Goal: Information Seeking & Learning: Learn about a topic

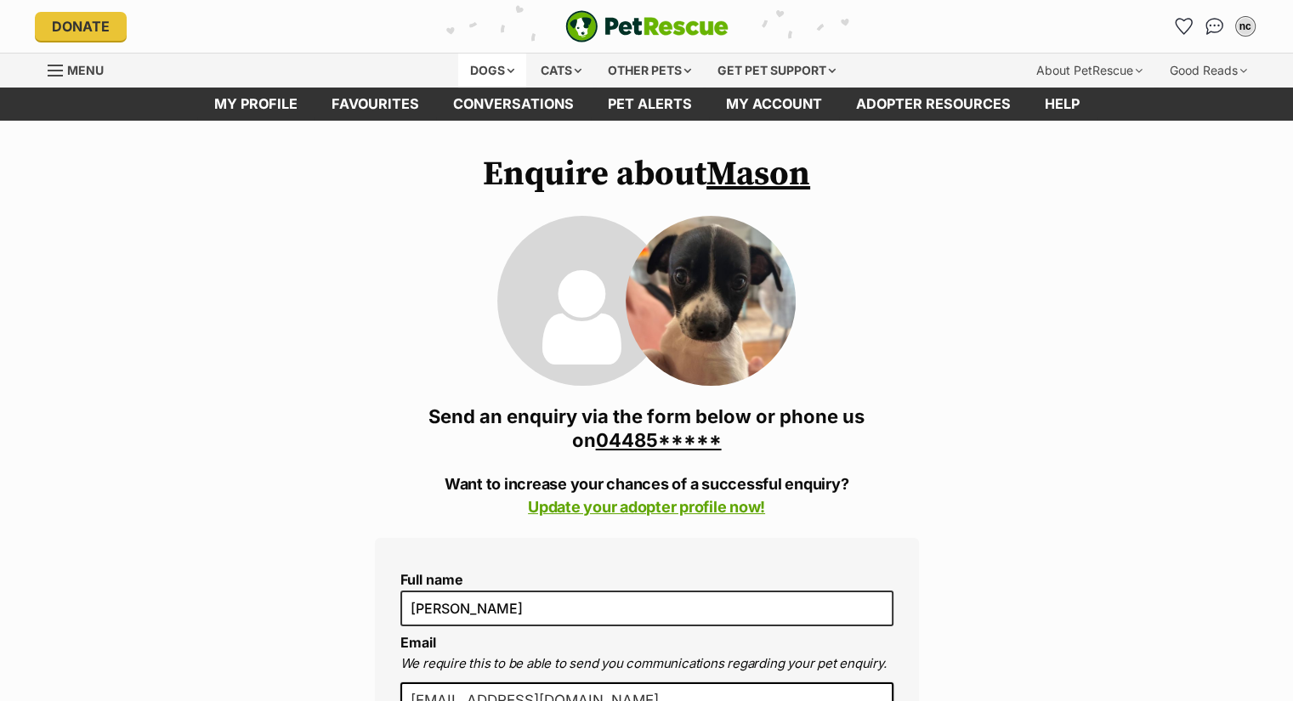
click at [475, 65] on div "Dogs" at bounding box center [492, 71] width 68 height 34
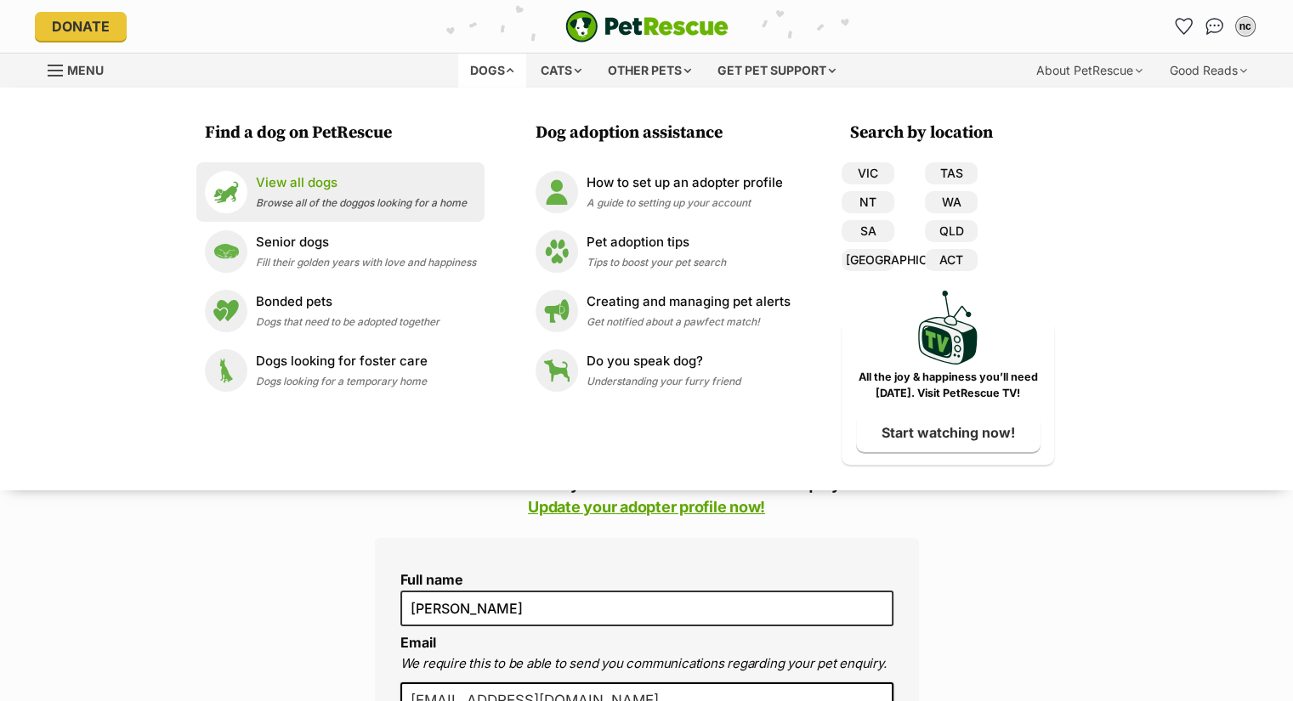
click at [283, 177] on p "View all dogs" at bounding box center [361, 183] width 211 height 20
click at [282, 190] on p "View all dogs" at bounding box center [361, 183] width 211 height 20
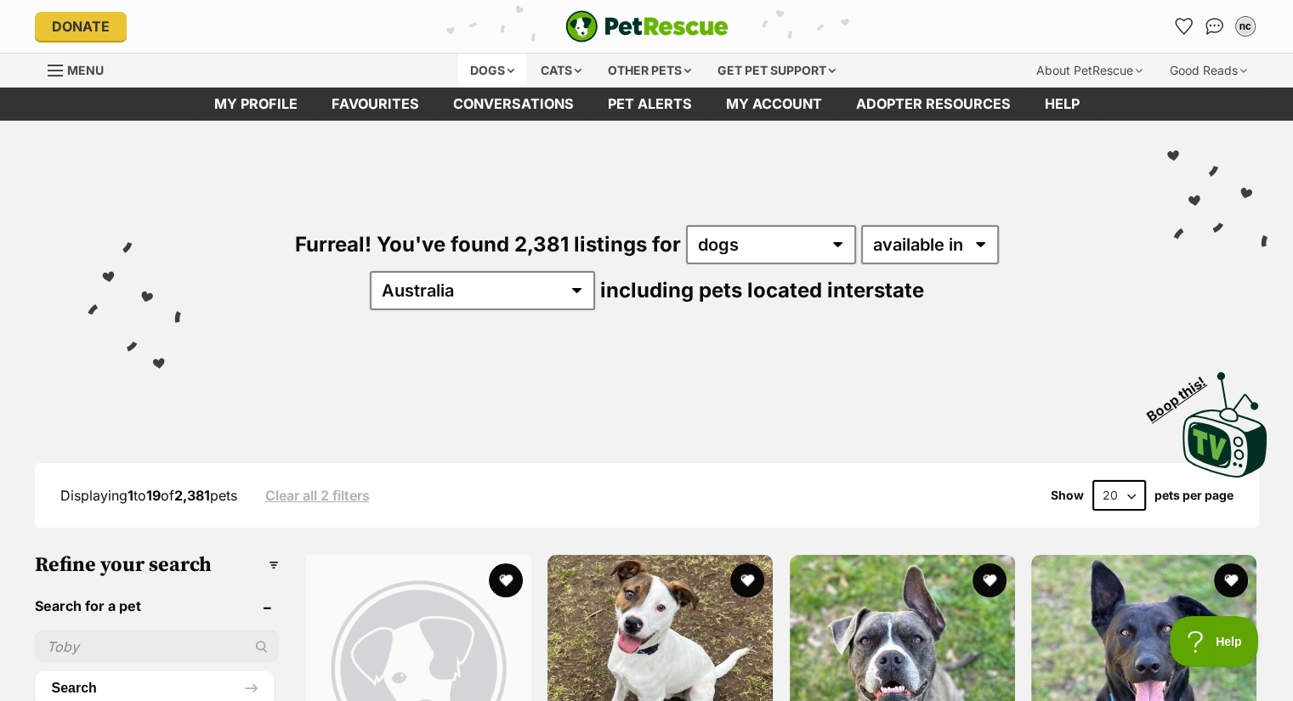
click at [469, 82] on div "Dogs" at bounding box center [492, 71] width 68 height 34
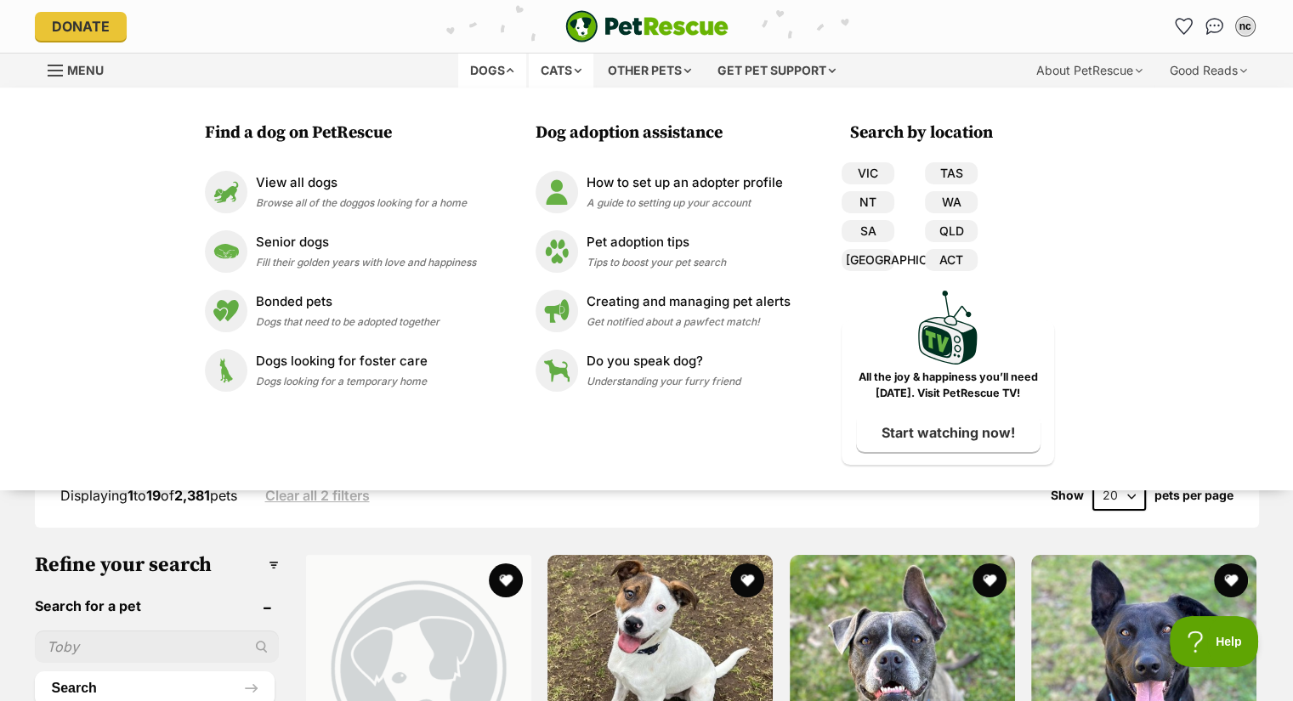
click at [539, 67] on div "Cats" at bounding box center [561, 71] width 65 height 34
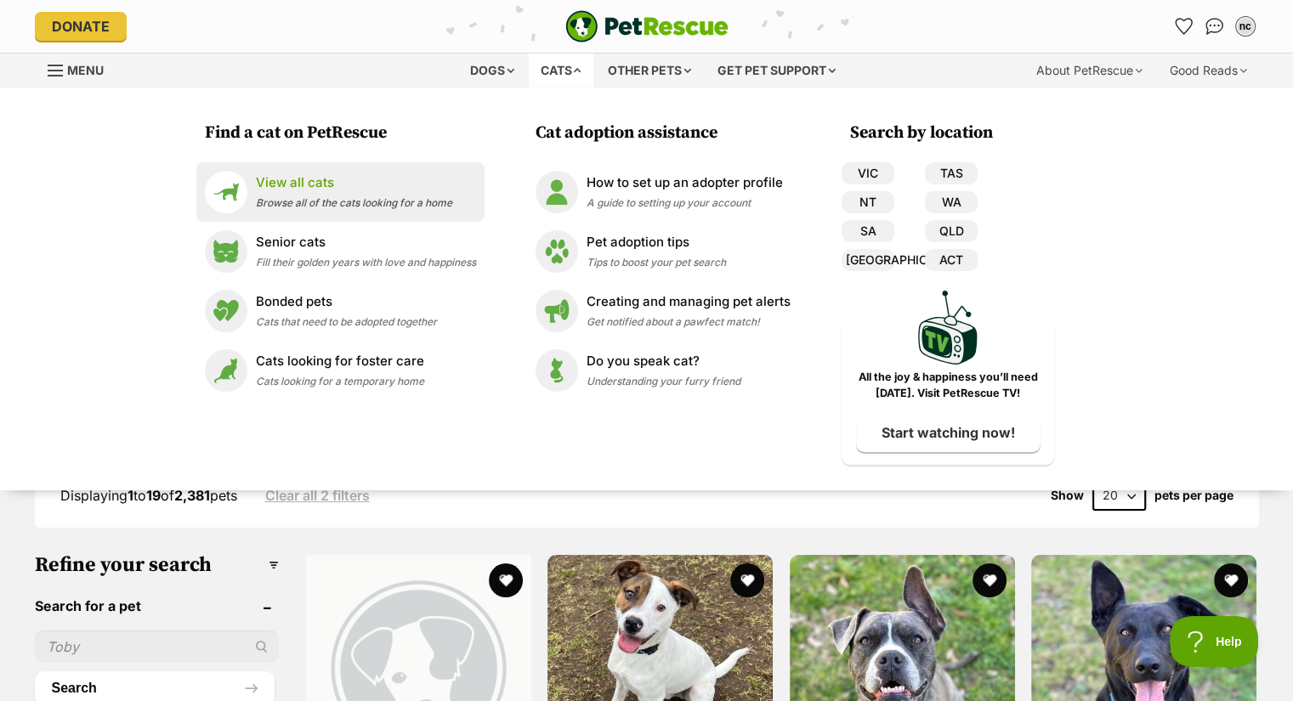
click at [414, 187] on p "View all cats" at bounding box center [354, 183] width 196 height 20
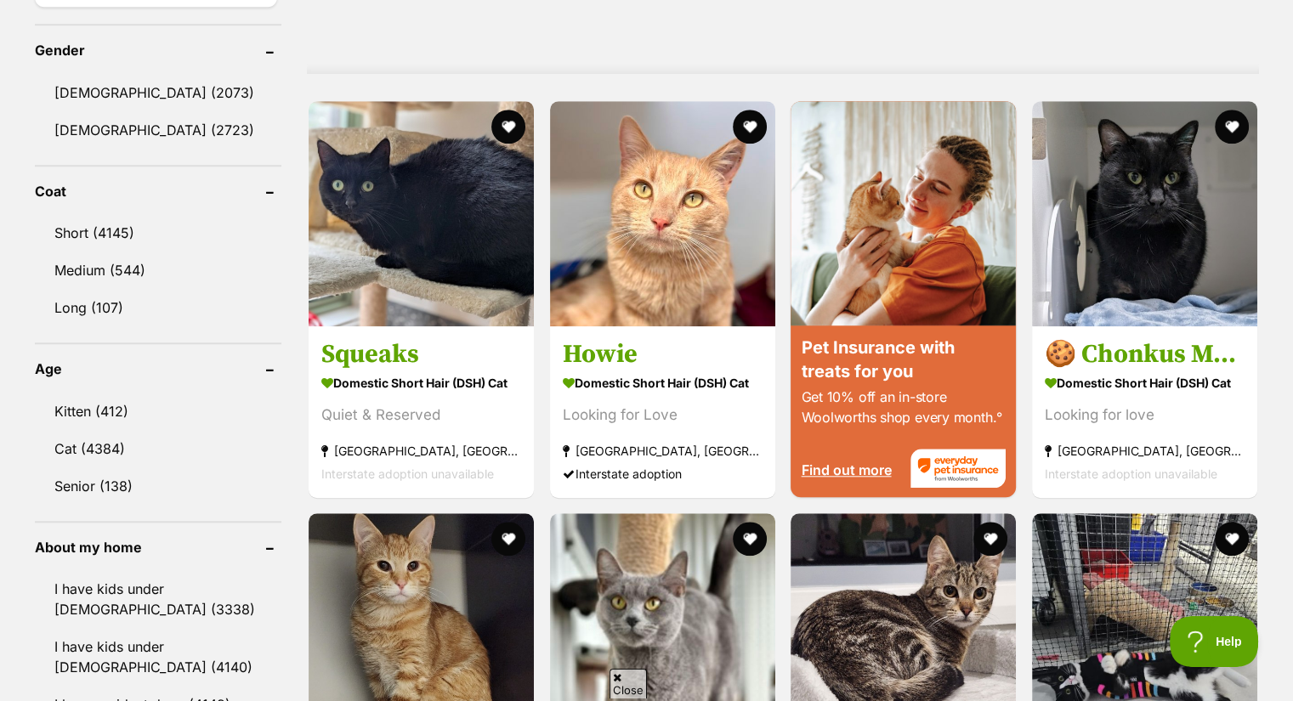
scroll to position [1442, 0]
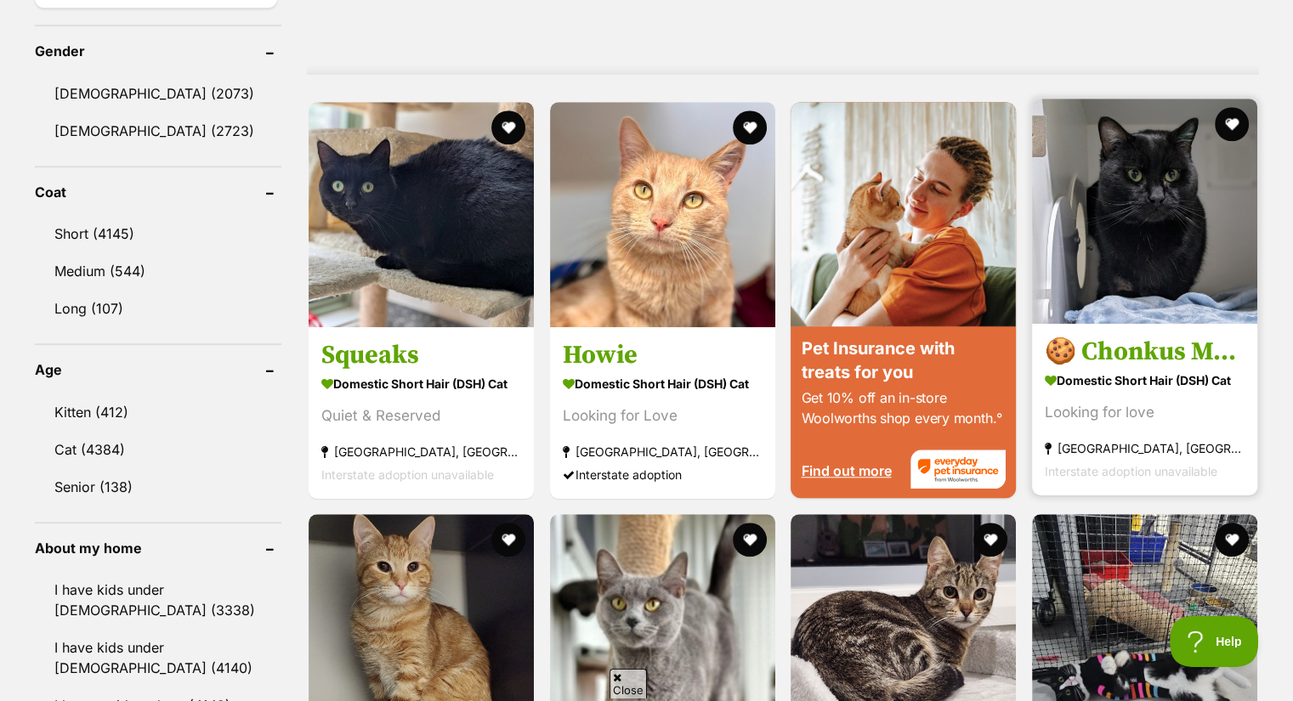
click at [1118, 190] on img at bounding box center [1144, 211] width 225 height 225
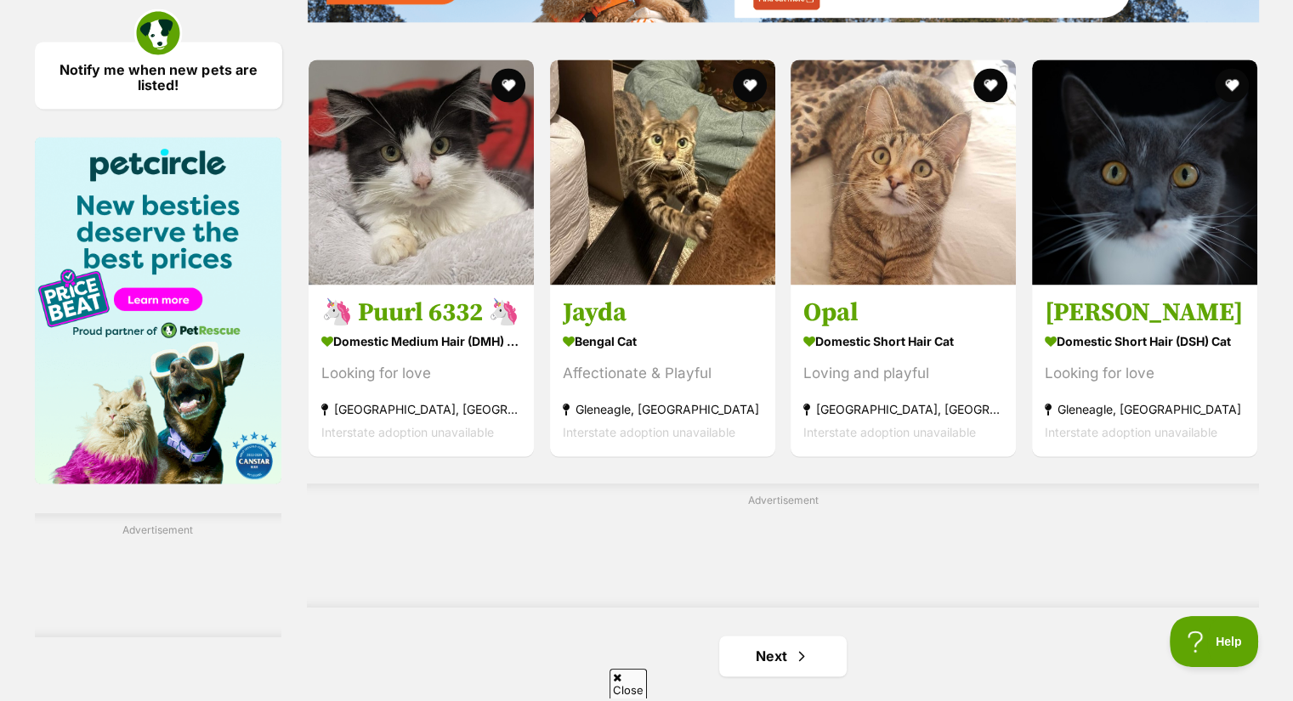
scroll to position [2487, 0]
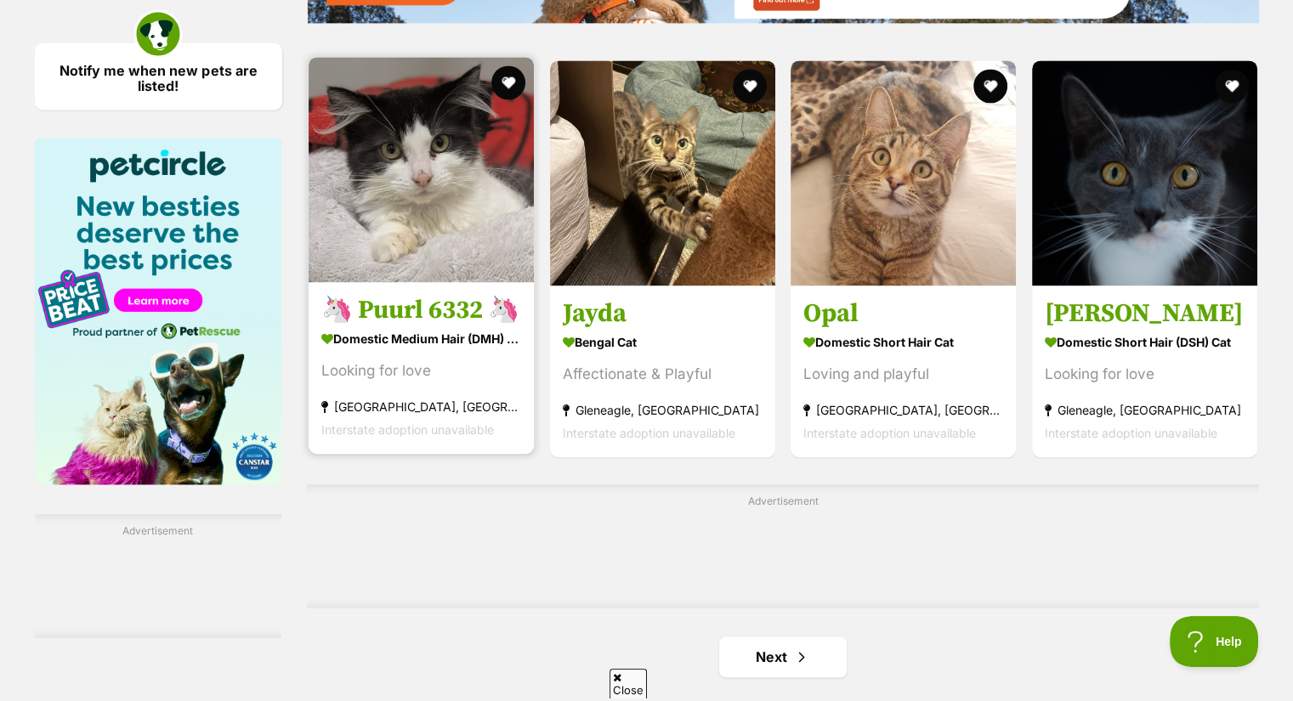
click at [368, 253] on img at bounding box center [420, 169] width 225 height 225
click at [510, 99] on button "favourite" at bounding box center [507, 82] width 37 height 37
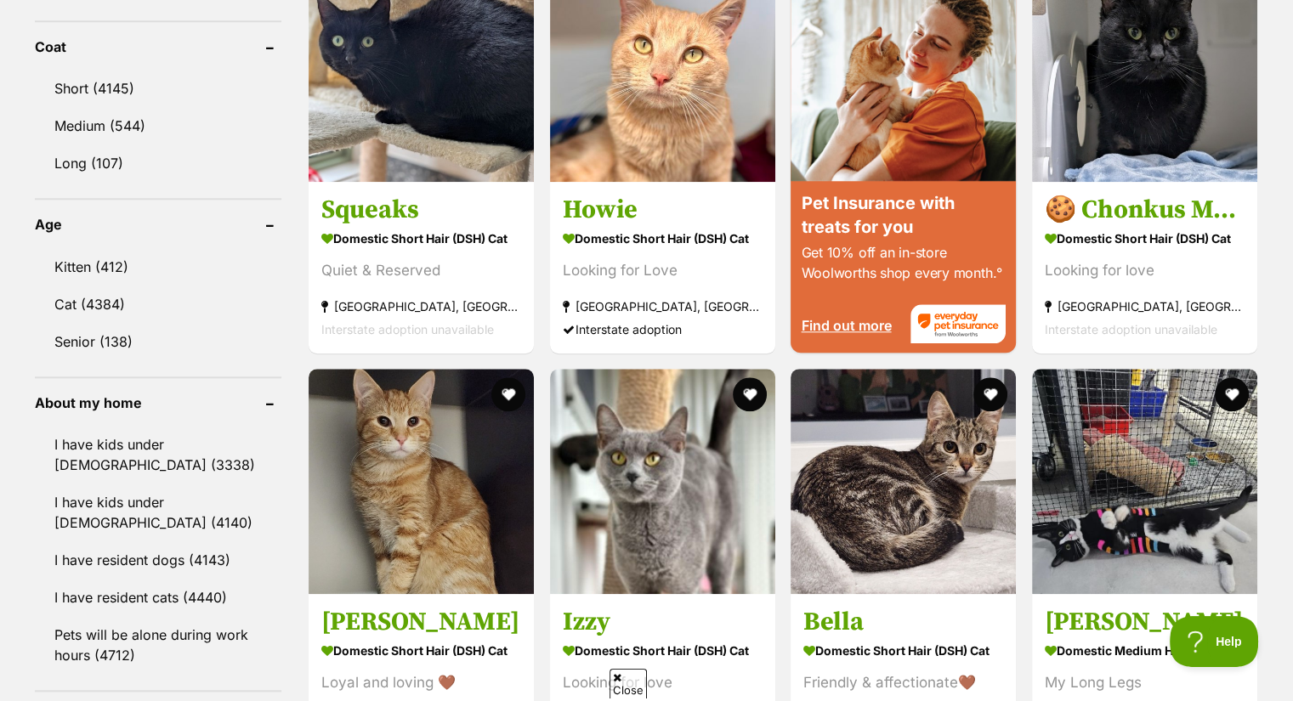
scroll to position [1531, 0]
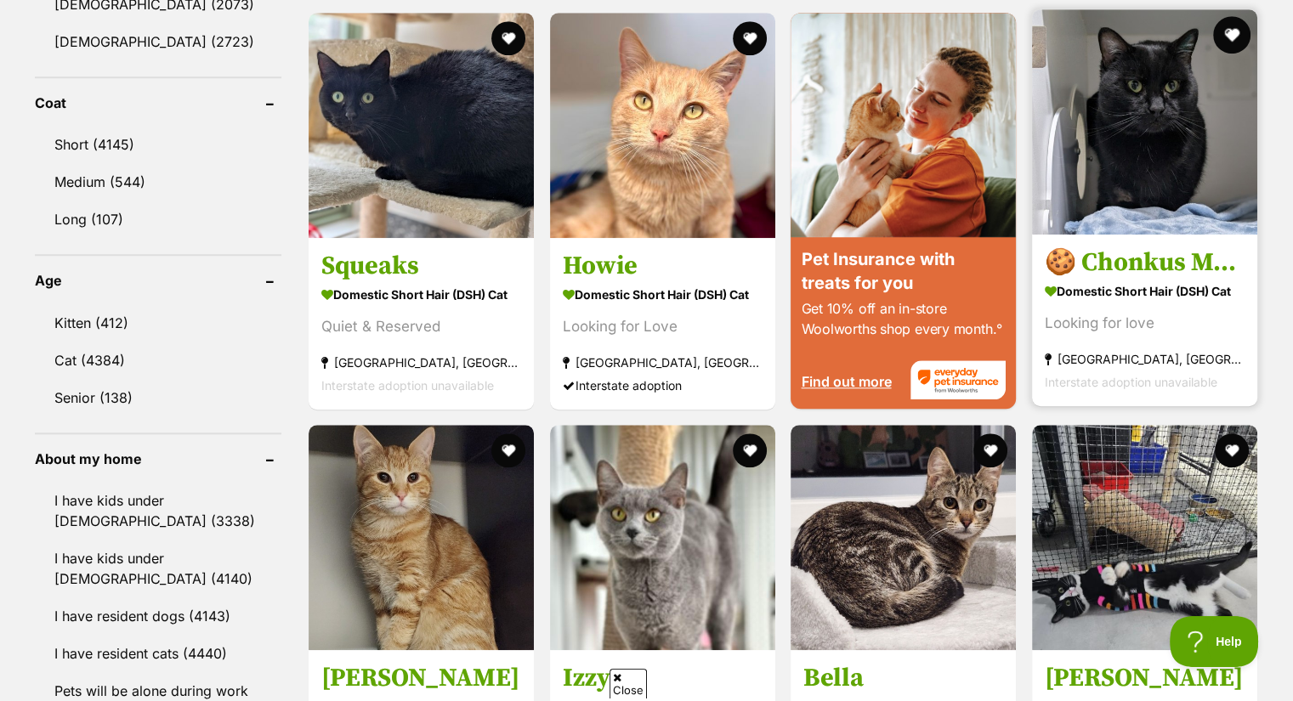
click at [1222, 33] on button "favourite" at bounding box center [1231, 34] width 37 height 37
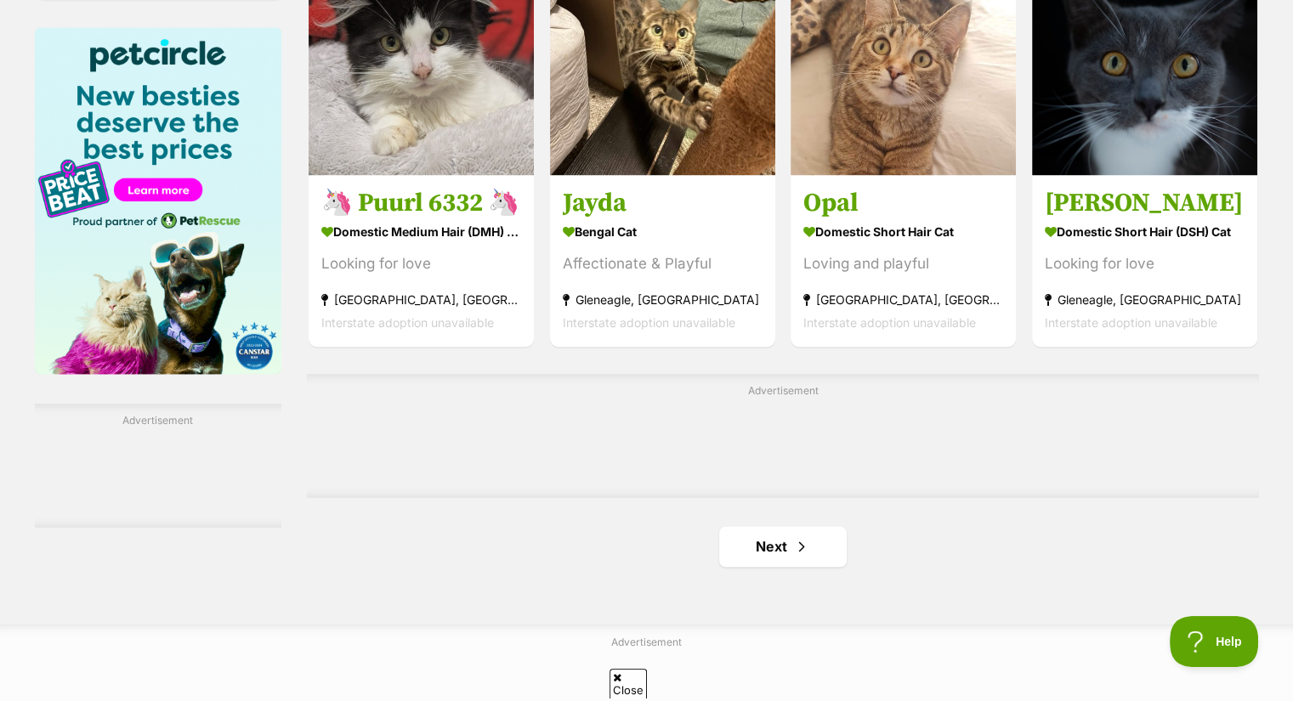
scroll to position [2959, 0]
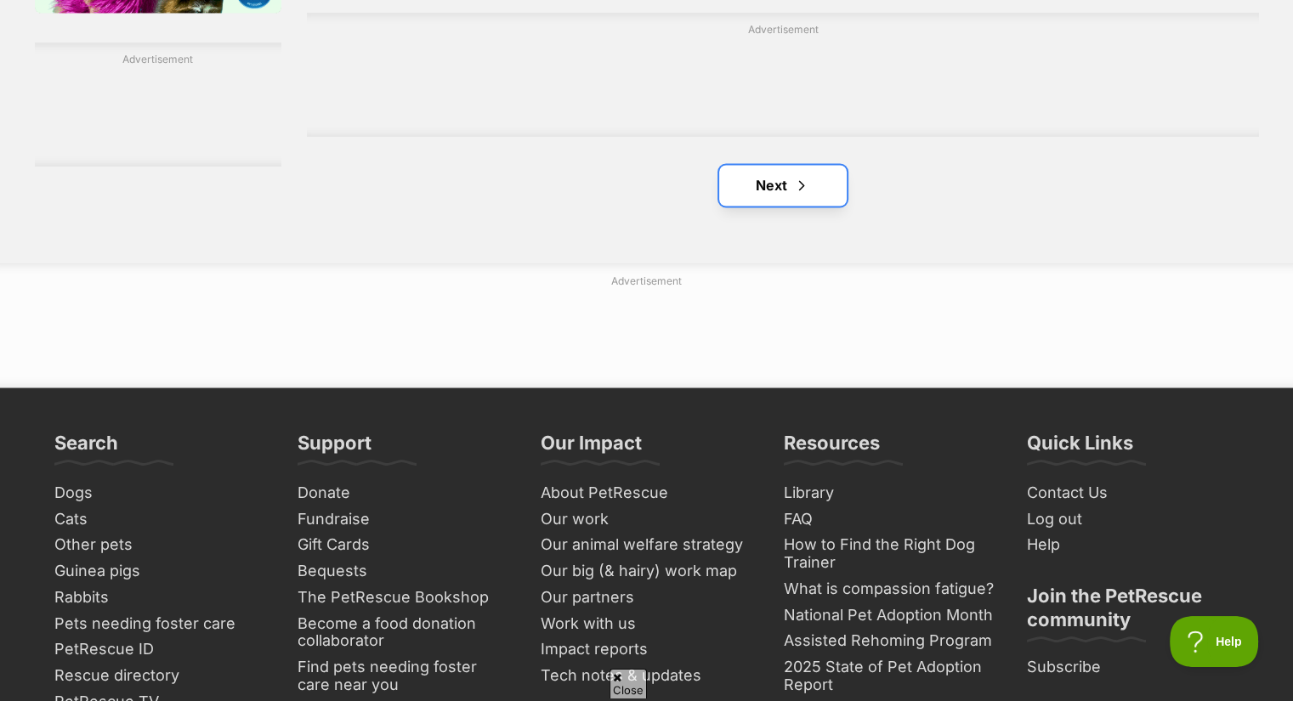
click at [800, 195] on span "Next page" at bounding box center [801, 185] width 17 height 20
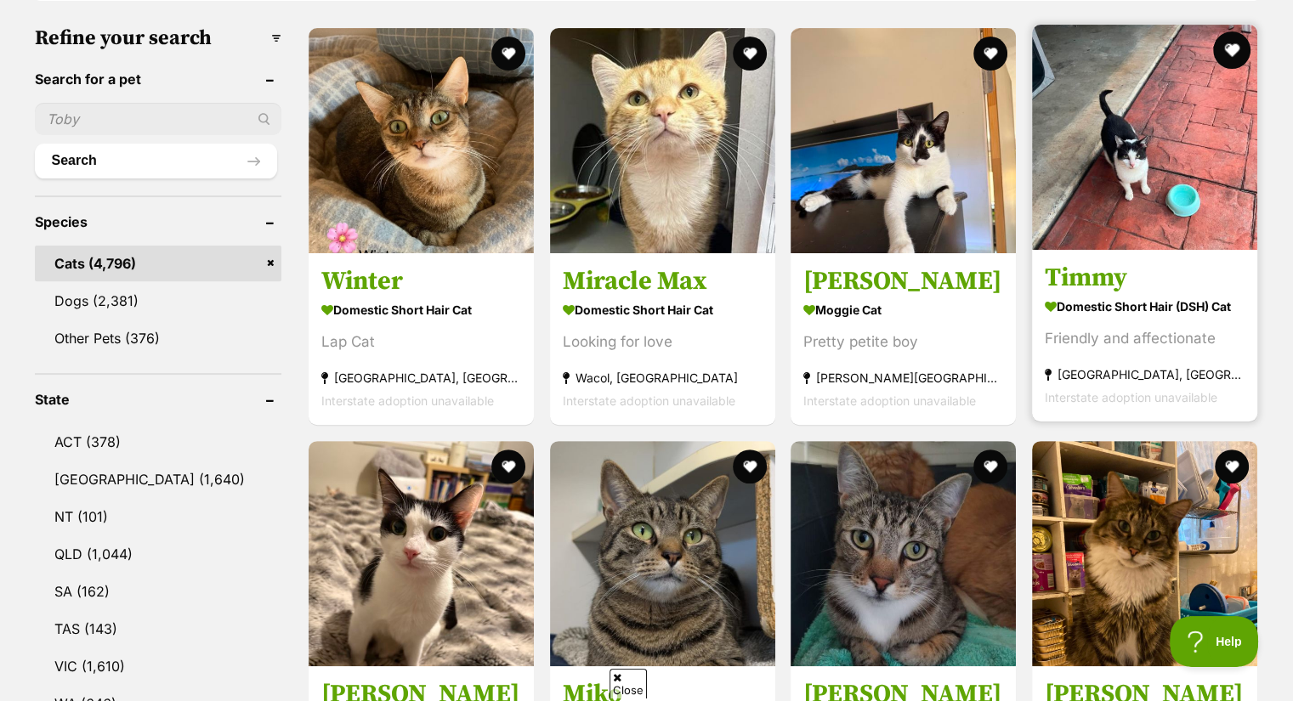
click at [1242, 49] on button "favourite" at bounding box center [1231, 49] width 37 height 37
click at [1135, 143] on img at bounding box center [1144, 137] width 225 height 225
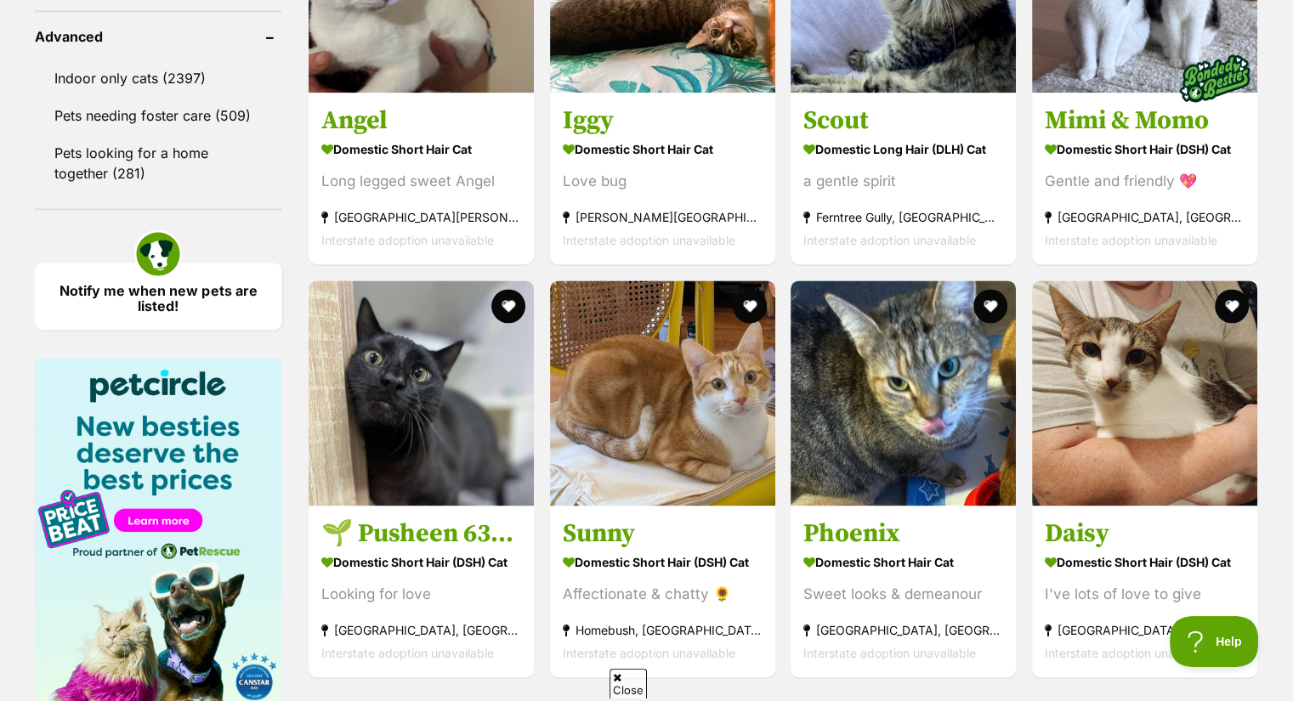
scroll to position [2277, 0]
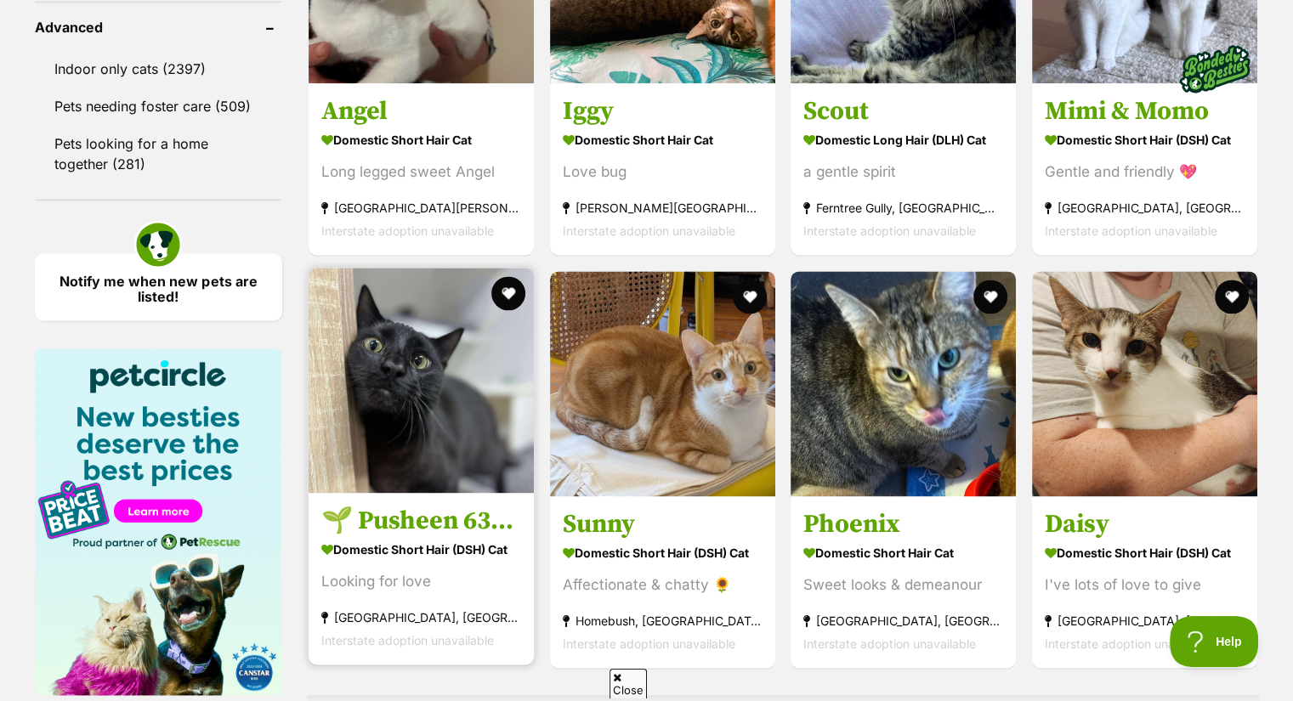
click at [444, 437] on img at bounding box center [420, 380] width 225 height 225
click at [496, 302] on button "favourite" at bounding box center [507, 292] width 37 height 37
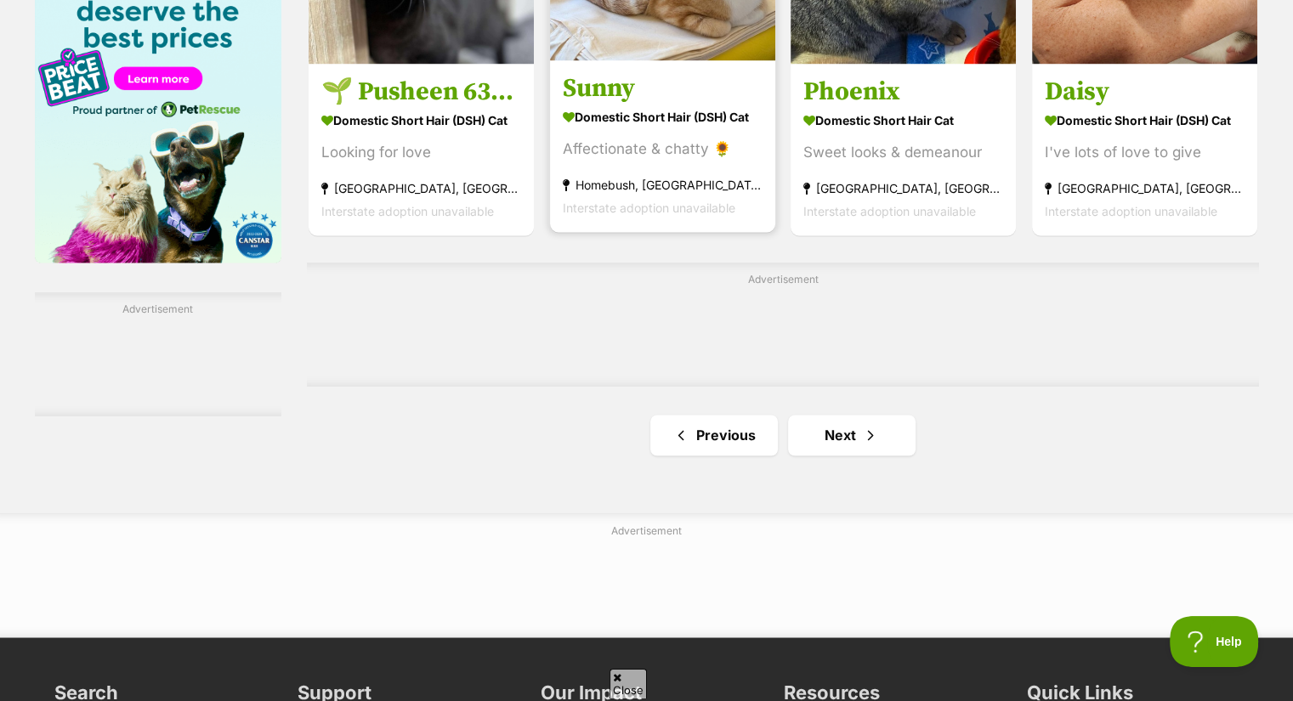
scroll to position [0, 0]
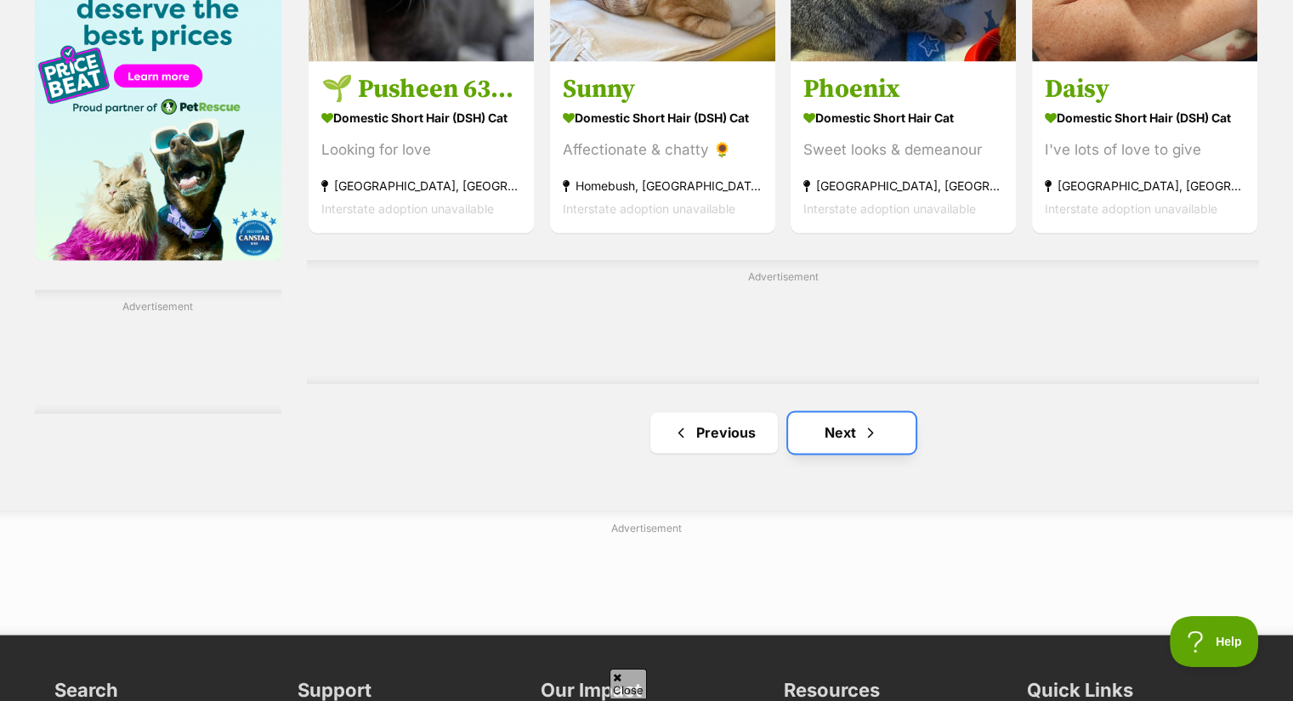
click at [870, 436] on span "Next page" at bounding box center [870, 432] width 17 height 20
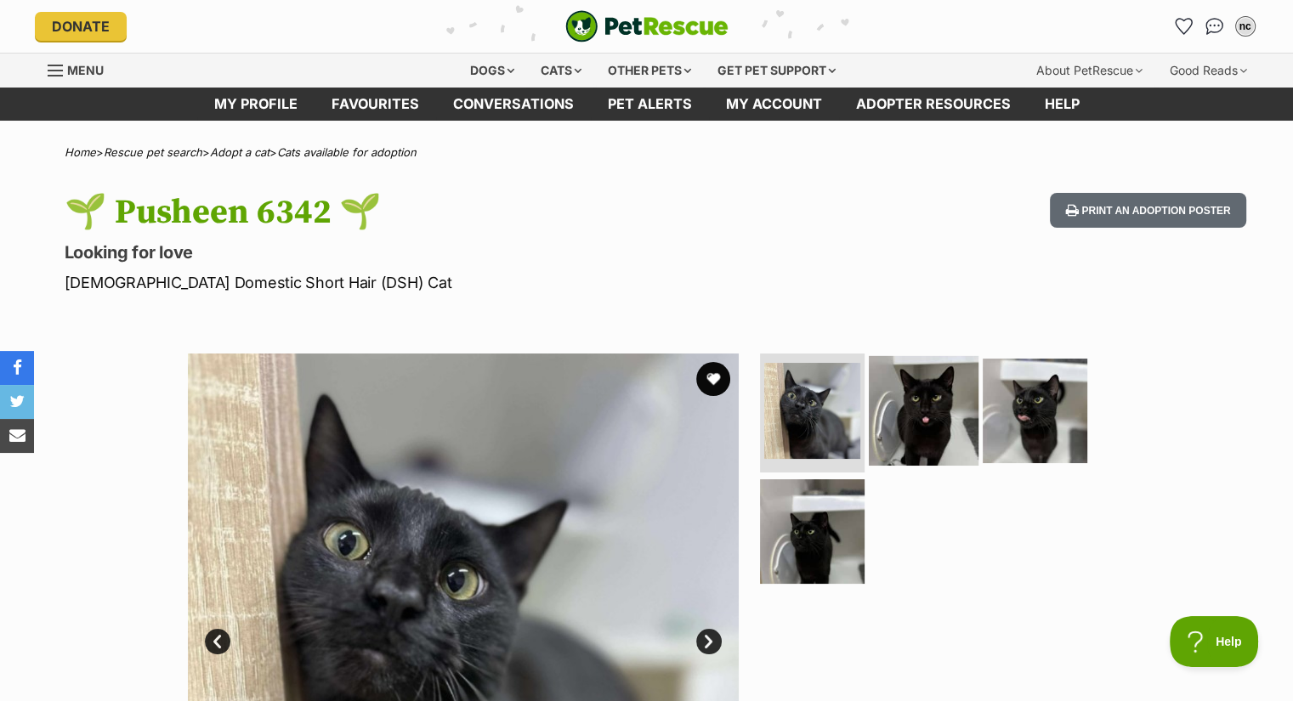
click at [919, 408] on img at bounding box center [924, 411] width 110 height 110
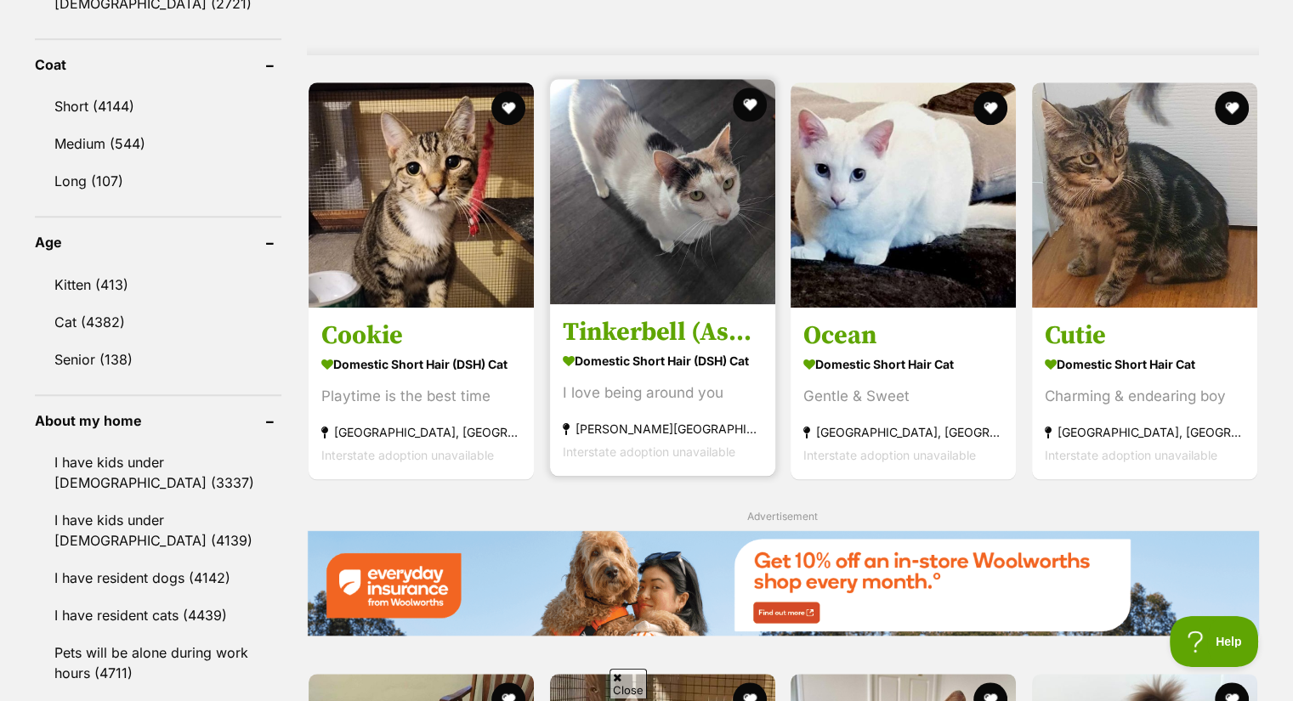
click at [588, 256] on img at bounding box center [662, 191] width 225 height 225
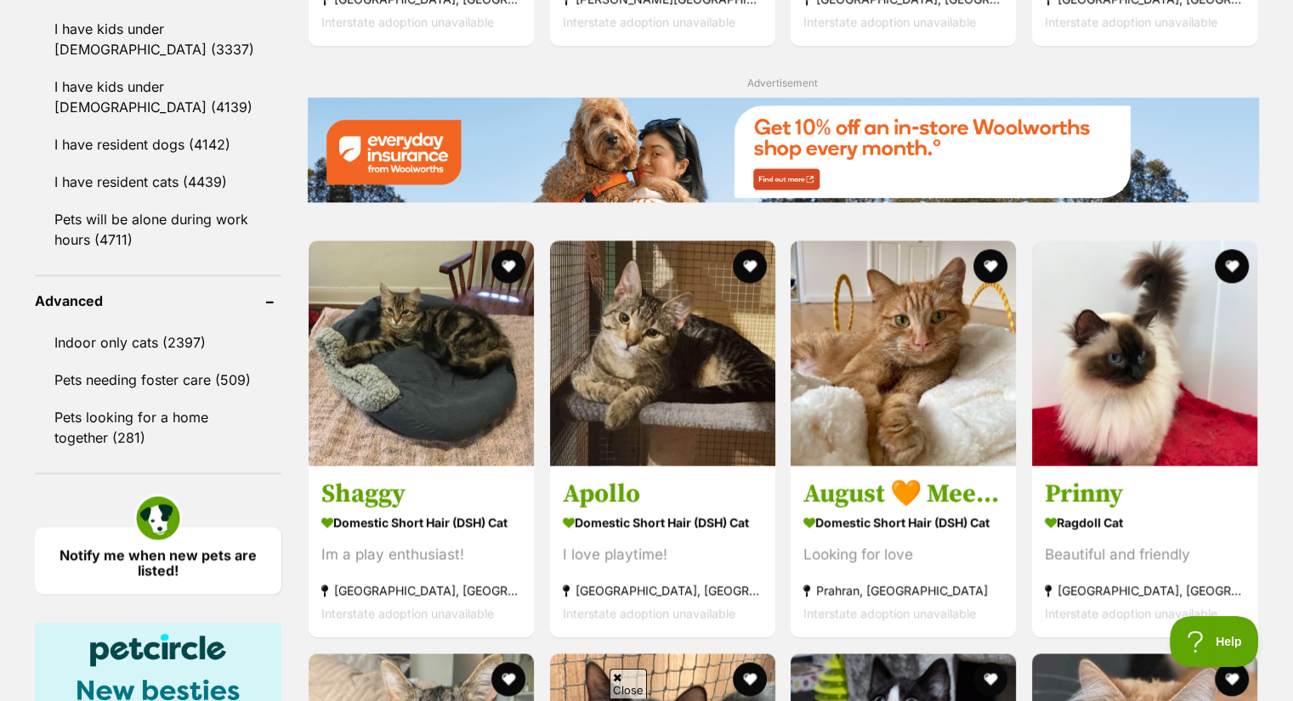
scroll to position [2002, 0]
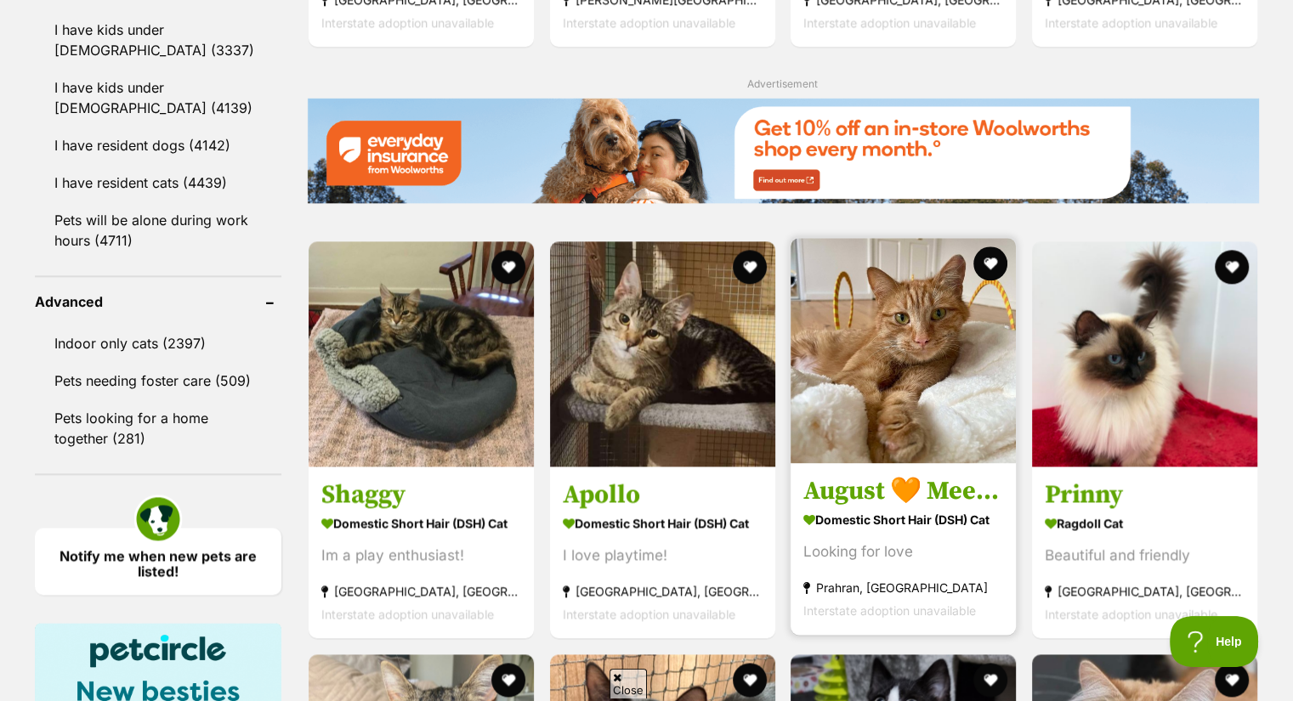
click at [924, 346] on img at bounding box center [902, 350] width 225 height 225
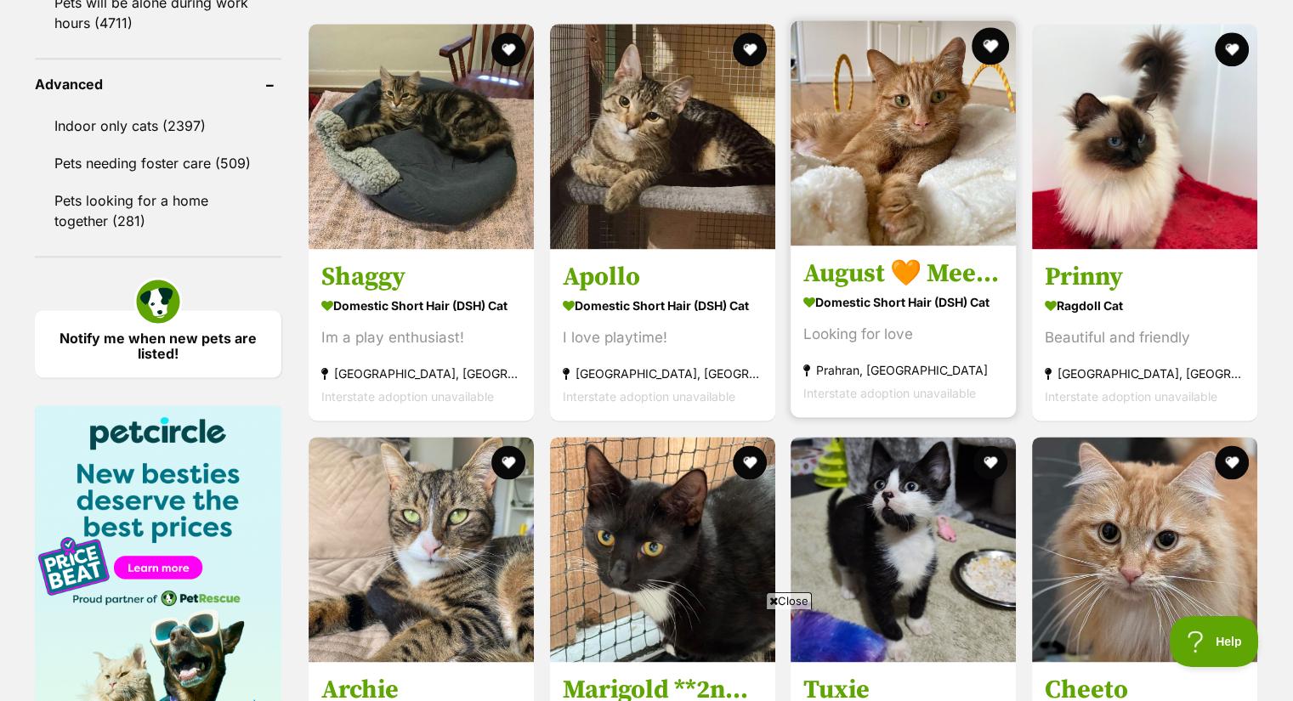
click at [988, 53] on button "favourite" at bounding box center [989, 45] width 37 height 37
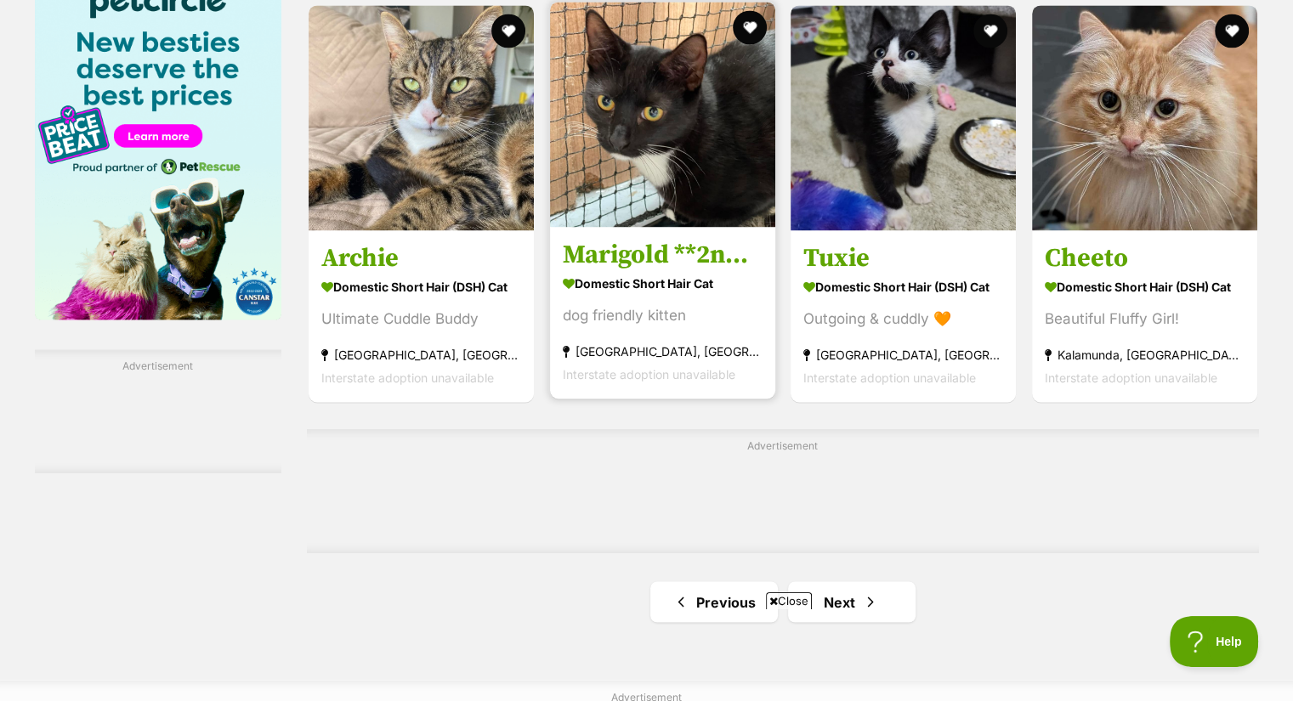
click at [666, 227] on img at bounding box center [662, 114] width 225 height 225
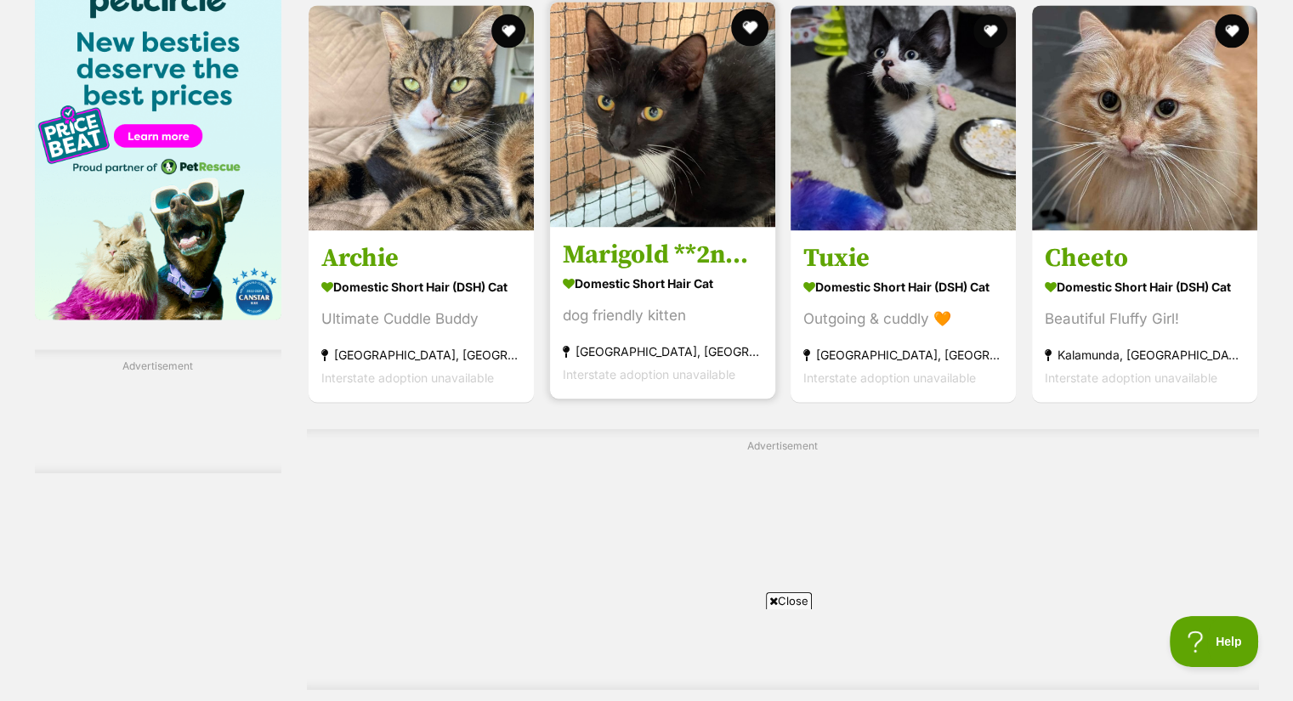
click at [753, 40] on button "favourite" at bounding box center [748, 26] width 37 height 37
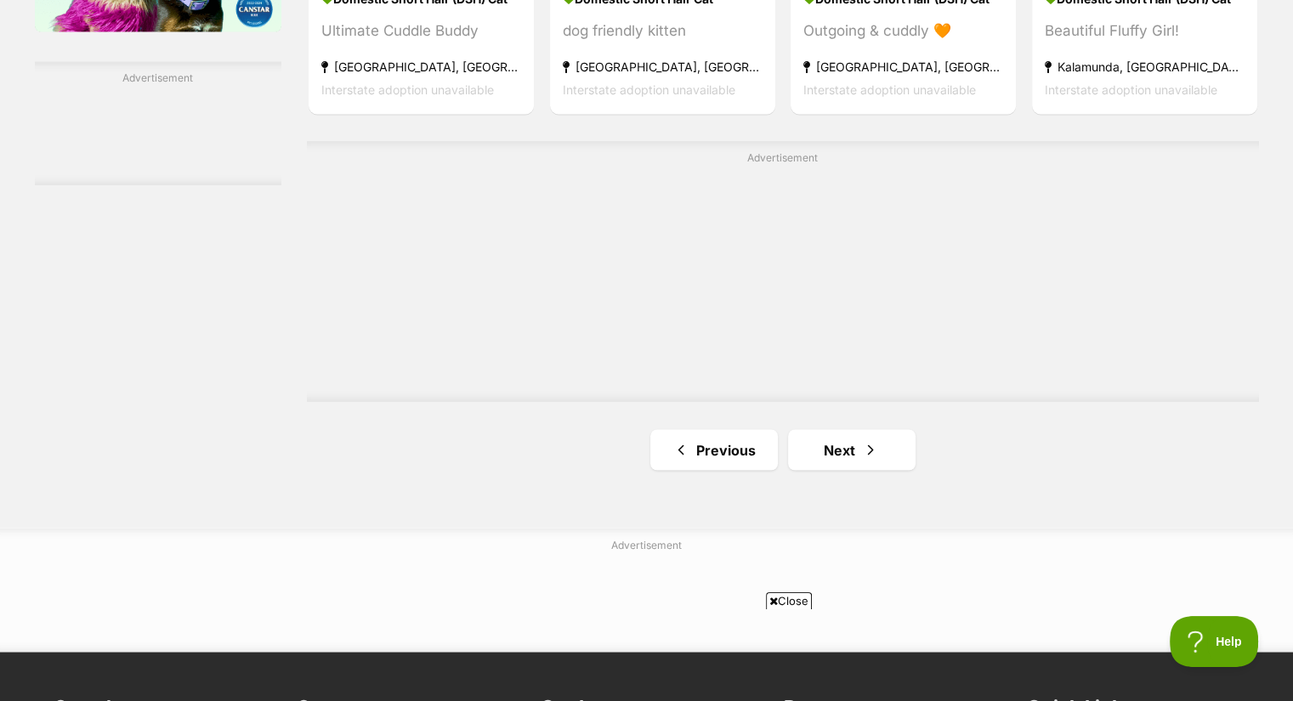
scroll to position [2979, 0]
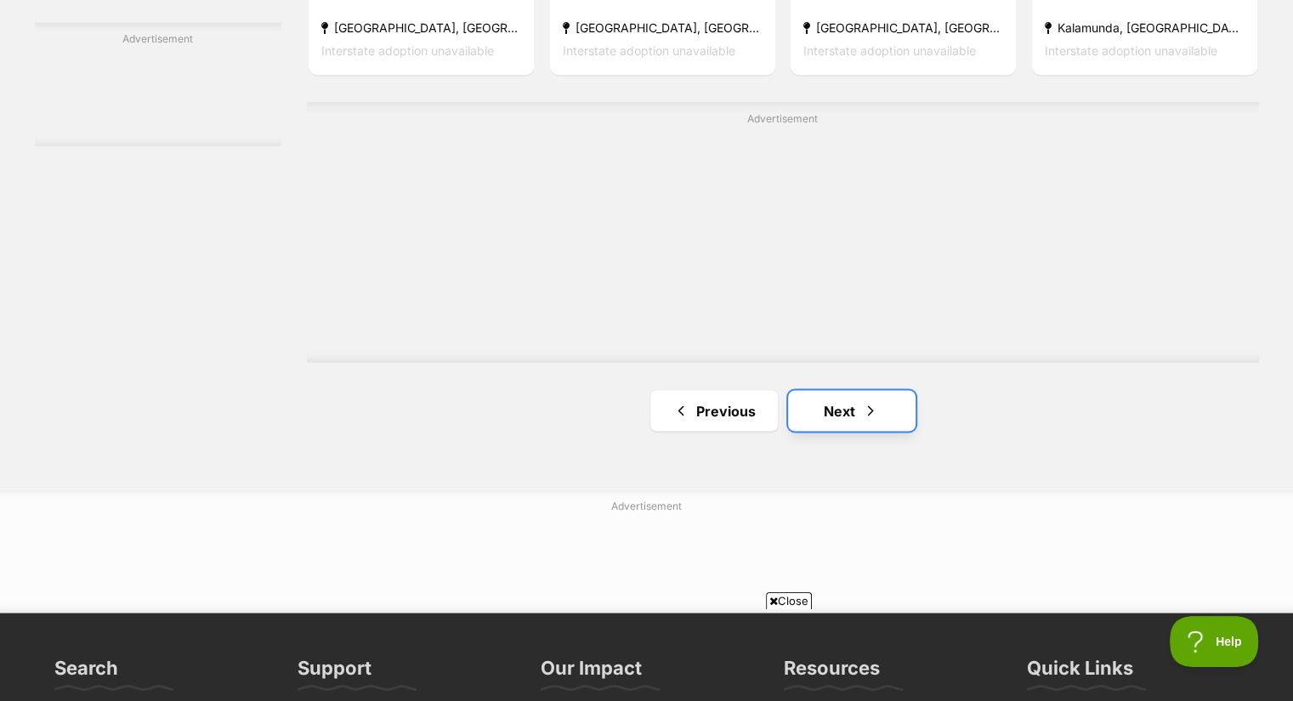
click at [795, 431] on link "Next" at bounding box center [851, 410] width 127 height 41
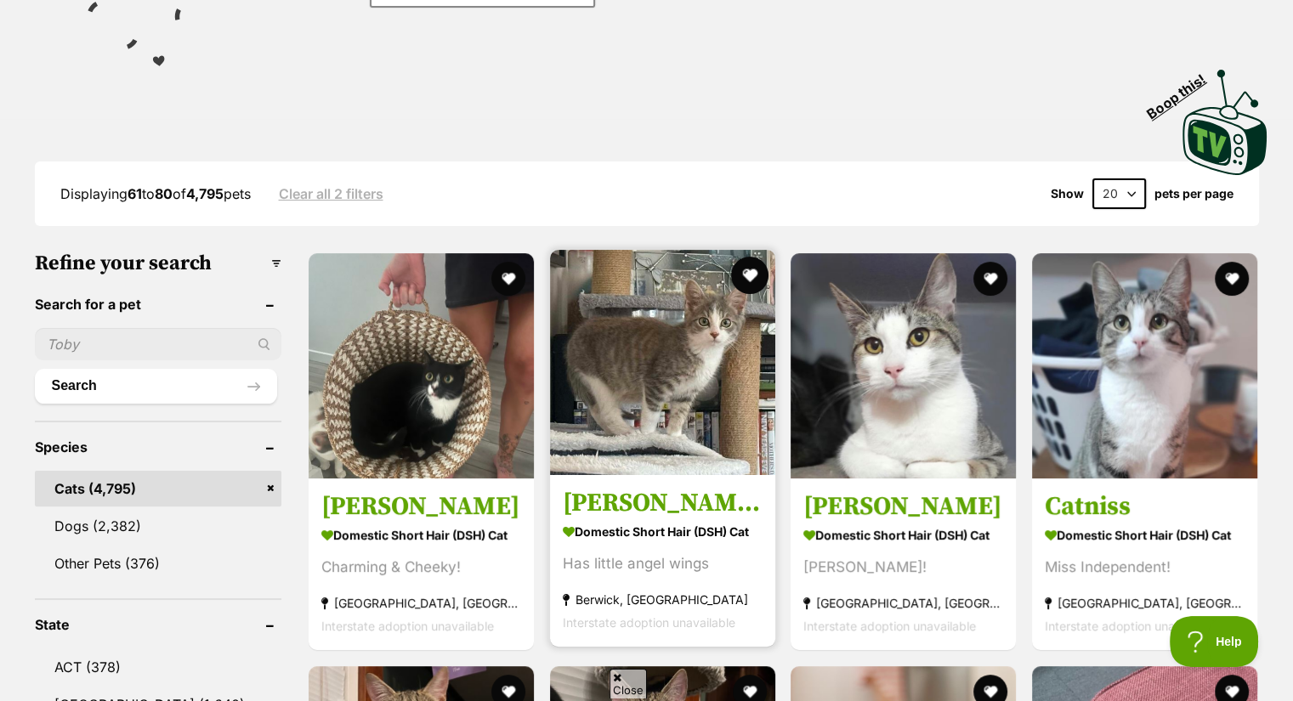
click at [743, 269] on button "favourite" at bounding box center [748, 275] width 37 height 37
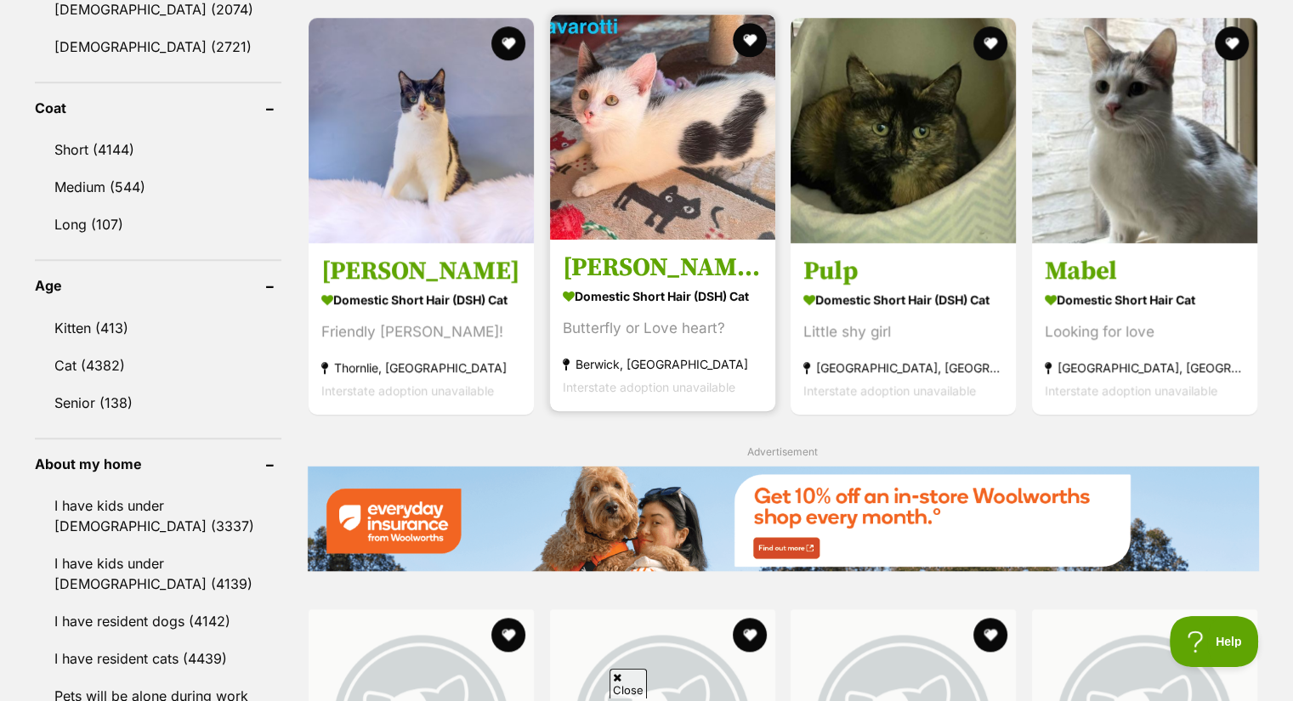
scroll to position [1527, 0]
click at [744, 40] on button "favourite" at bounding box center [748, 38] width 37 height 37
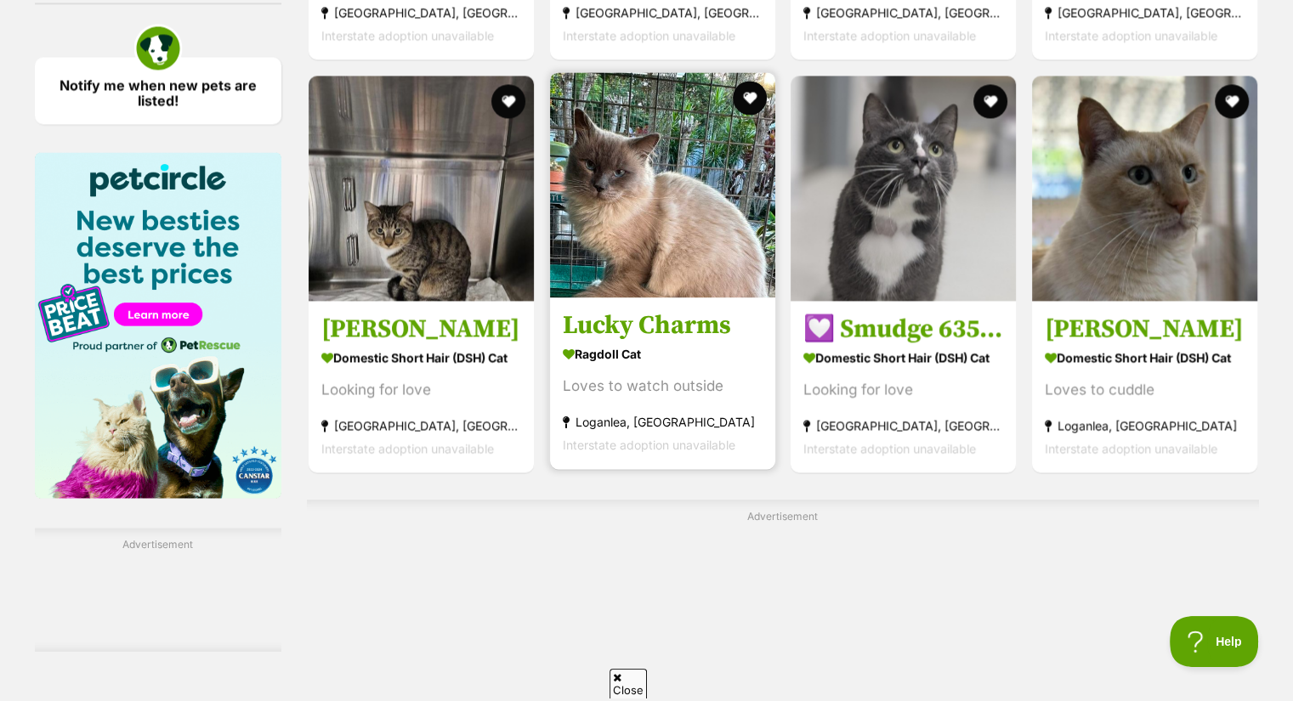
scroll to position [2472, 0]
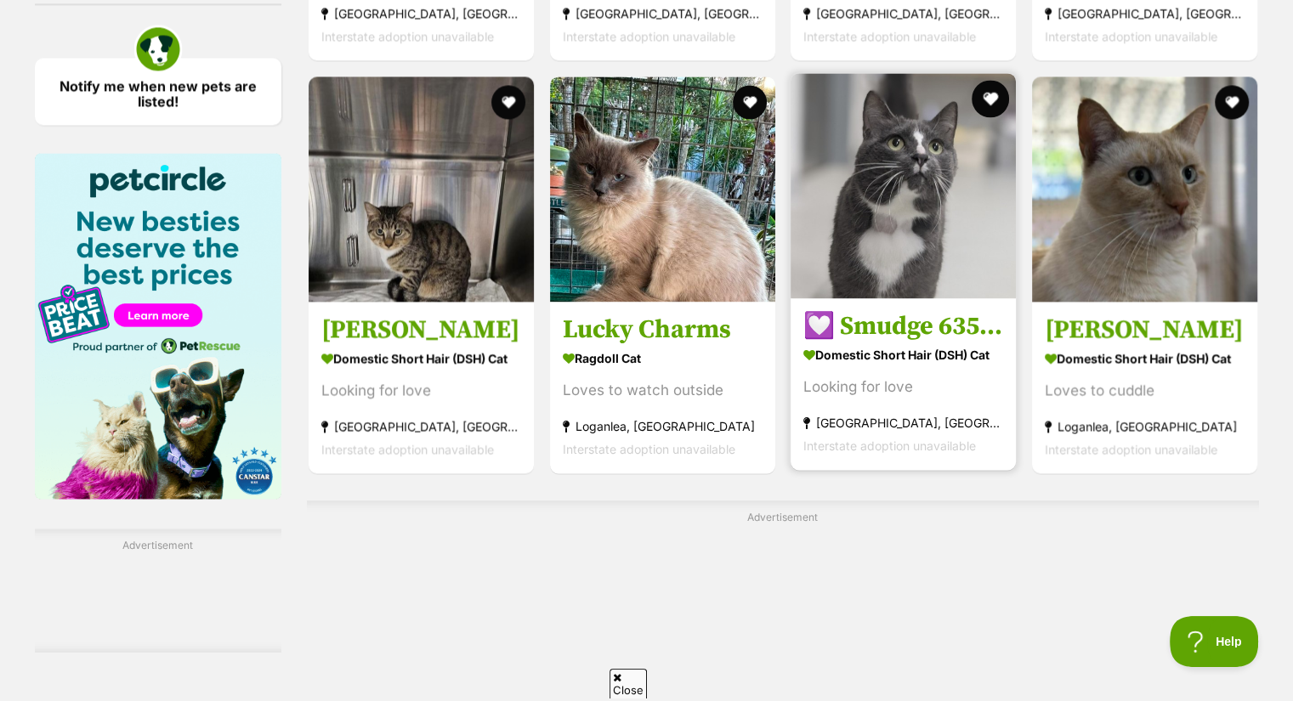
click at [991, 99] on button "favourite" at bounding box center [989, 98] width 37 height 37
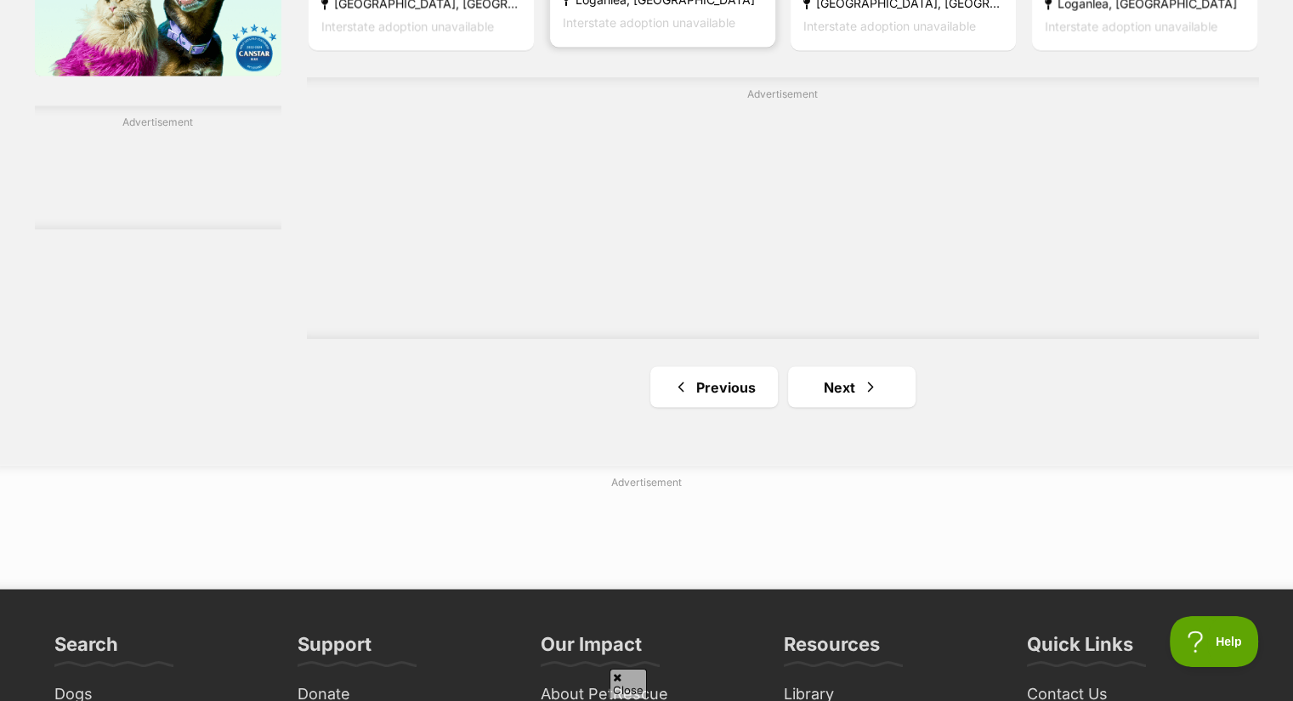
scroll to position [2900, 0]
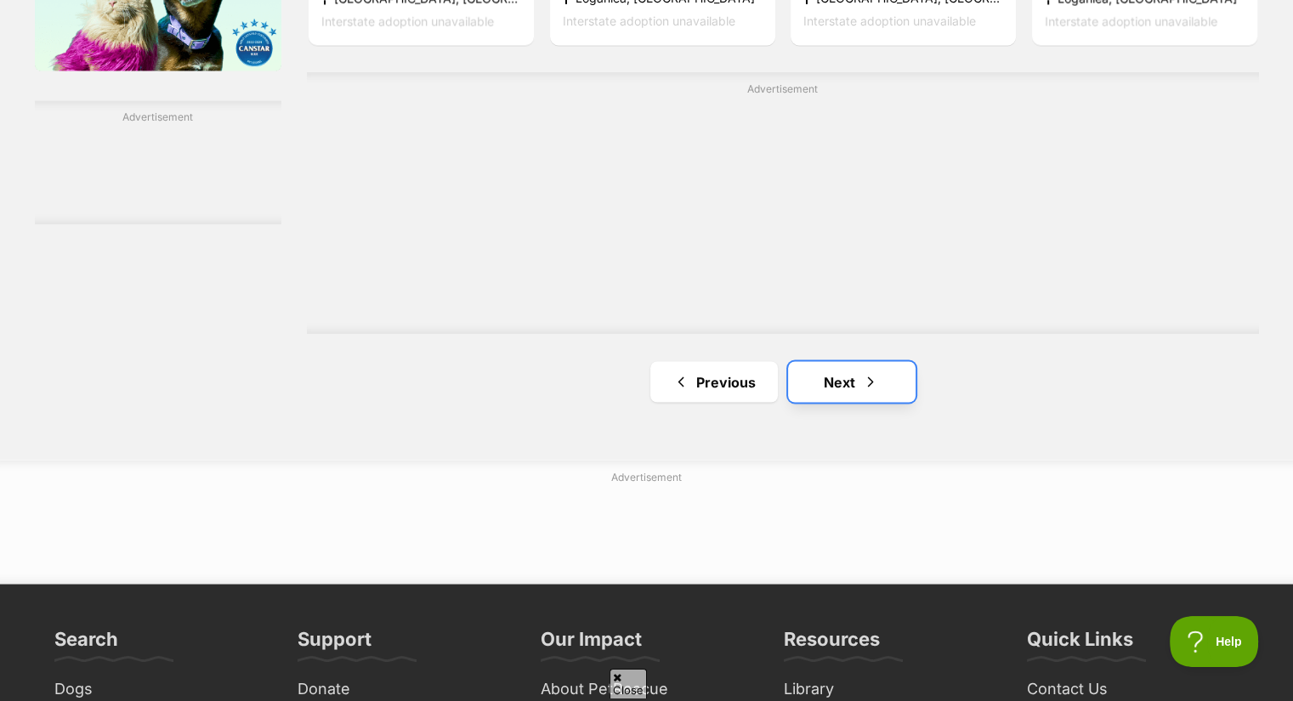
click at [817, 385] on link "Next" at bounding box center [851, 381] width 127 height 41
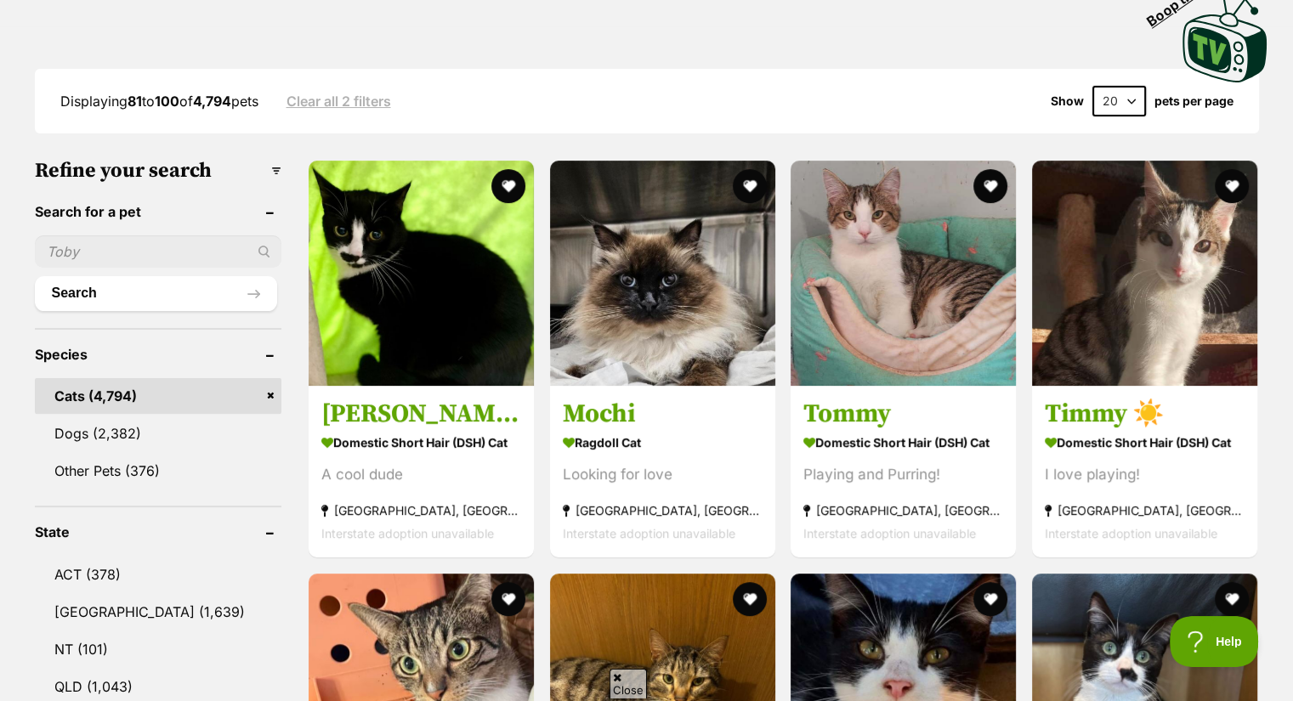
scroll to position [394, 0]
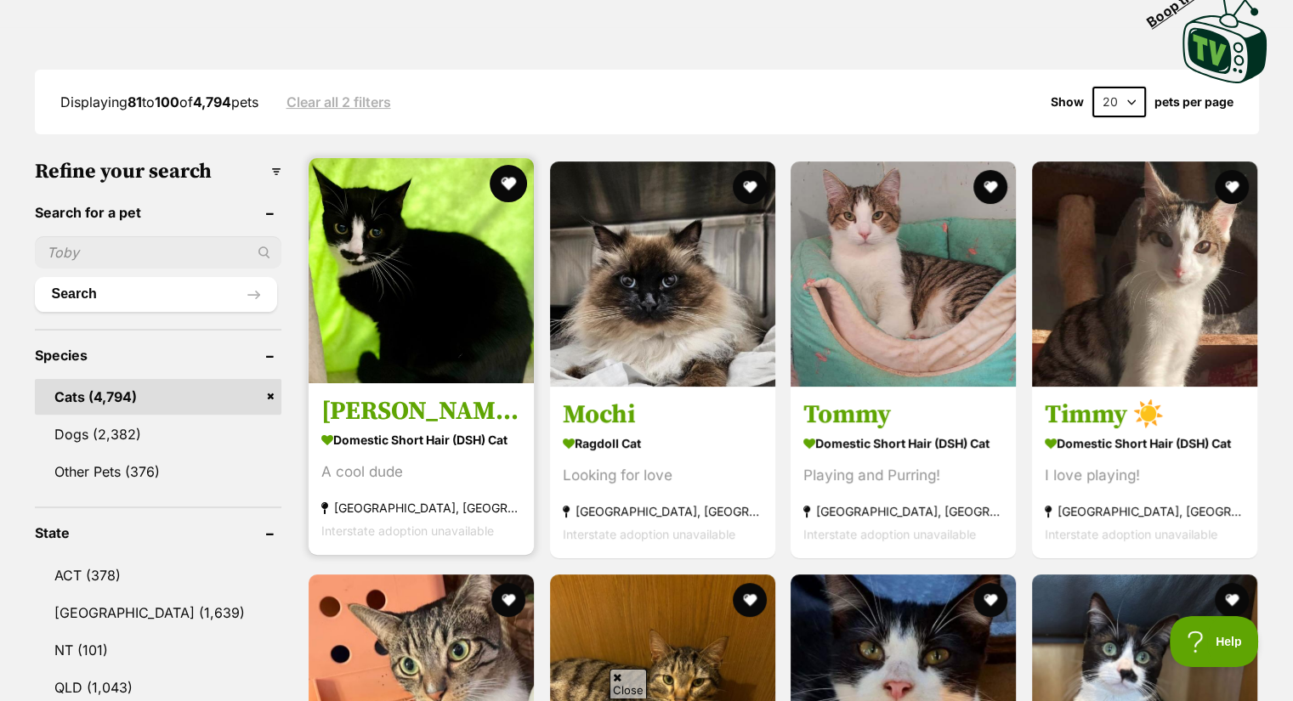
click at [494, 181] on button "favourite" at bounding box center [507, 183] width 37 height 37
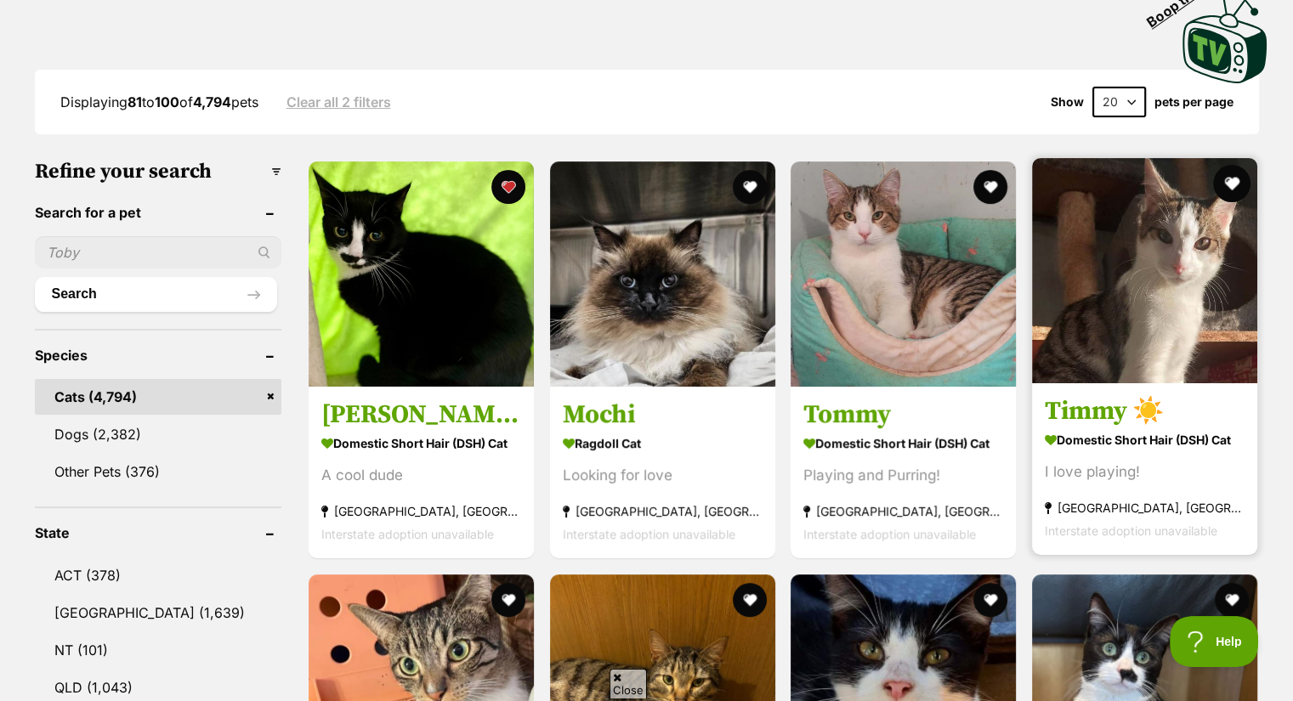
click at [1234, 181] on button "favourite" at bounding box center [1231, 183] width 37 height 37
click at [1125, 235] on img at bounding box center [1144, 270] width 225 height 225
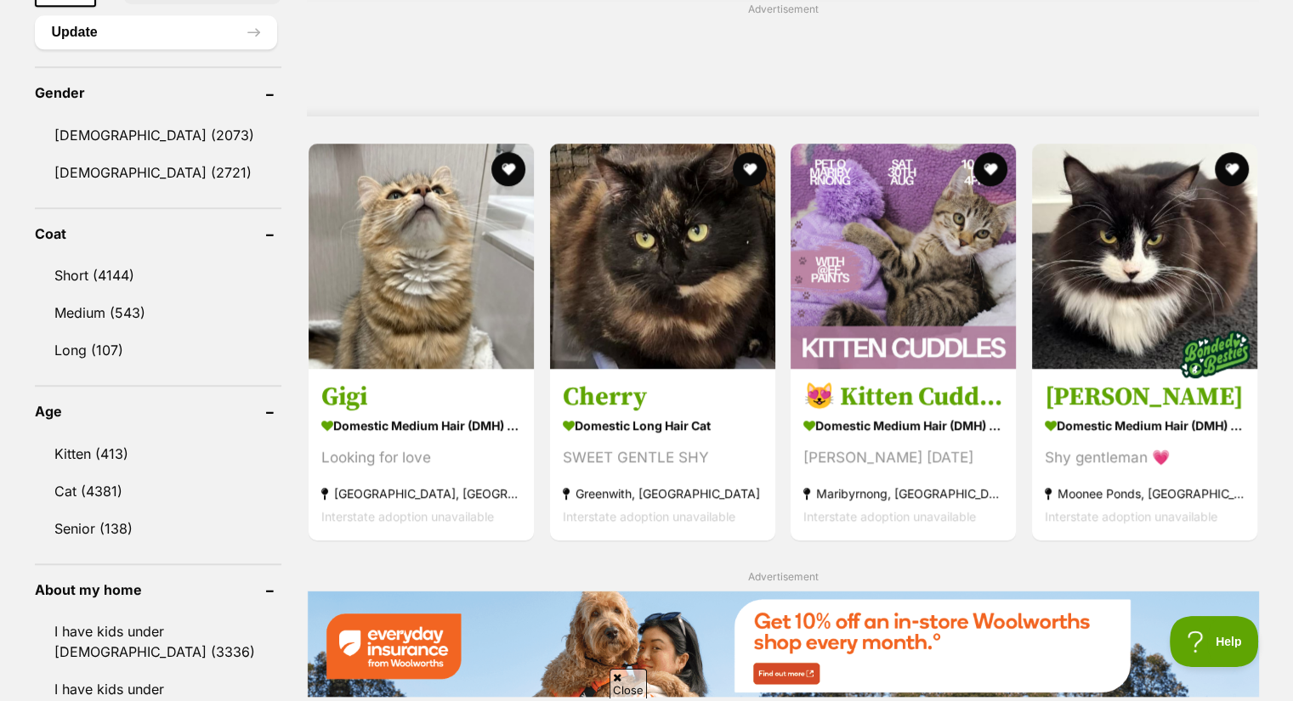
scroll to position [1399, 0]
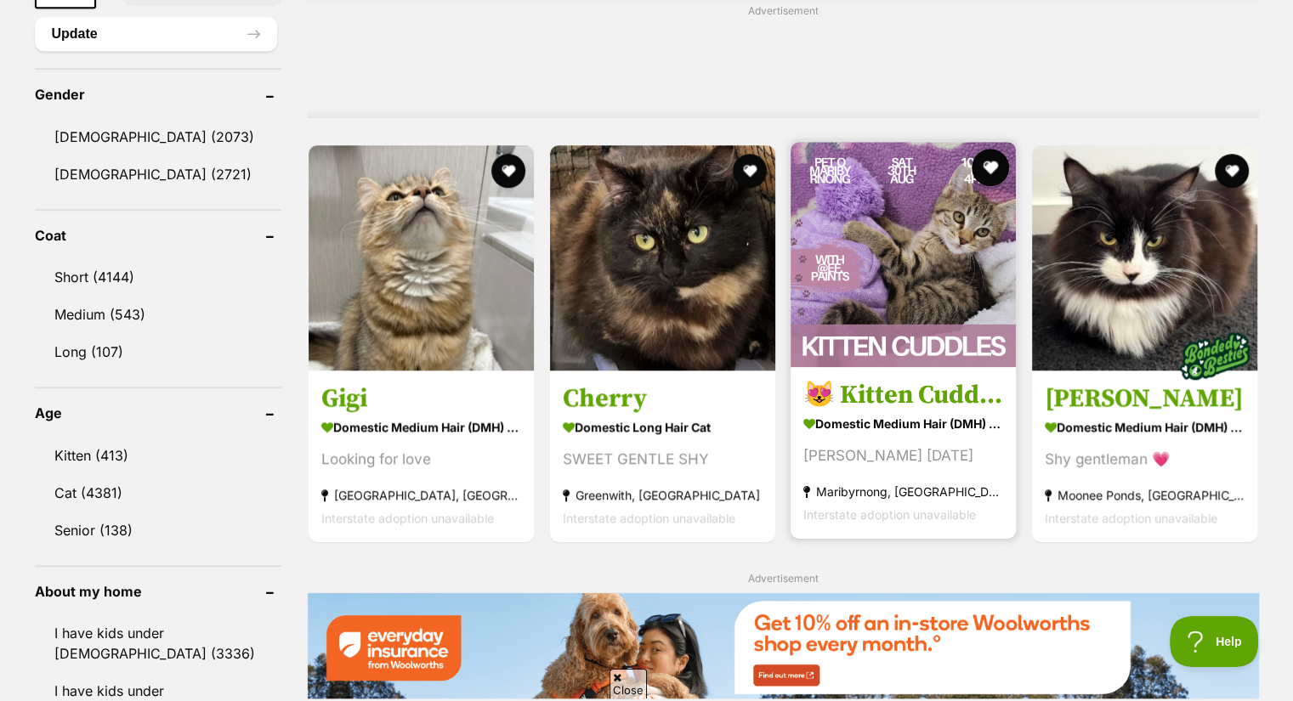
click at [977, 173] on button "favourite" at bounding box center [989, 167] width 37 height 37
click at [907, 300] on img at bounding box center [902, 254] width 225 height 225
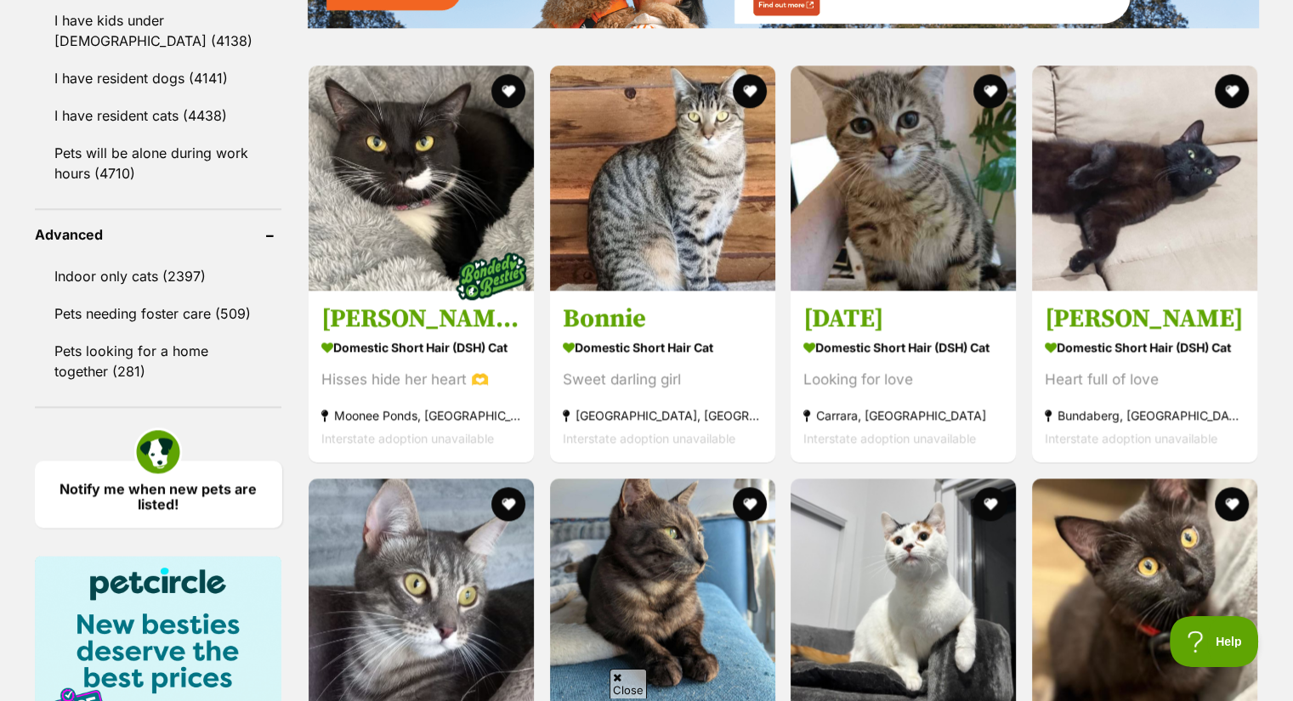
scroll to position [2071, 0]
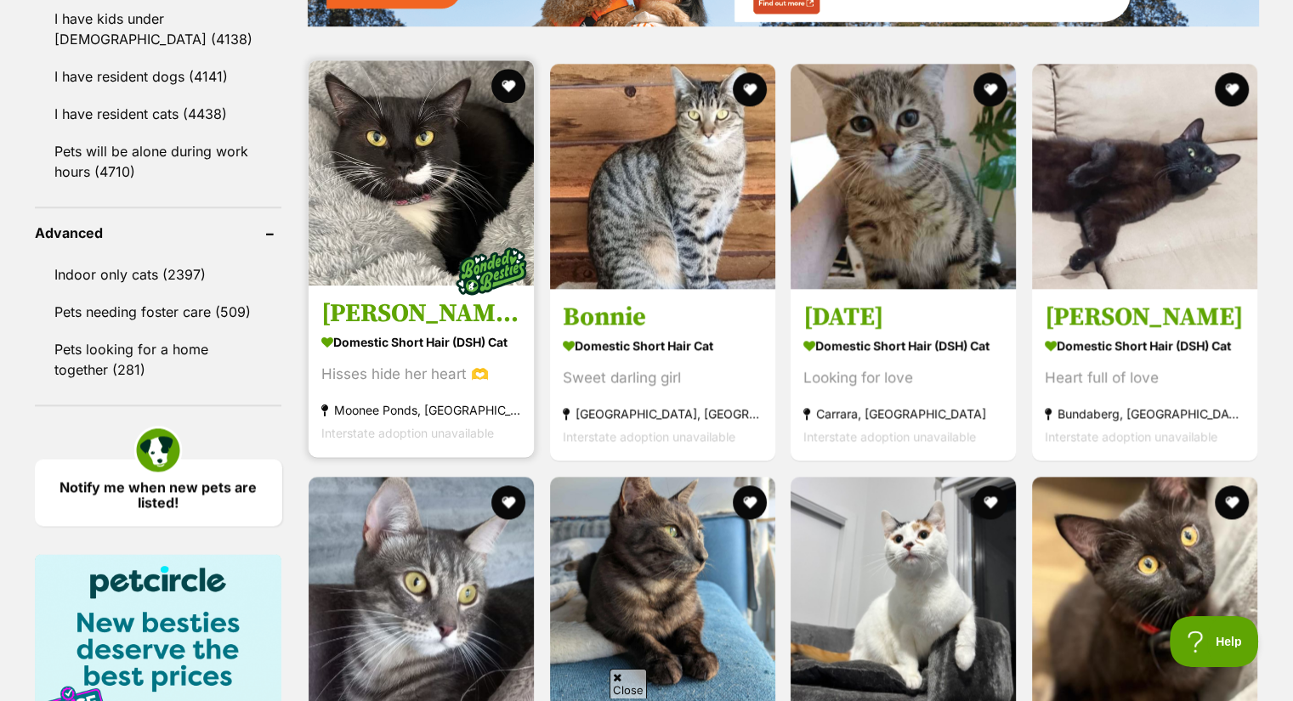
click at [484, 129] on img at bounding box center [420, 172] width 225 height 225
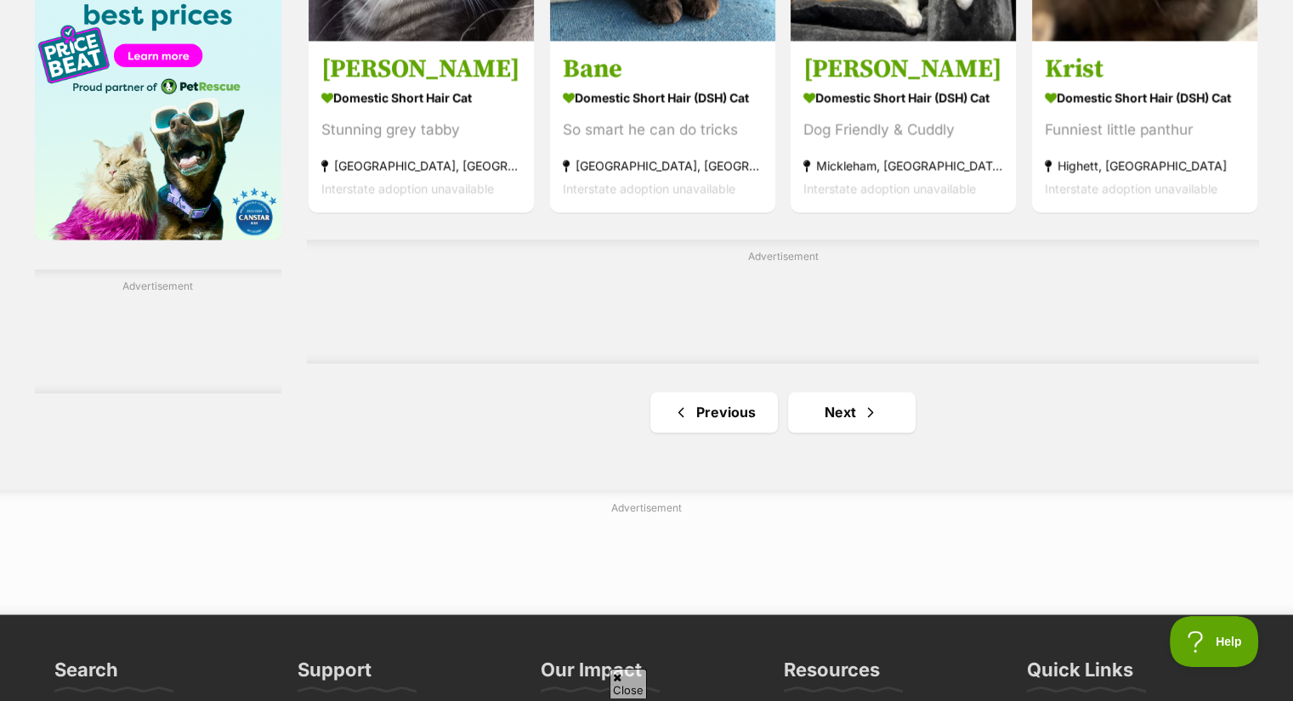
scroll to position [2743, 0]
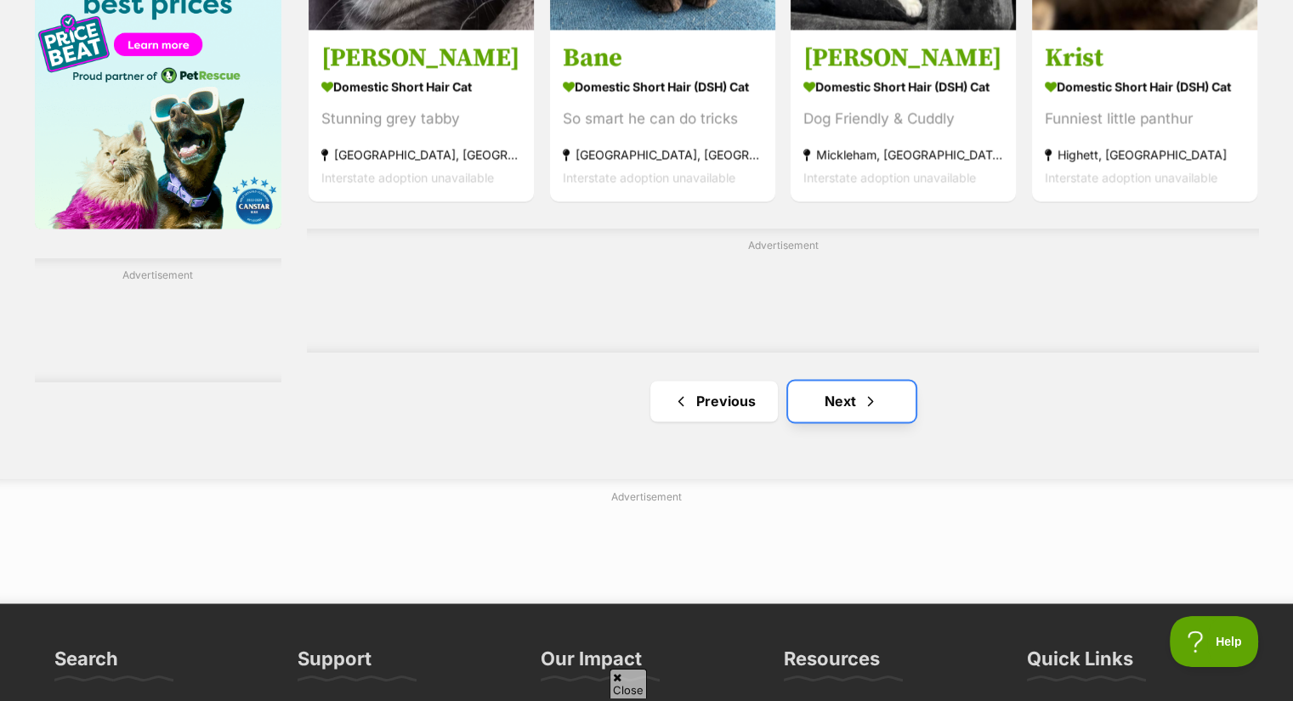
click at [857, 422] on link "Next" at bounding box center [851, 401] width 127 height 41
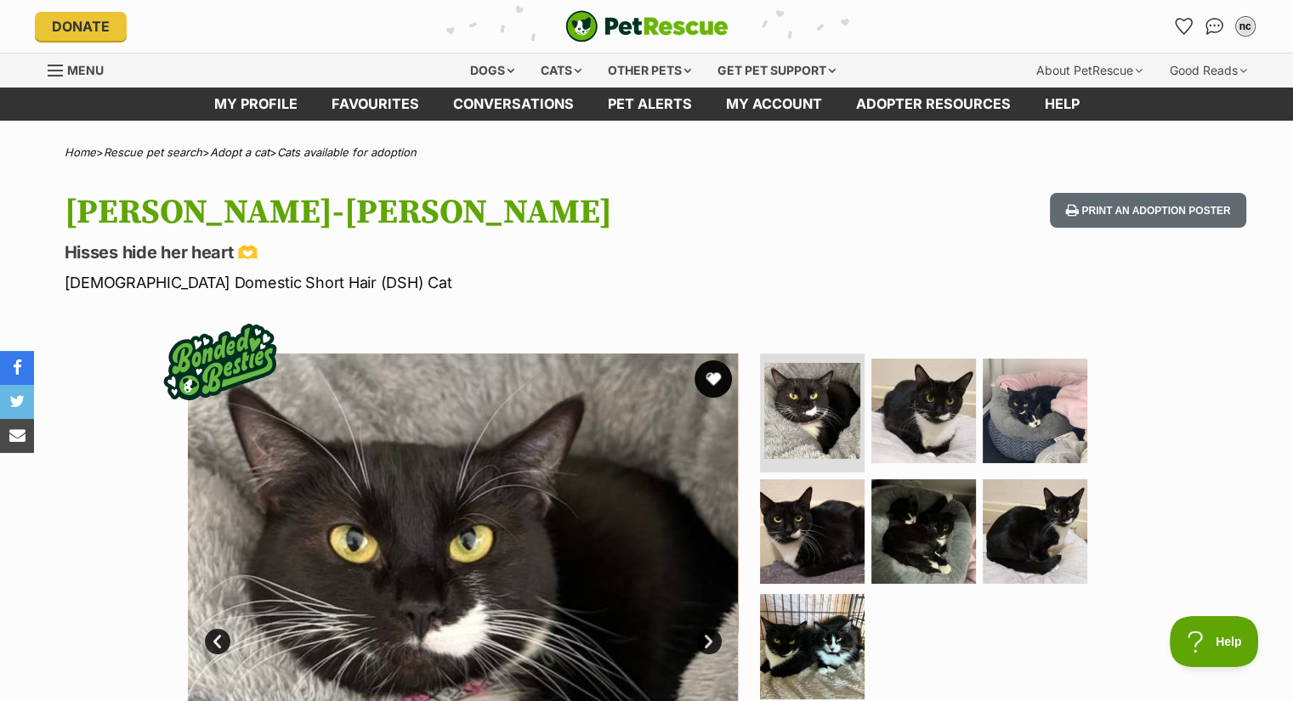
click at [712, 380] on button "favourite" at bounding box center [712, 378] width 37 height 37
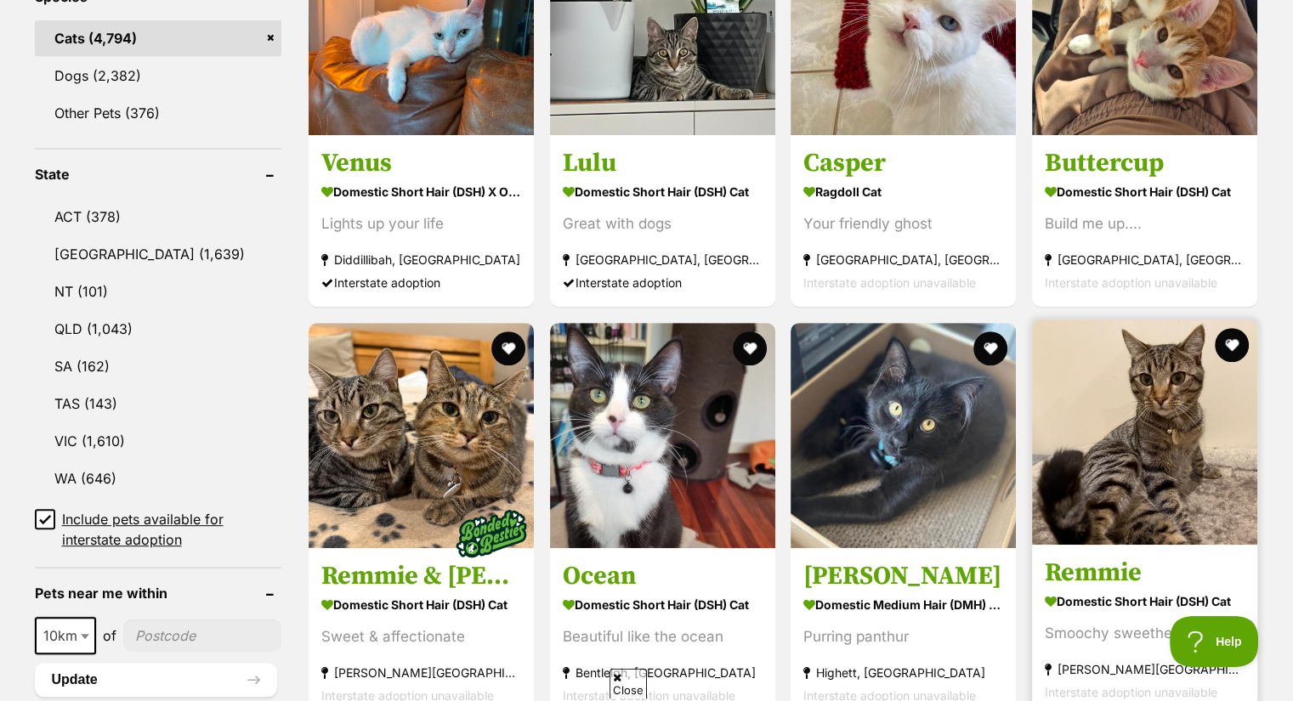
click at [1255, 479] on img at bounding box center [1144, 432] width 225 height 225
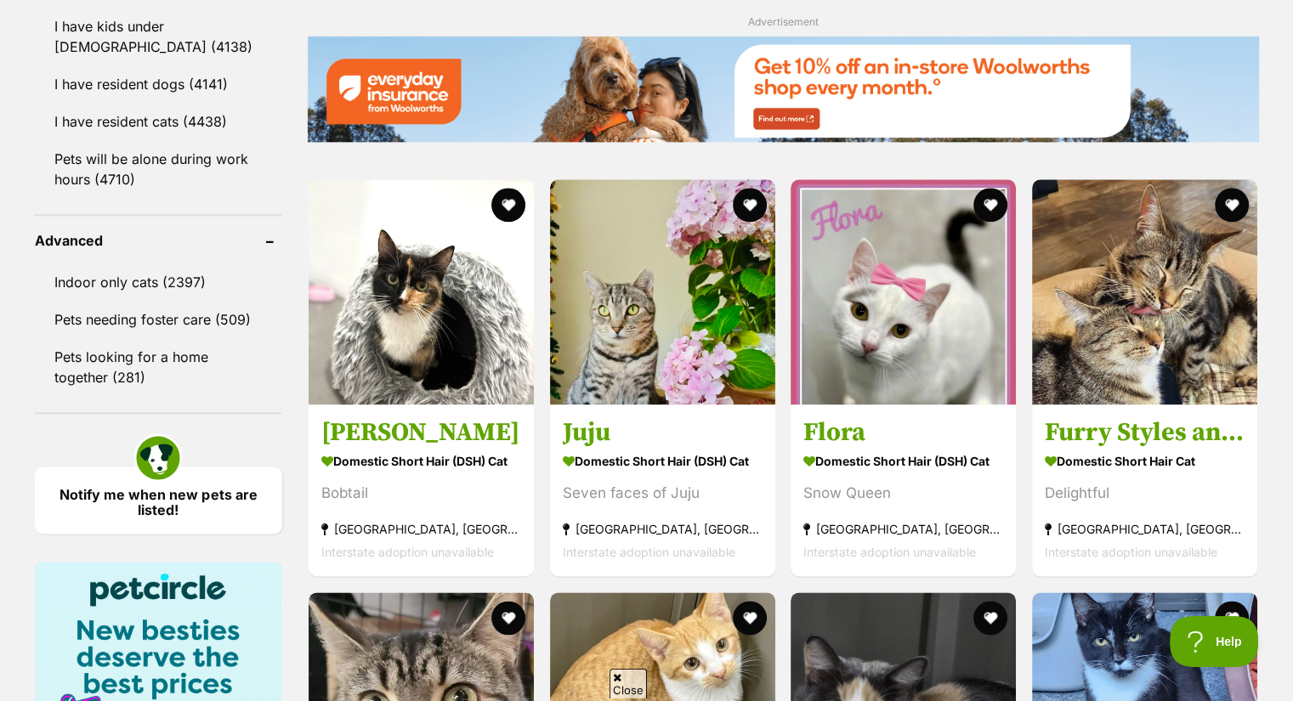
scroll to position [2068, 0]
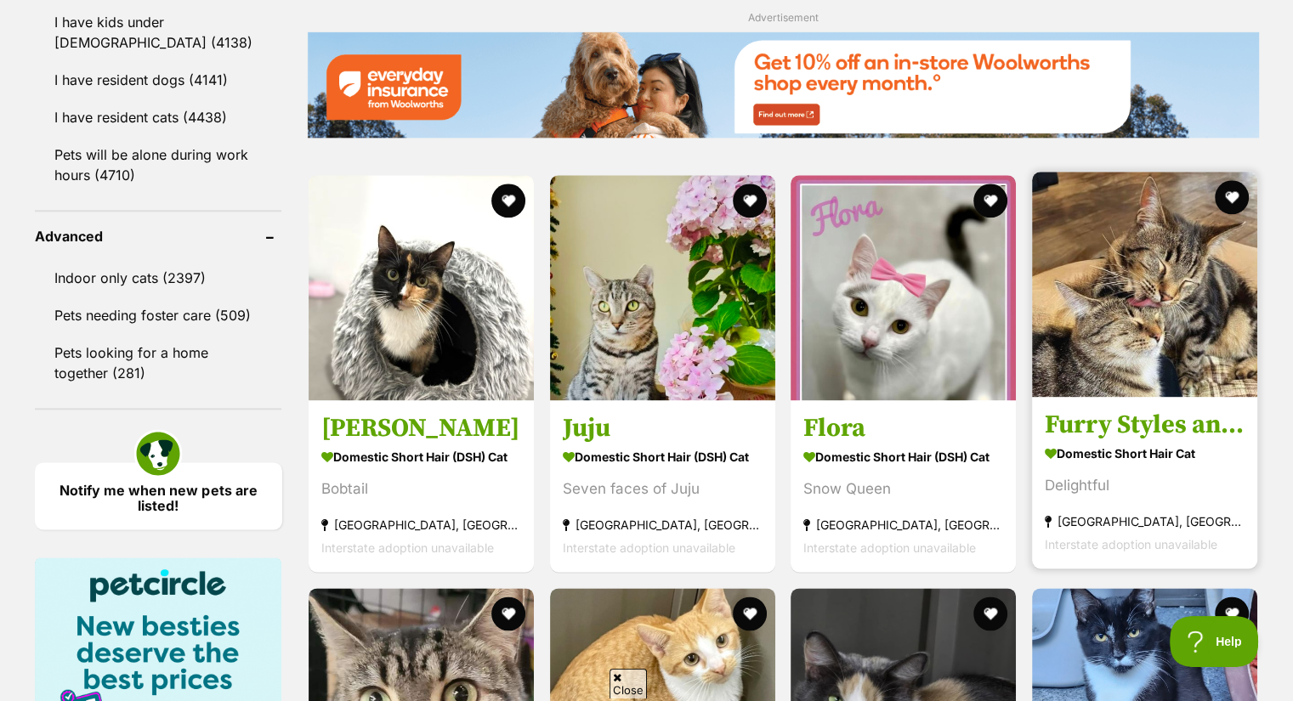
click at [1228, 406] on link "Furry Styles and Zeperella Domestic Short Hair Cat Delightful Mcmahons Point, N…" at bounding box center [1144, 482] width 225 height 173
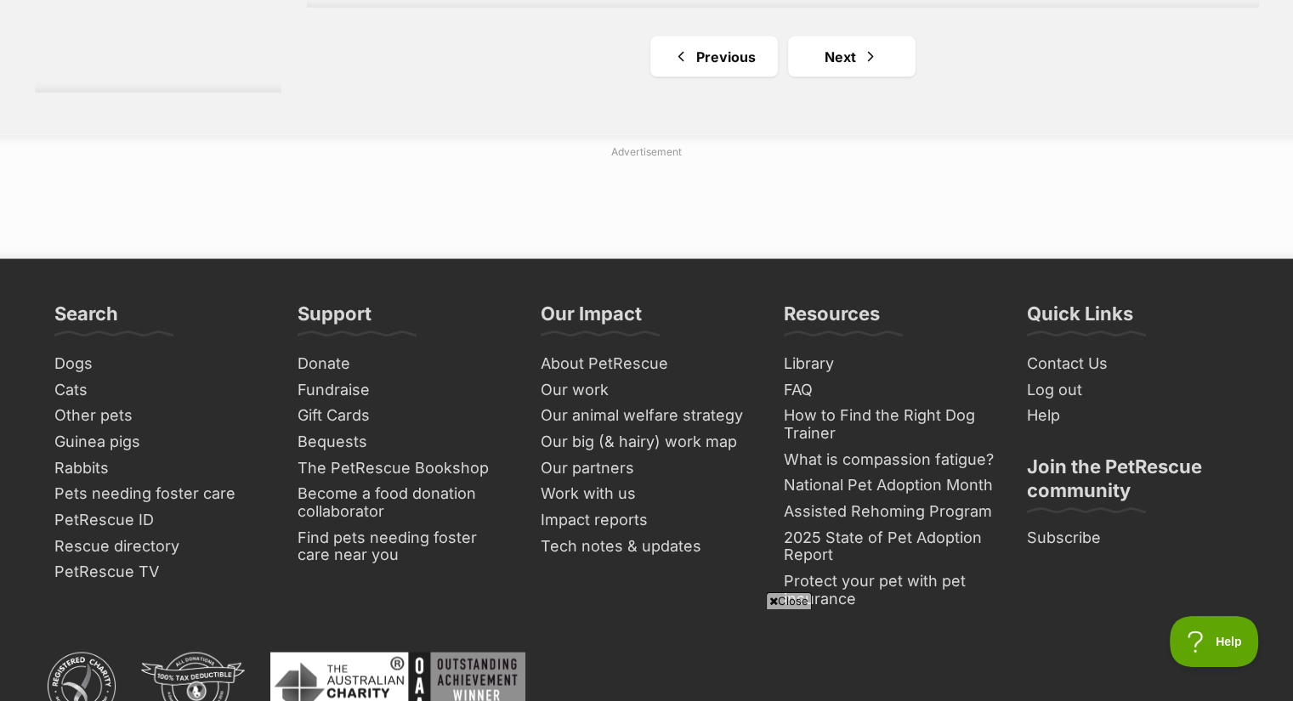
scroll to position [3197, 0]
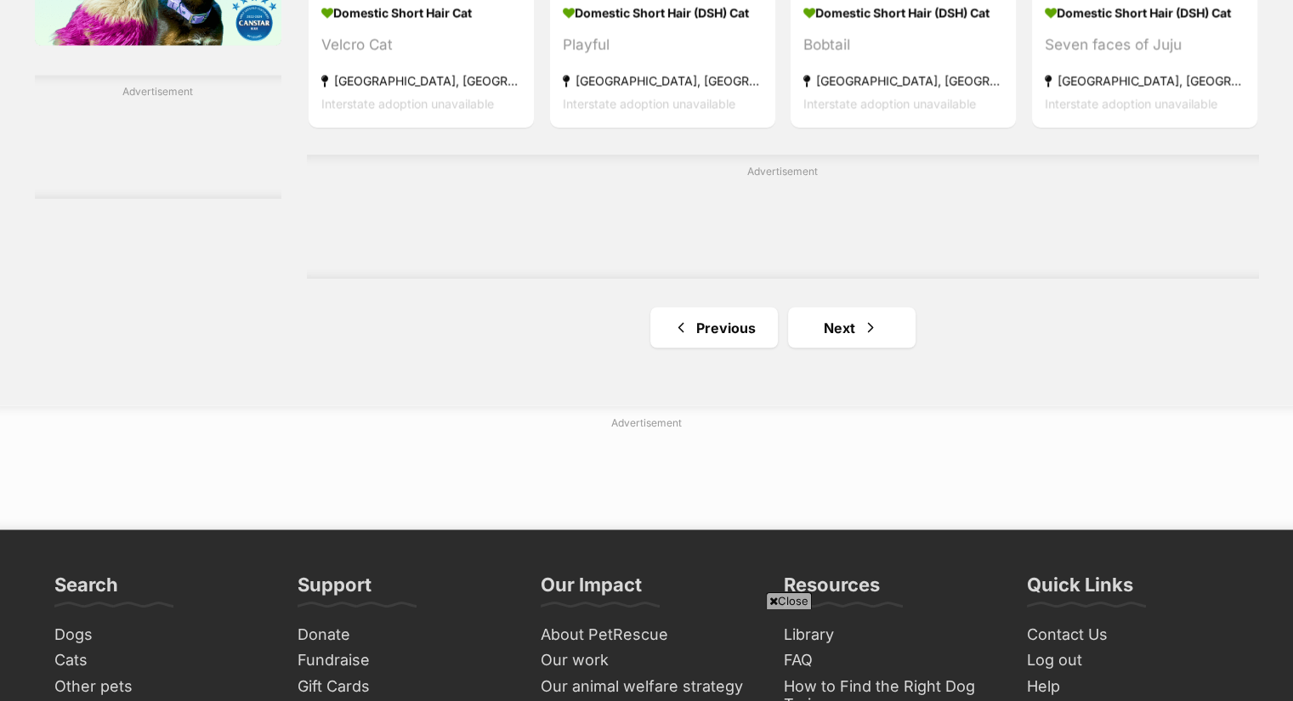
scroll to position [2925, 0]
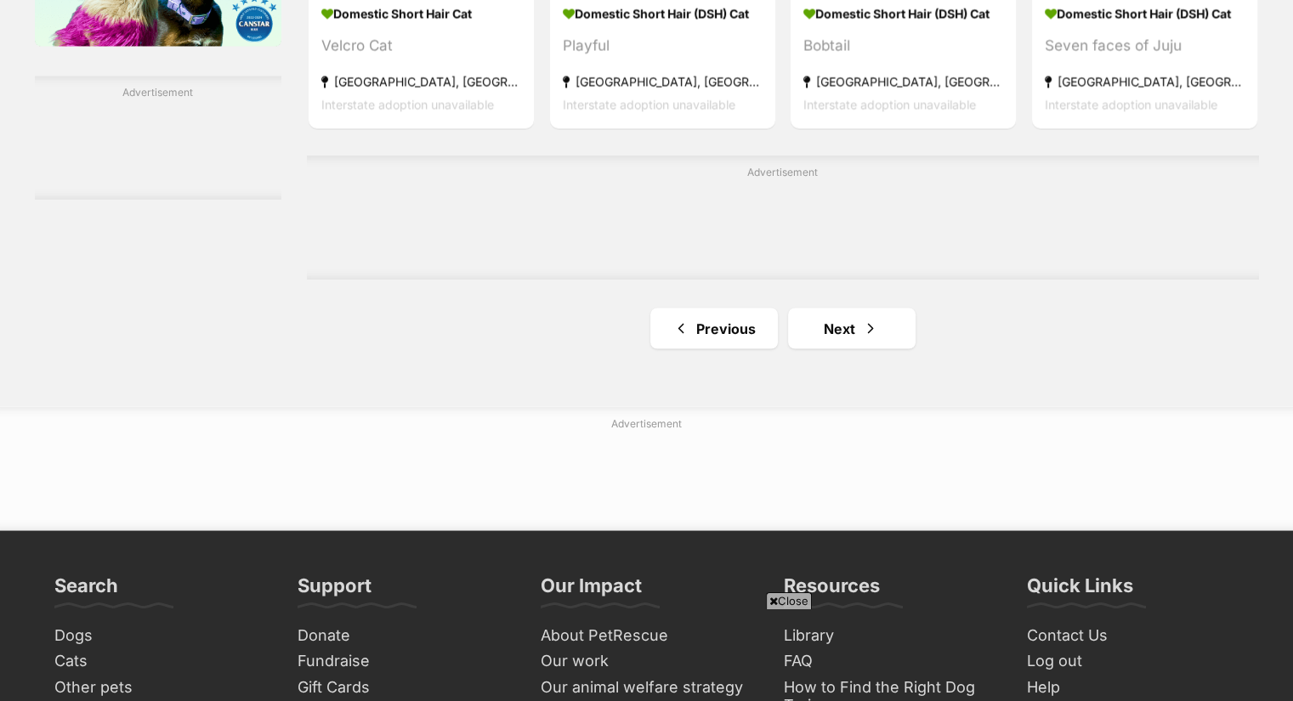
click at [775, 348] on ul "Previous Next" at bounding box center [783, 328] width 952 height 41
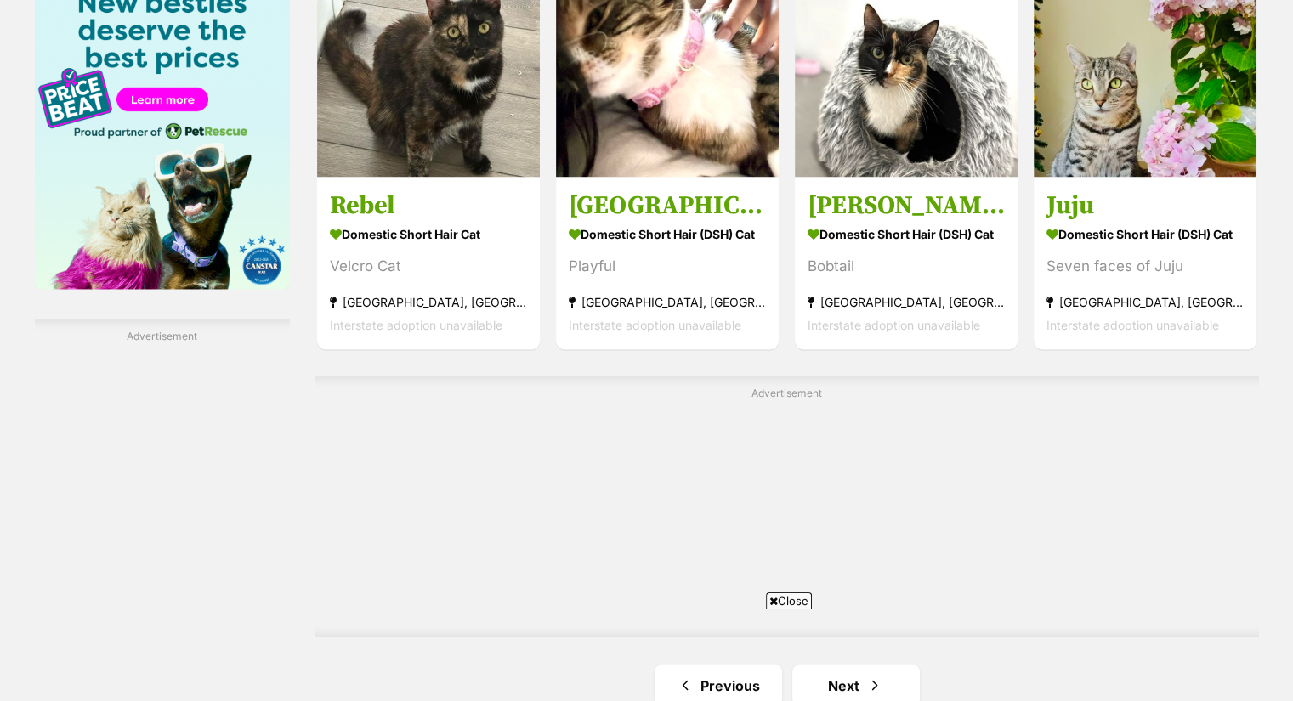
scroll to position [2572, 0]
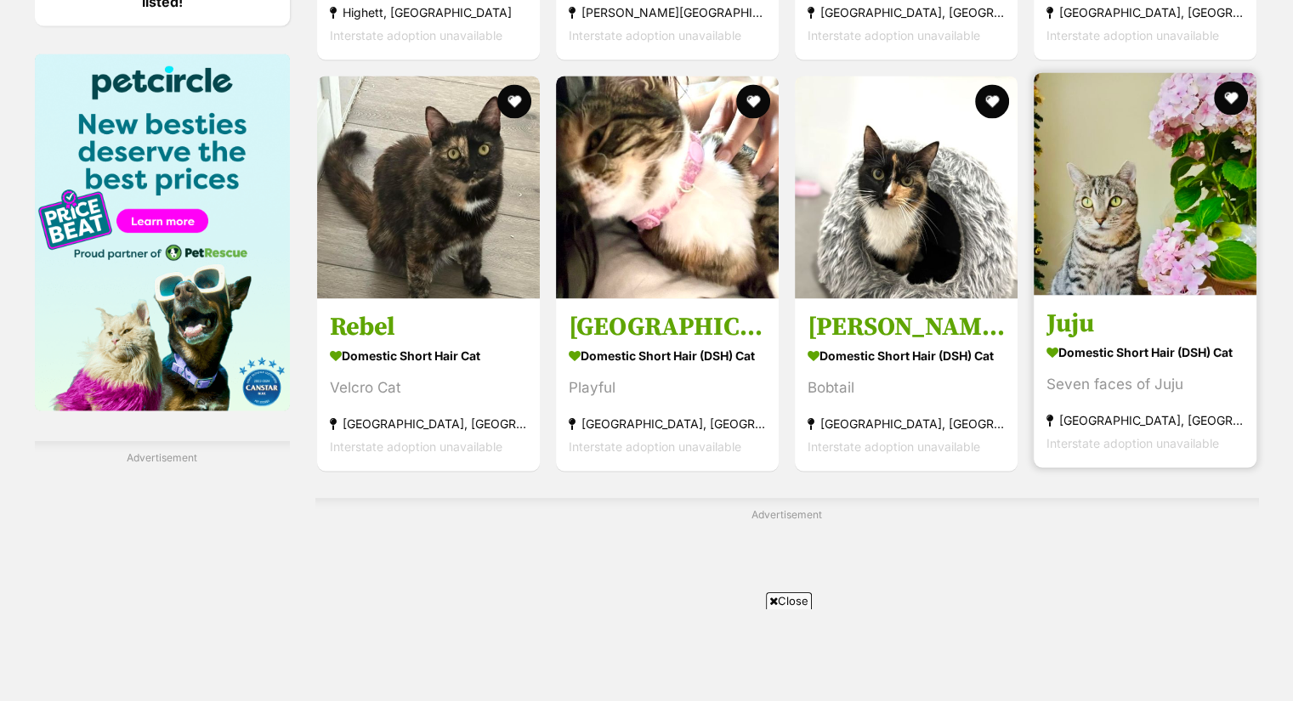
click at [1190, 293] on link at bounding box center [1144, 289] width 223 height 17
click at [1173, 280] on img at bounding box center [1144, 183] width 223 height 223
click at [1152, 252] on img at bounding box center [1144, 183] width 223 height 223
click at [1189, 250] on img at bounding box center [1144, 183] width 223 height 223
click at [1207, 247] on img at bounding box center [1144, 183] width 223 height 223
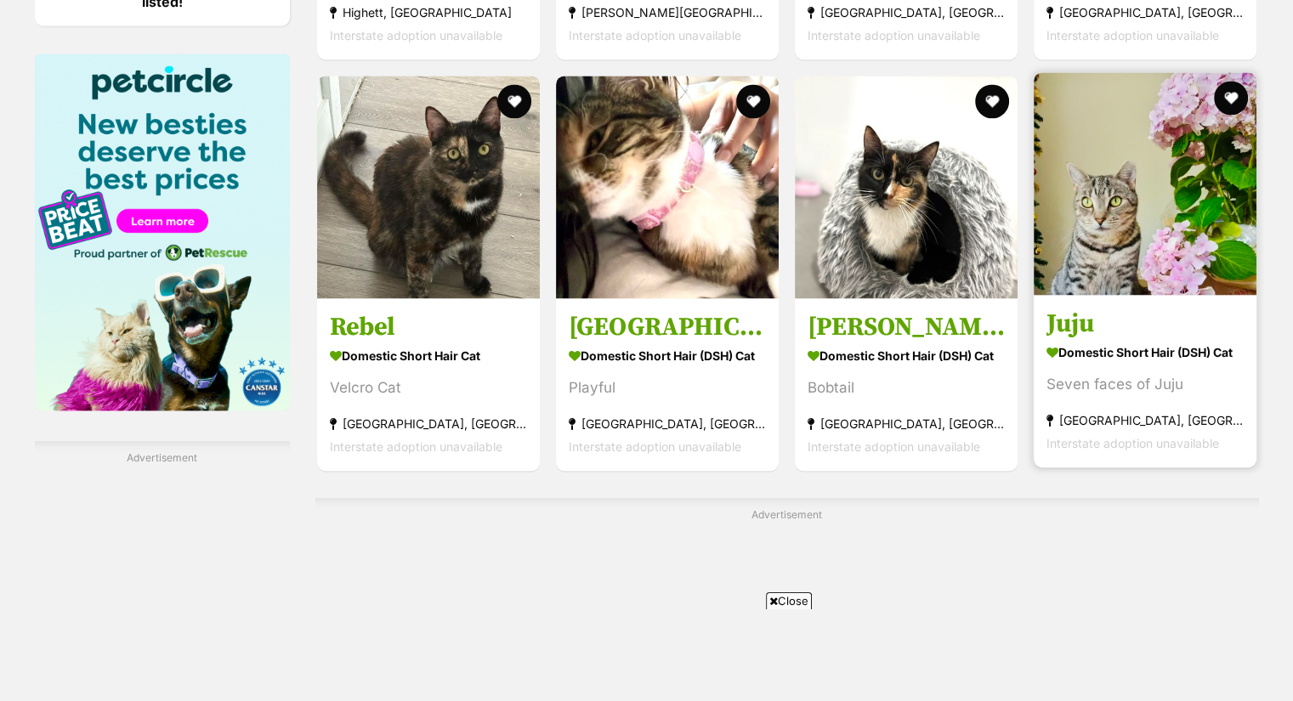
click at [1203, 239] on img at bounding box center [1144, 183] width 223 height 223
click at [1216, 223] on img at bounding box center [1144, 183] width 223 height 223
click at [1214, 232] on img at bounding box center [1144, 183] width 223 height 223
click at [1195, 248] on img at bounding box center [1144, 183] width 223 height 223
click at [1156, 241] on img at bounding box center [1144, 183] width 223 height 223
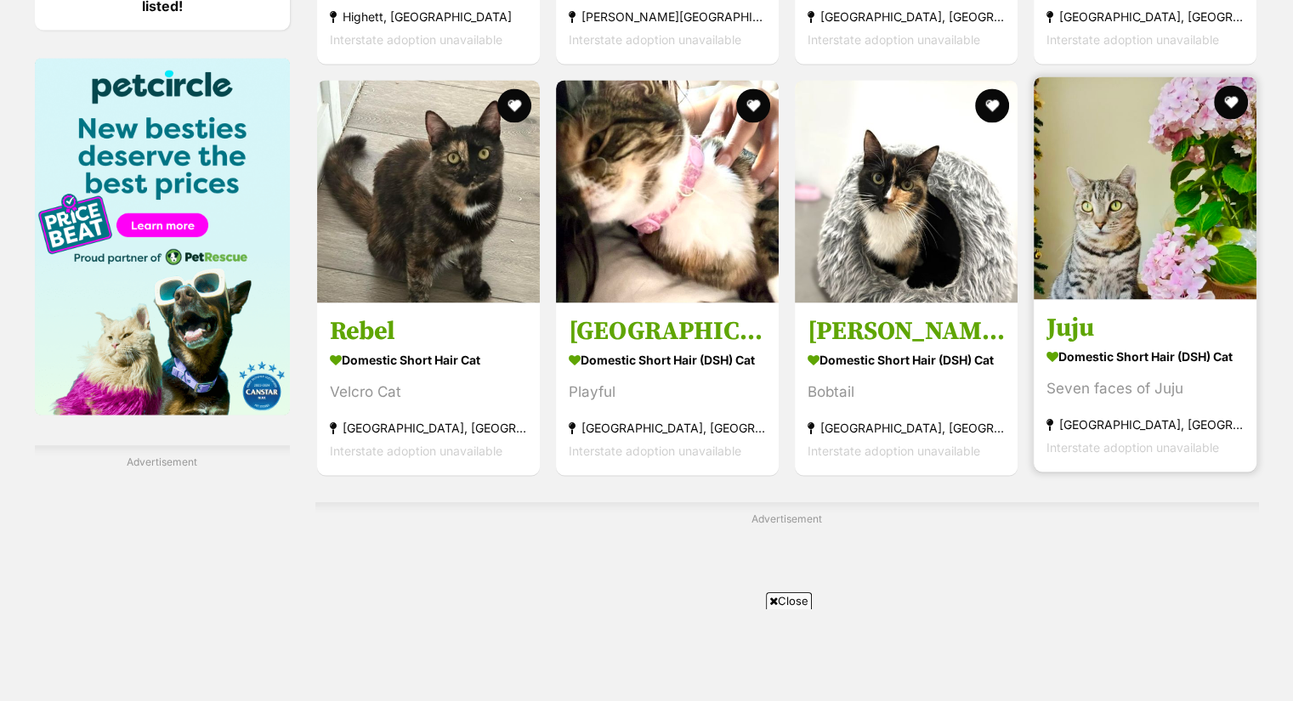
scroll to position [2571, 0]
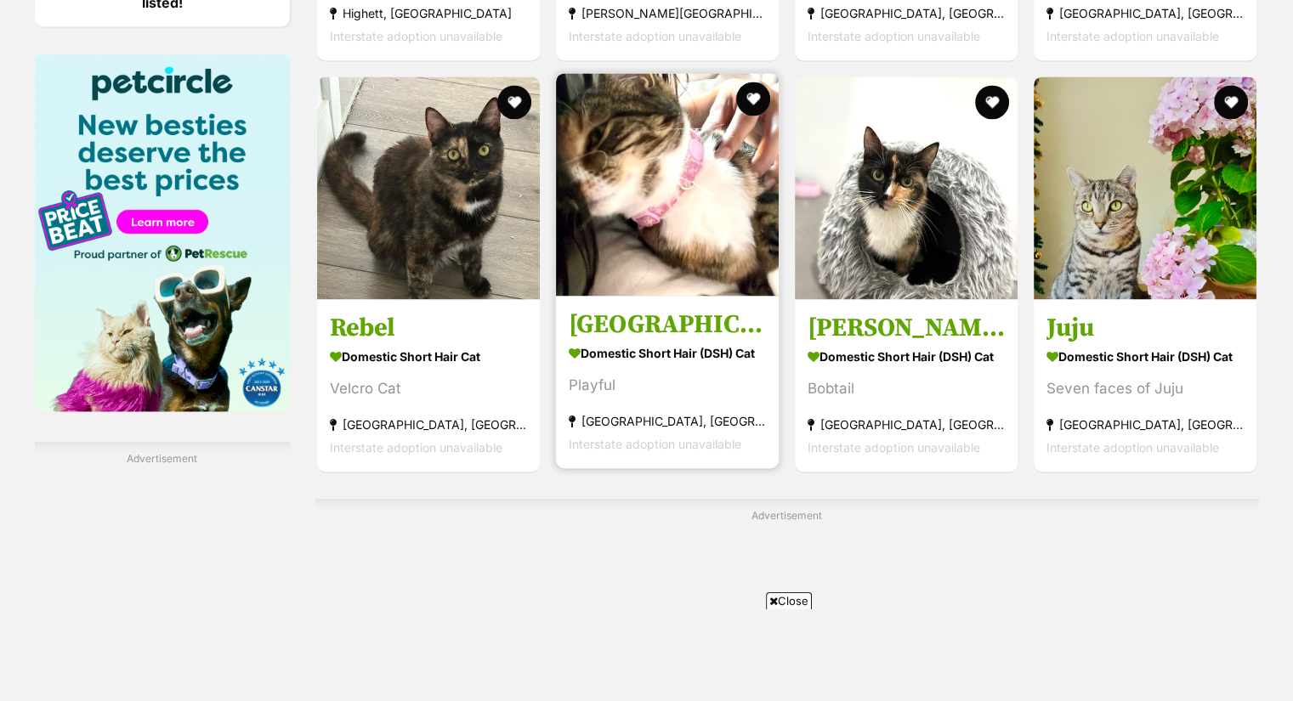
click at [682, 399] on section "Domestic Short Hair (DSH) Cat Playful Roseville, NSW Interstate adoption unavai…" at bounding box center [667, 398] width 197 height 115
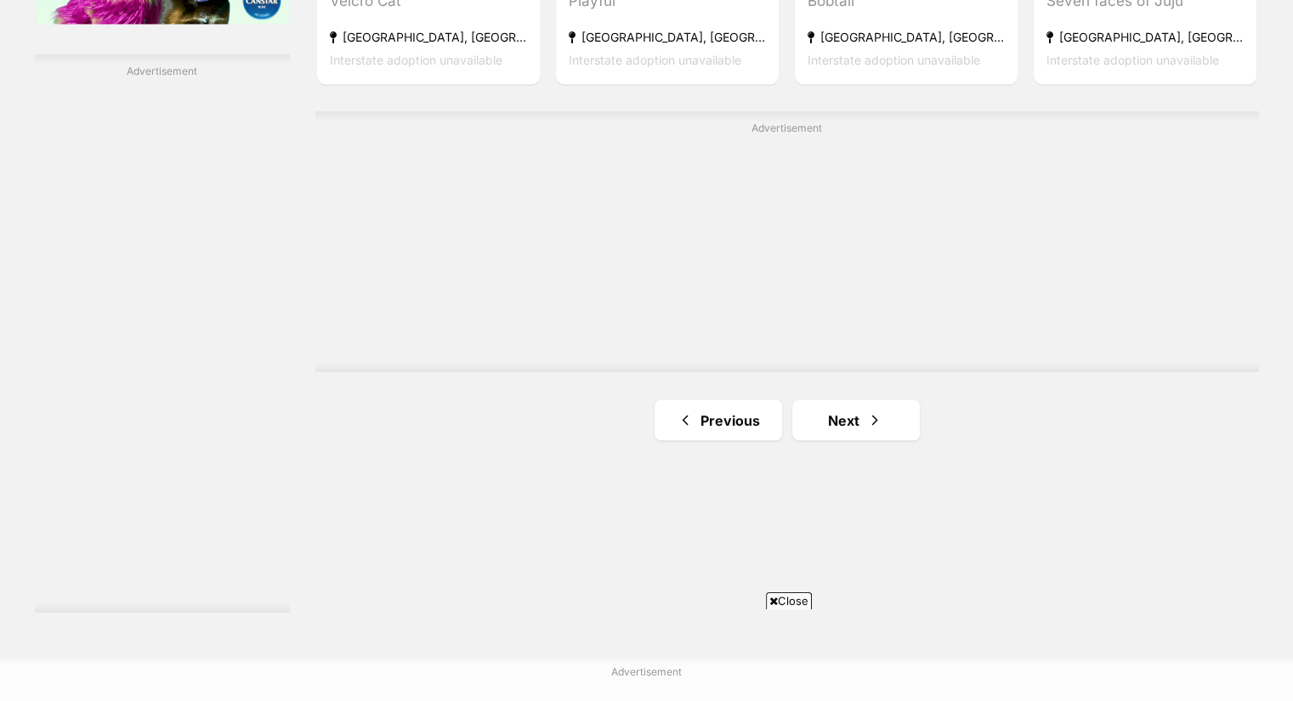
scroll to position [2949, 0]
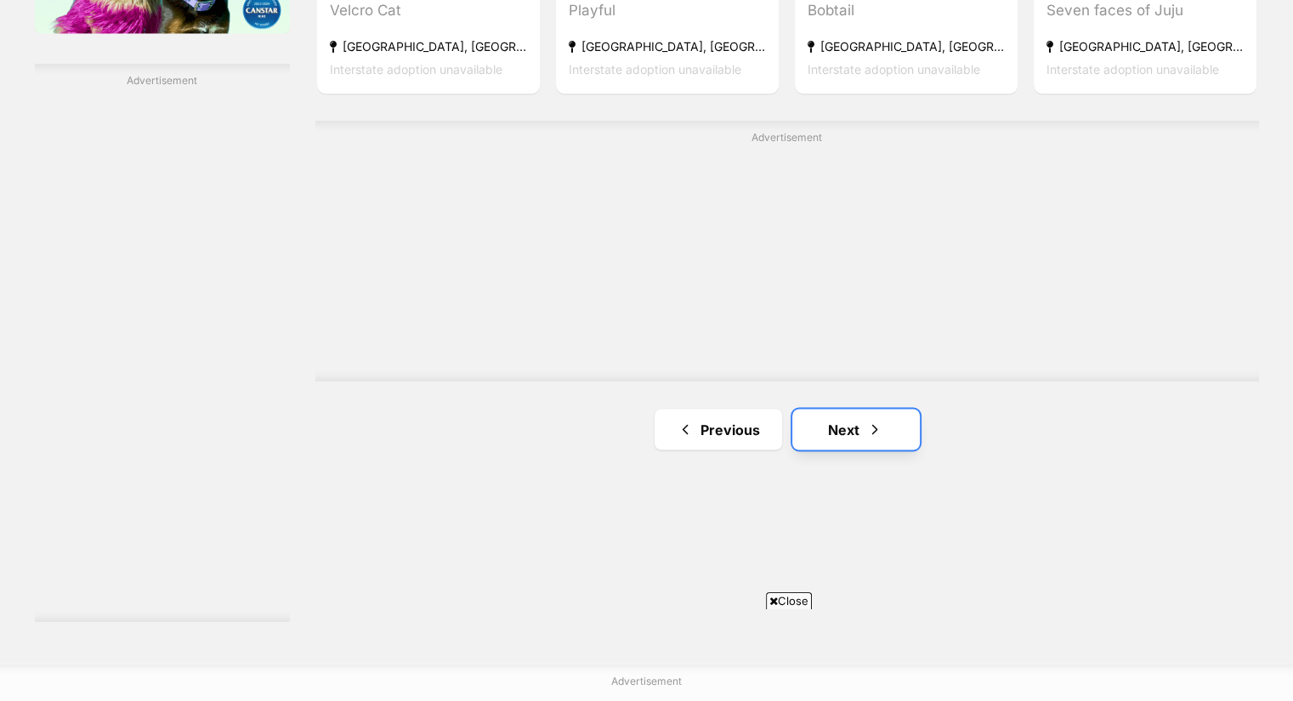
click at [858, 433] on link "Next" at bounding box center [855, 429] width 127 height 41
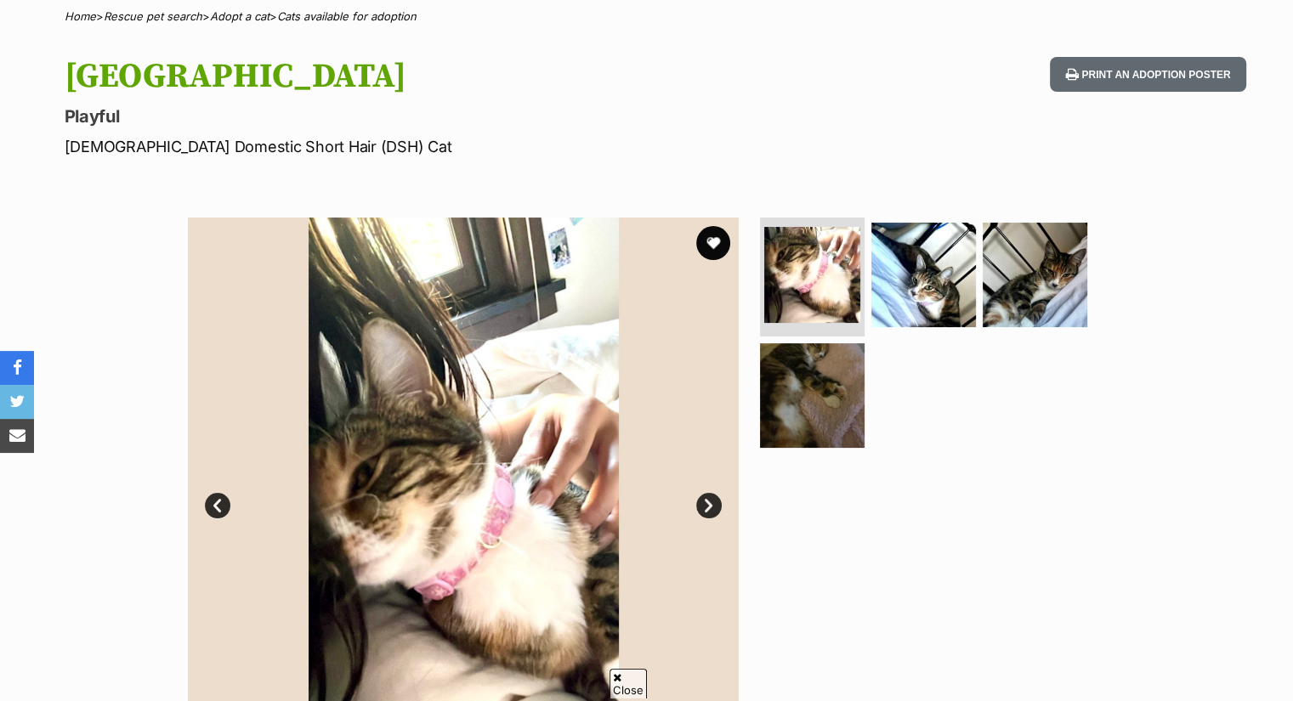
scroll to position [137, 0]
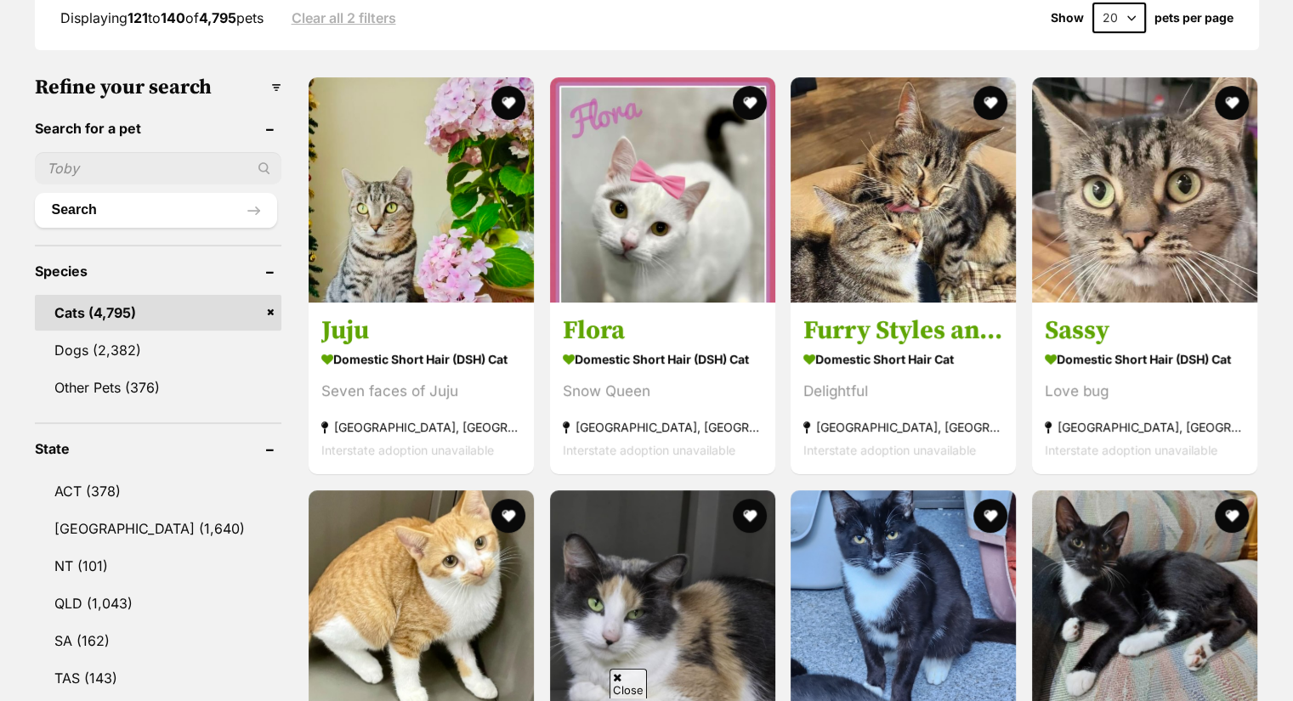
scroll to position [478, 0]
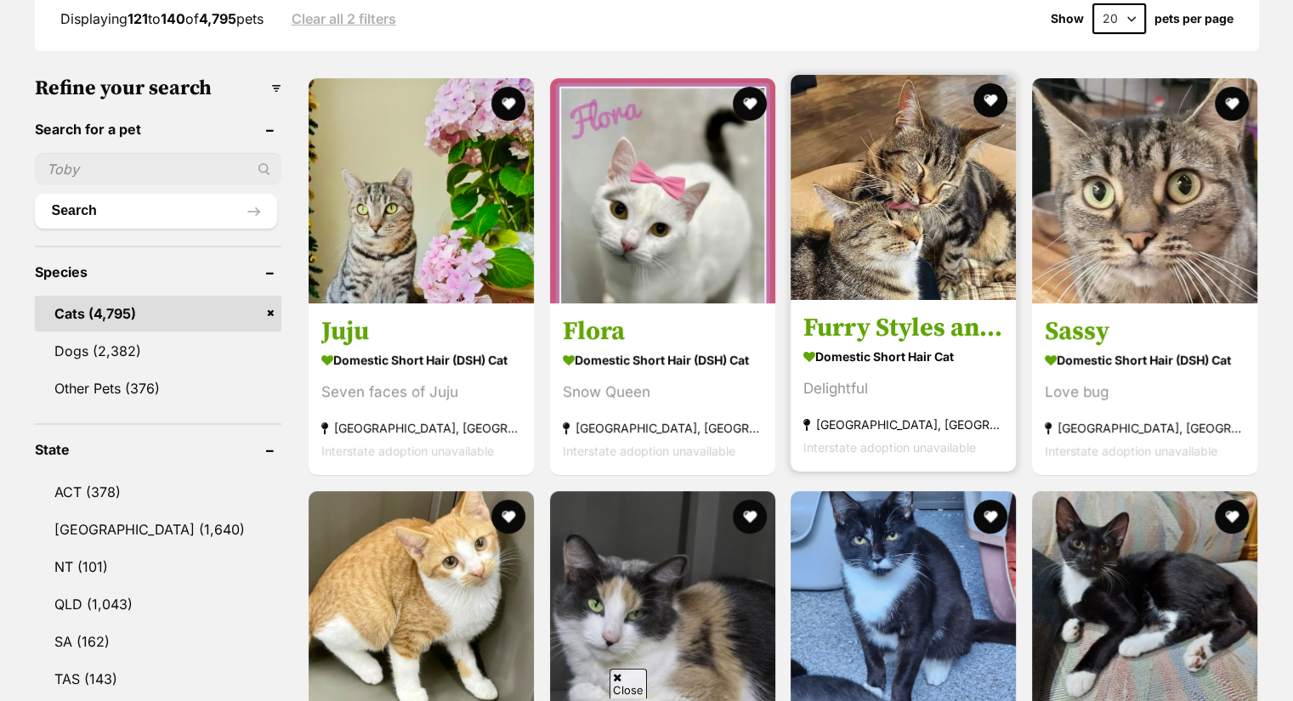
click at [936, 206] on img at bounding box center [902, 187] width 225 height 225
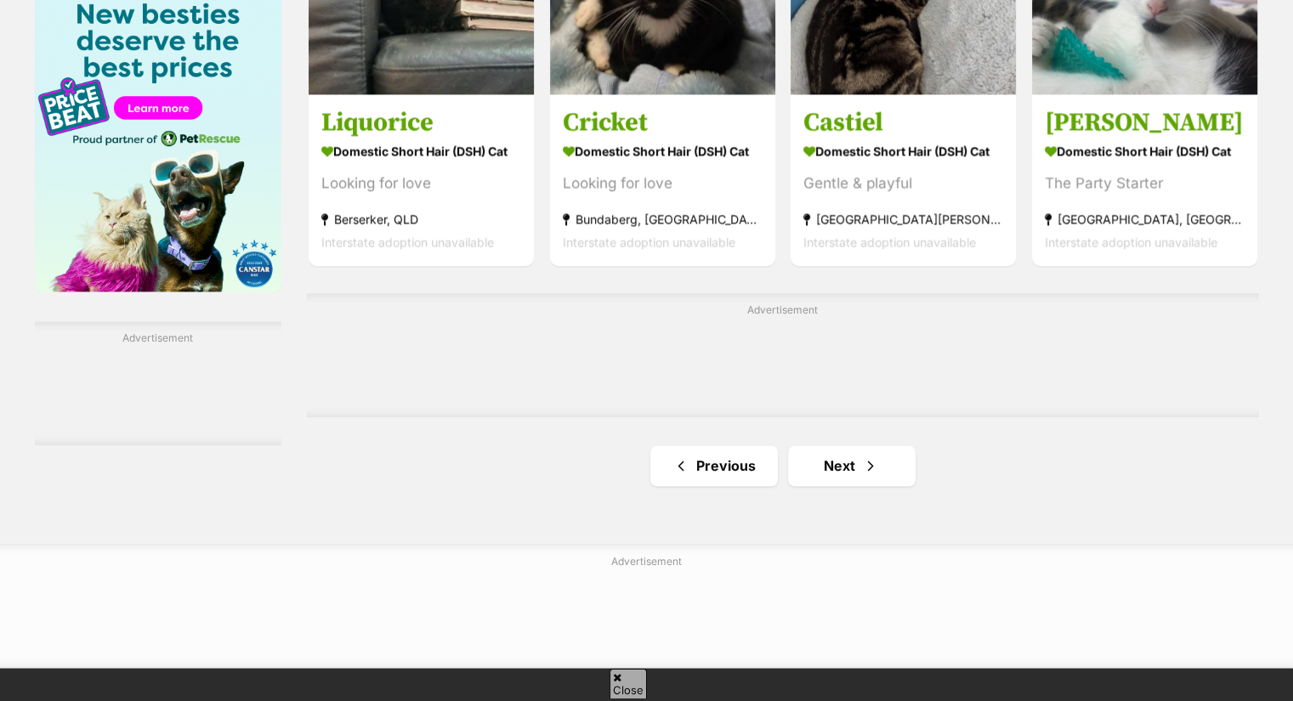
scroll to position [2678, 0]
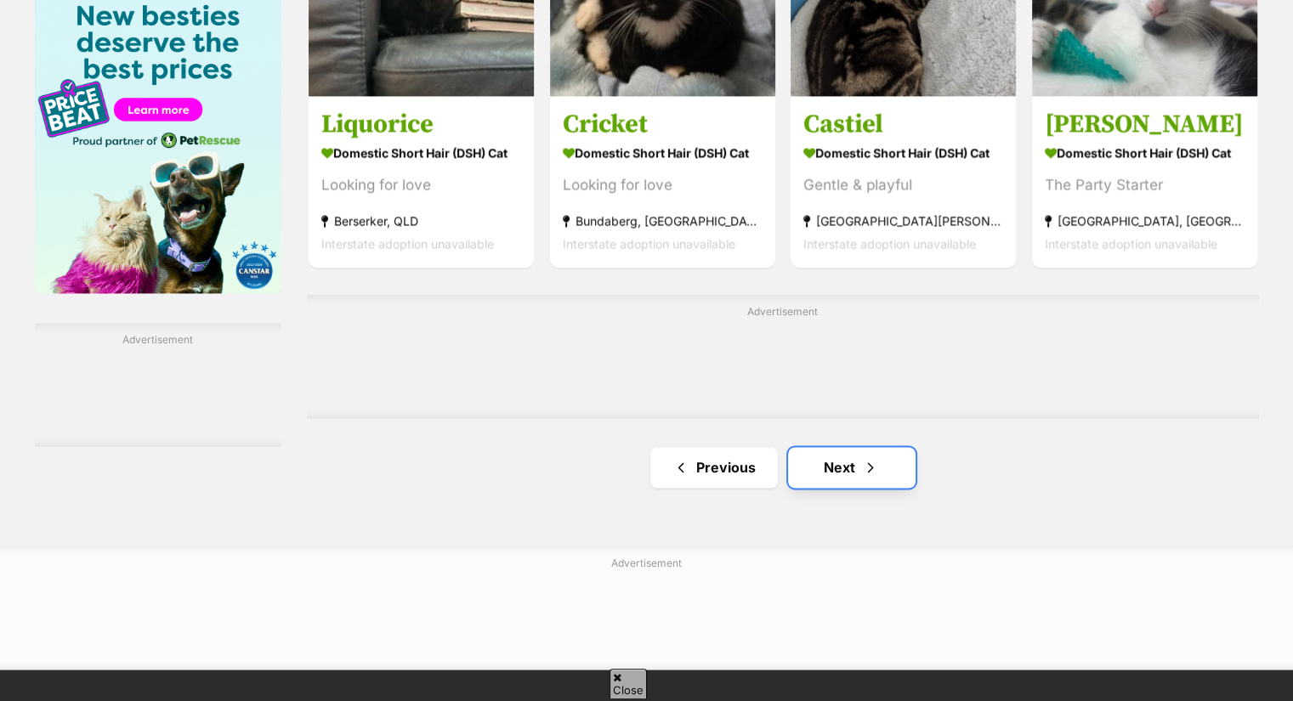
click at [843, 470] on link "Next" at bounding box center [851, 467] width 127 height 41
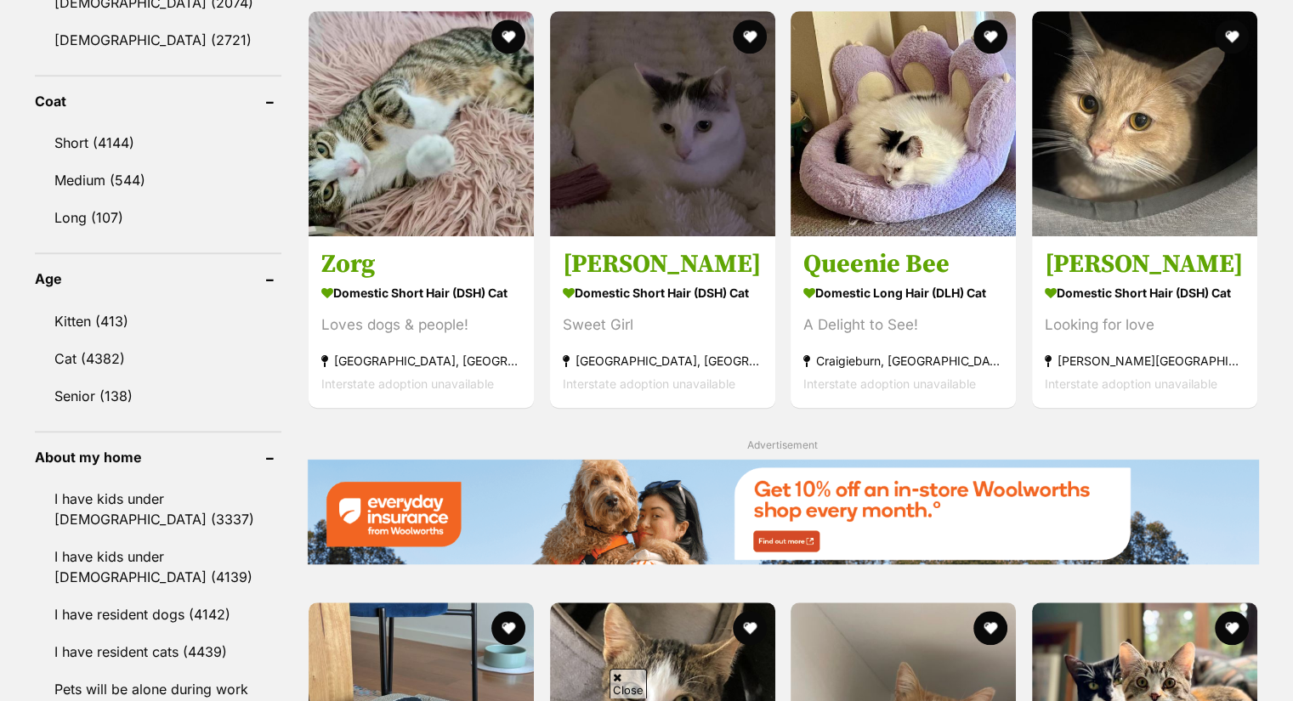
scroll to position [2056, 0]
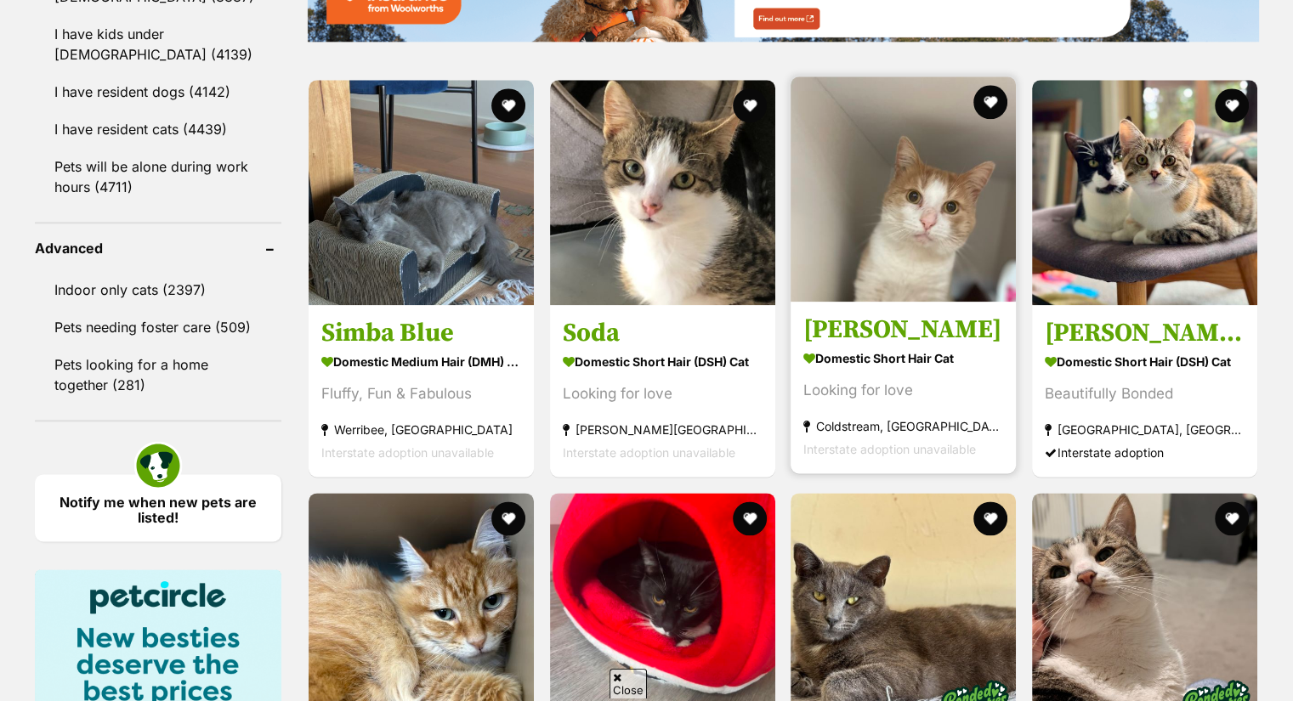
click at [894, 213] on img at bounding box center [902, 188] width 225 height 225
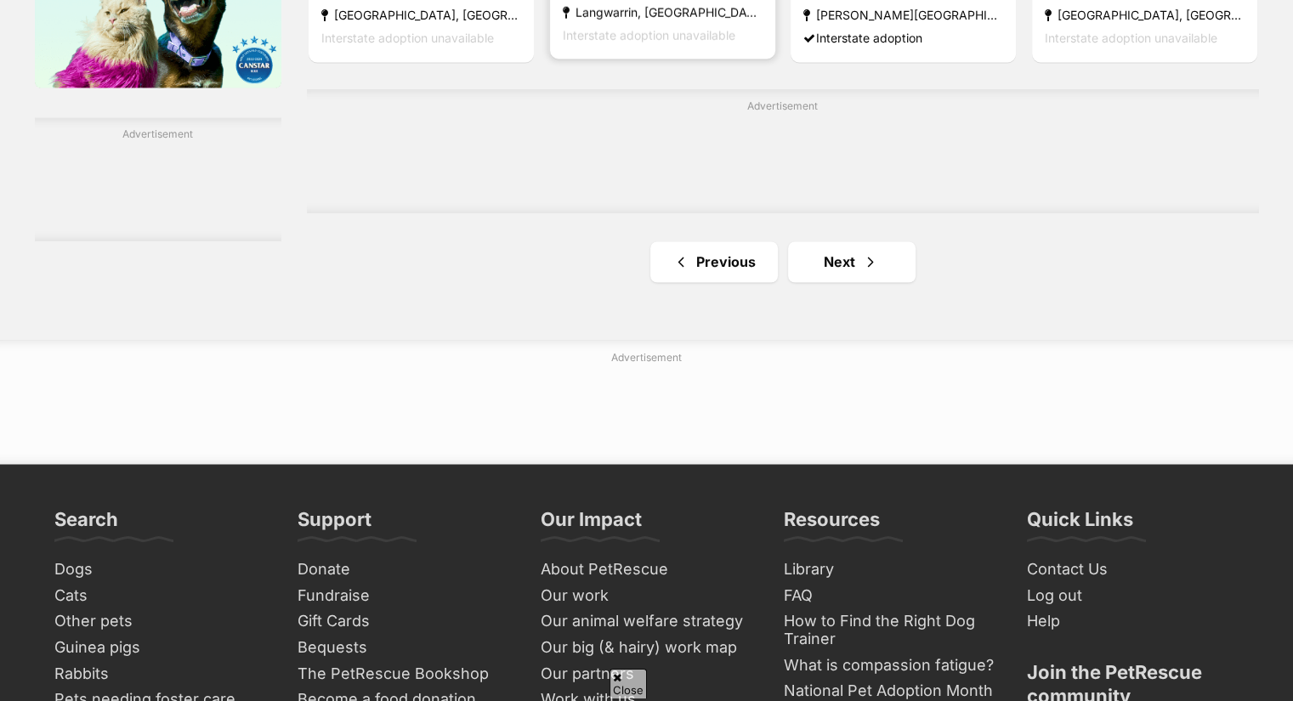
scroll to position [0, 0]
click at [833, 278] on link "Next" at bounding box center [851, 261] width 127 height 41
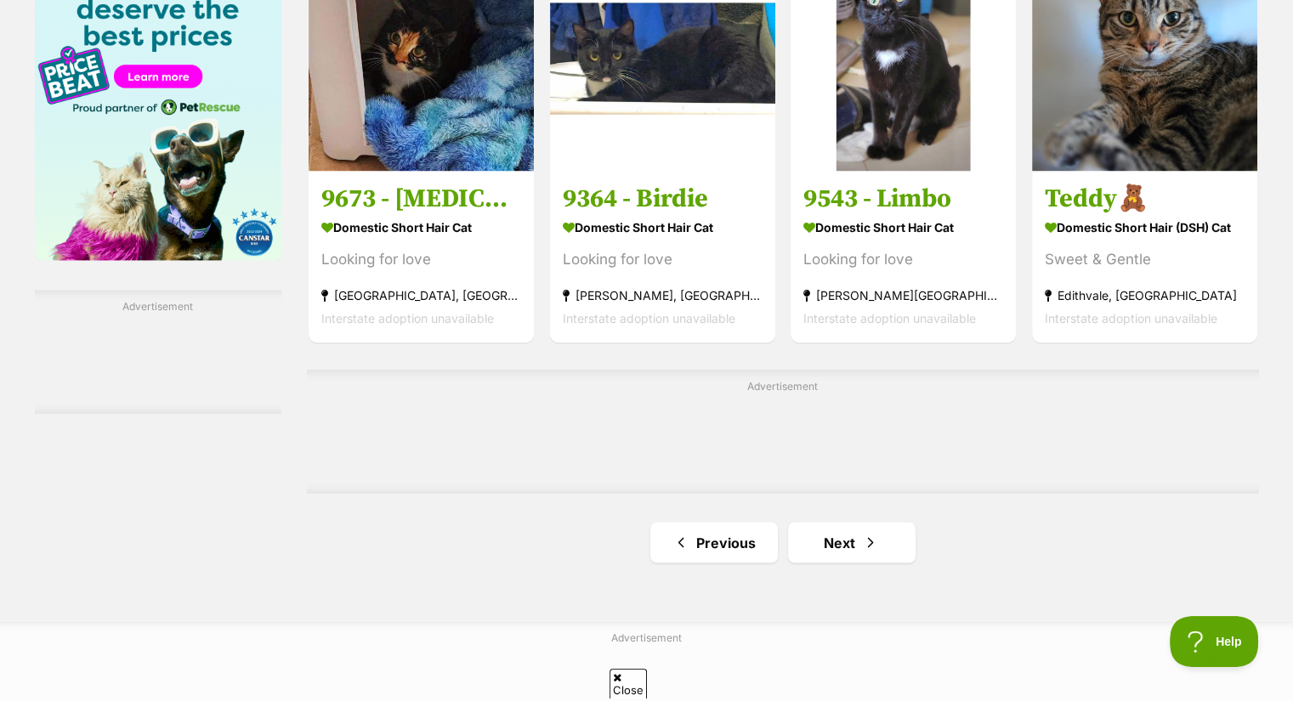
scroll to position [2712, 0]
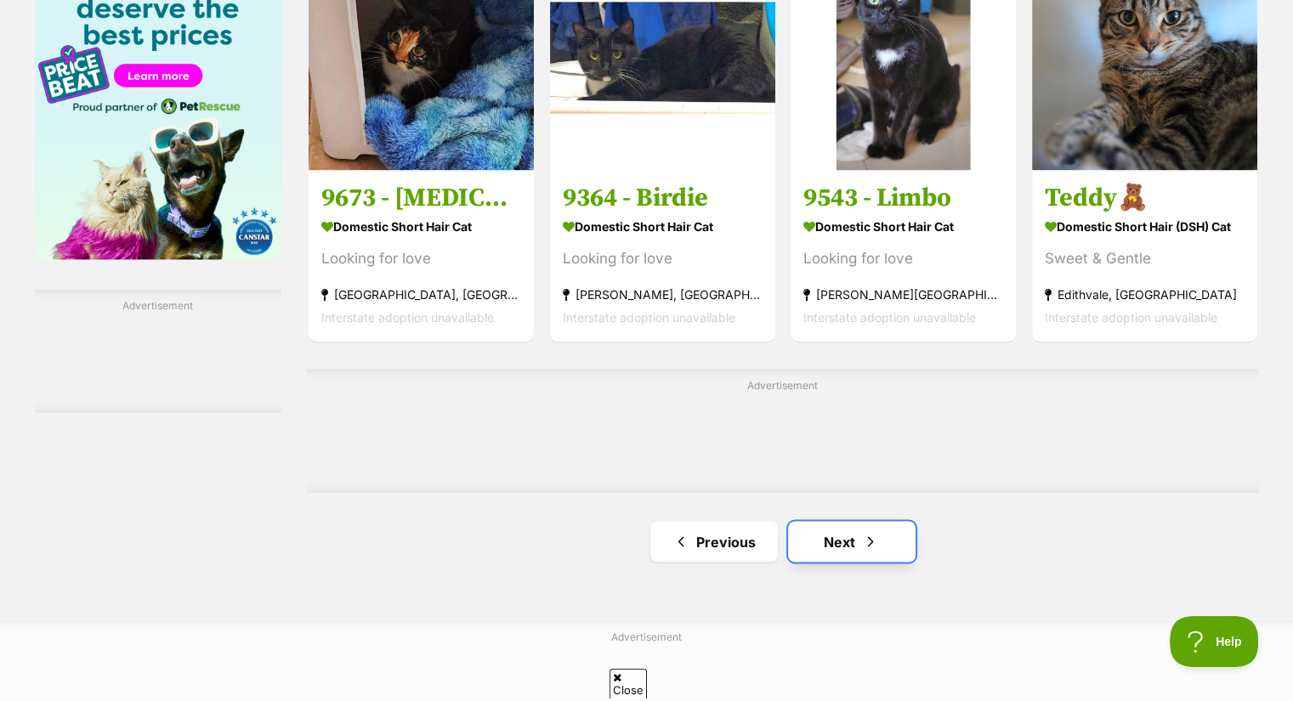
click at [870, 562] on link "Next" at bounding box center [851, 541] width 127 height 41
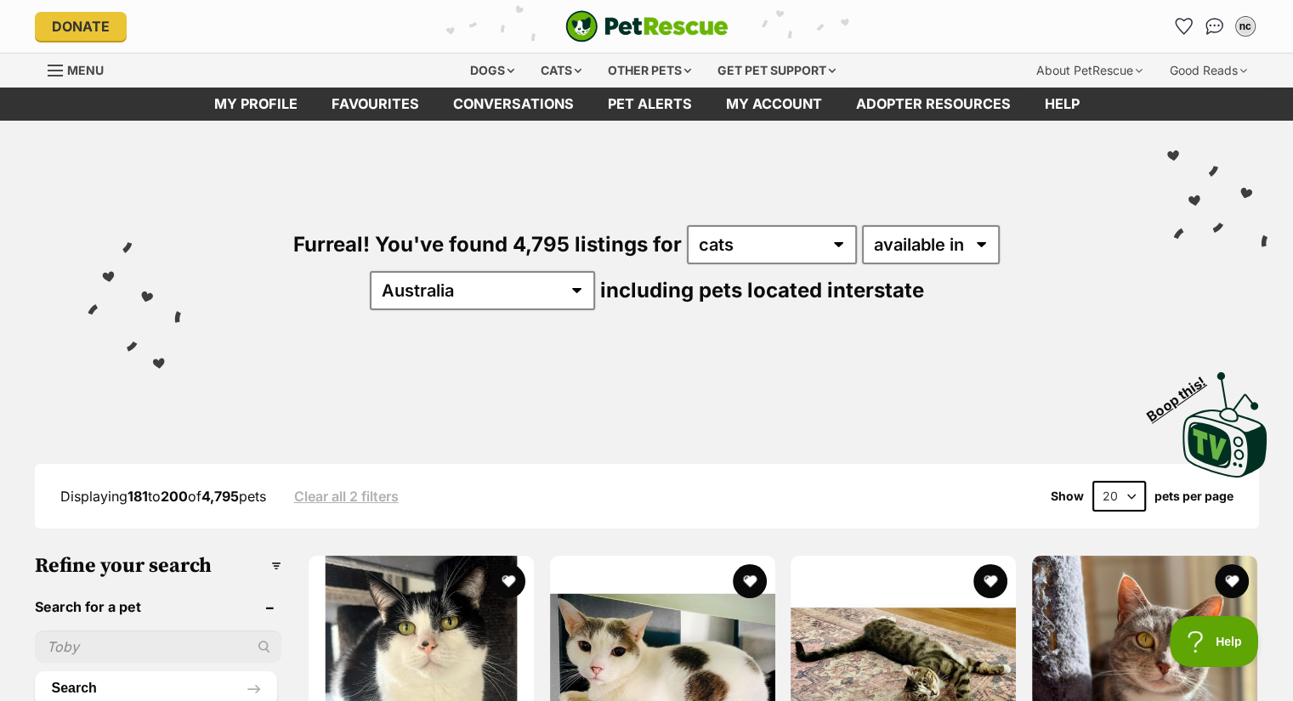
click at [459, 51] on div "Donate PetRescue home nc My account nc Nate Centa Edit profile Log out Pet aler…" at bounding box center [647, 26] width 1224 height 53
click at [462, 62] on div "Dogs" at bounding box center [492, 71] width 68 height 34
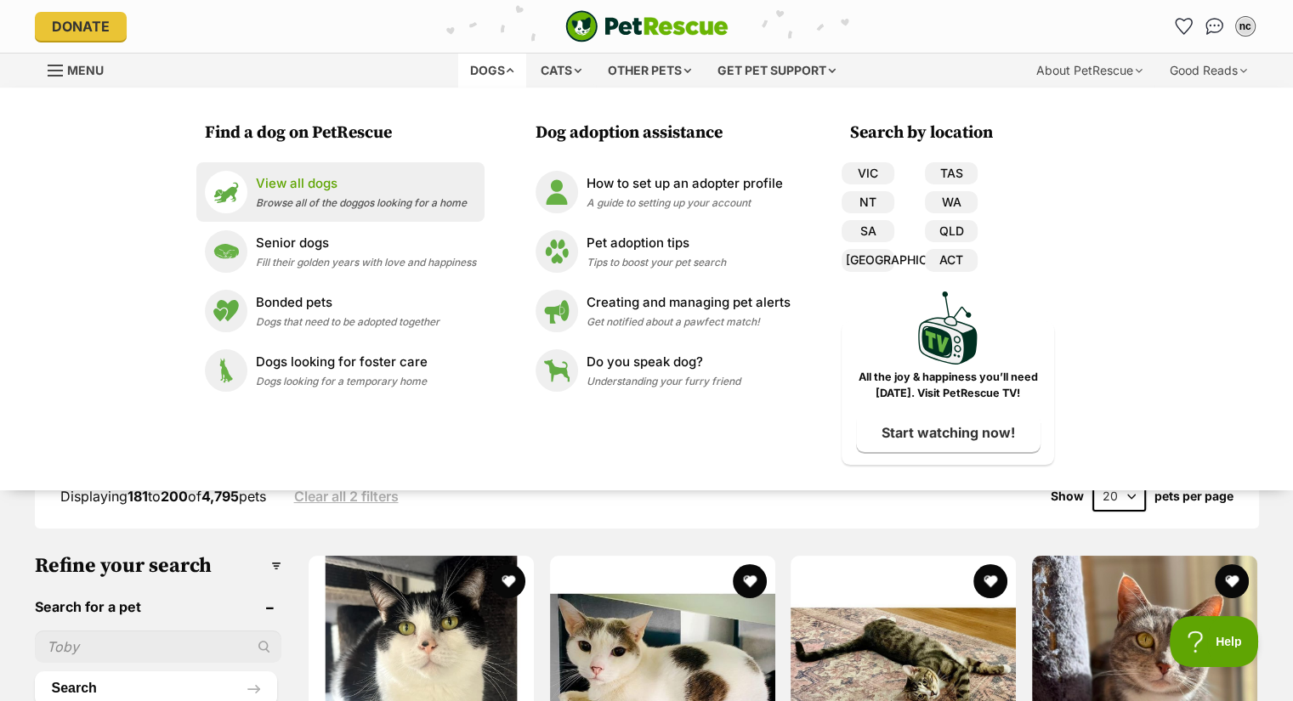
click at [331, 182] on p "View all dogs" at bounding box center [361, 184] width 211 height 20
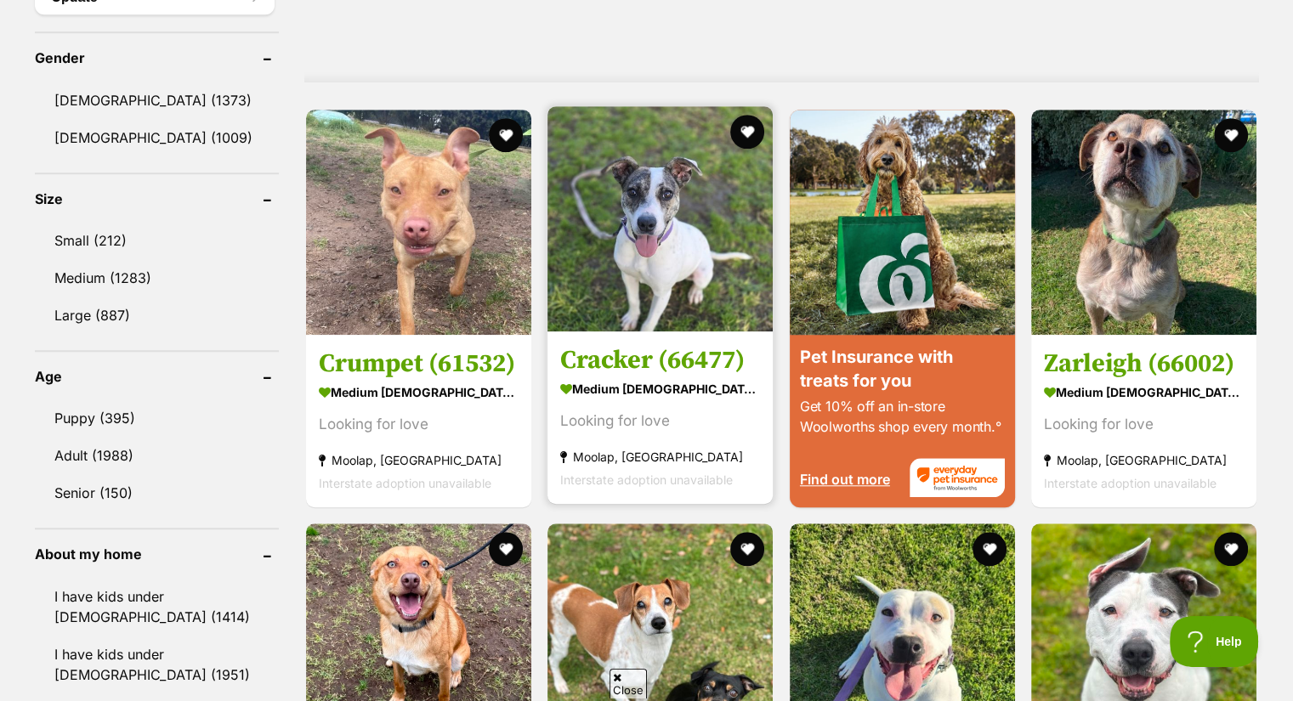
scroll to position [1384, 0]
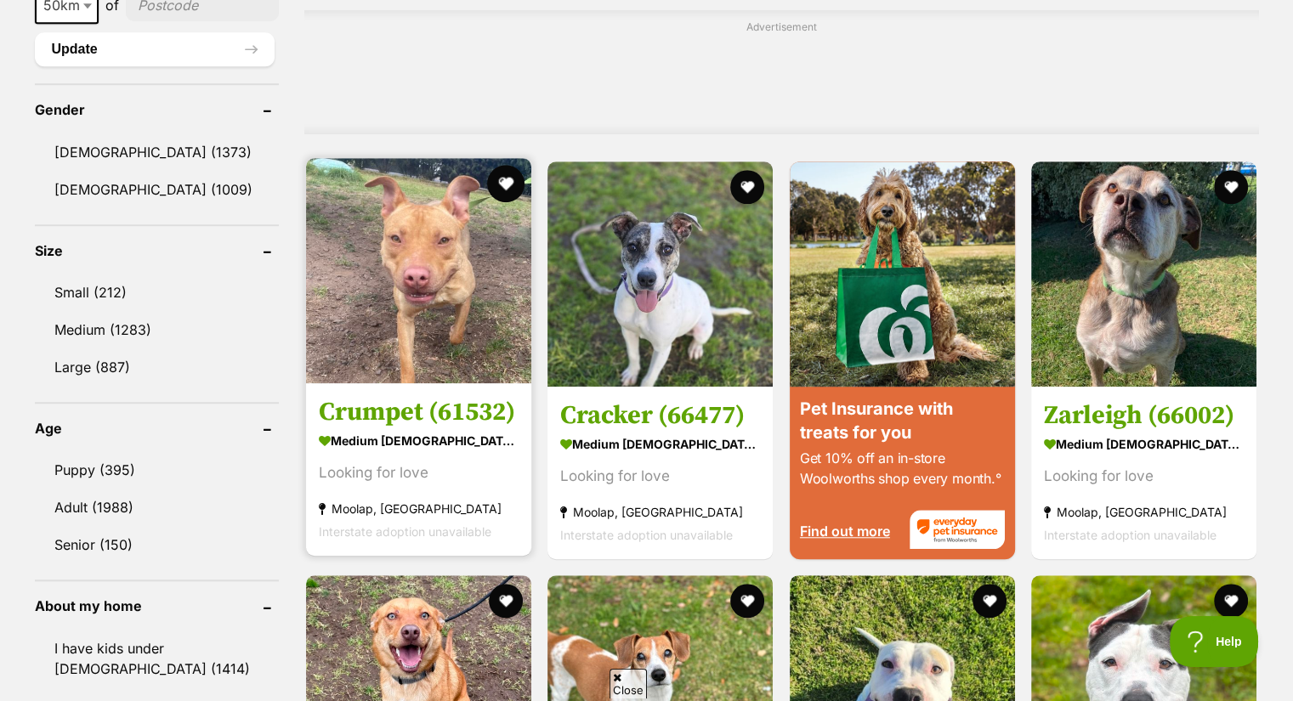
click at [498, 182] on button "favourite" at bounding box center [505, 183] width 37 height 37
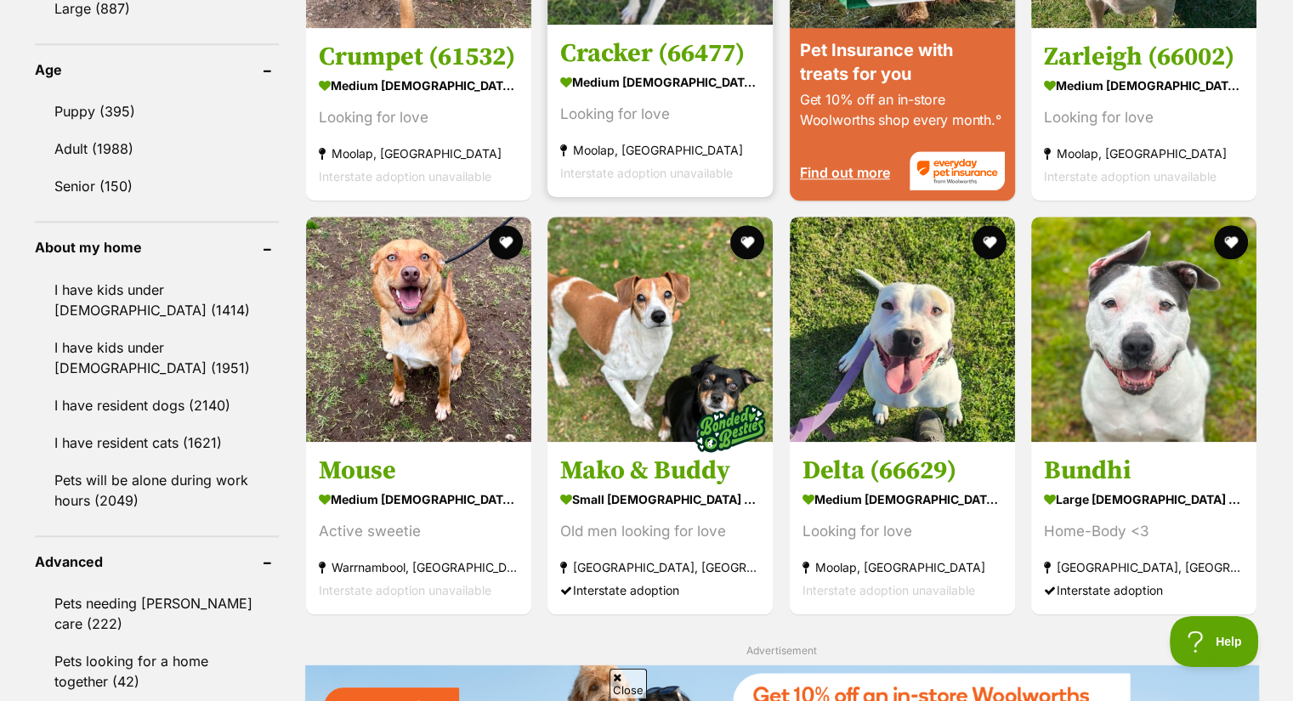
scroll to position [1741, 0]
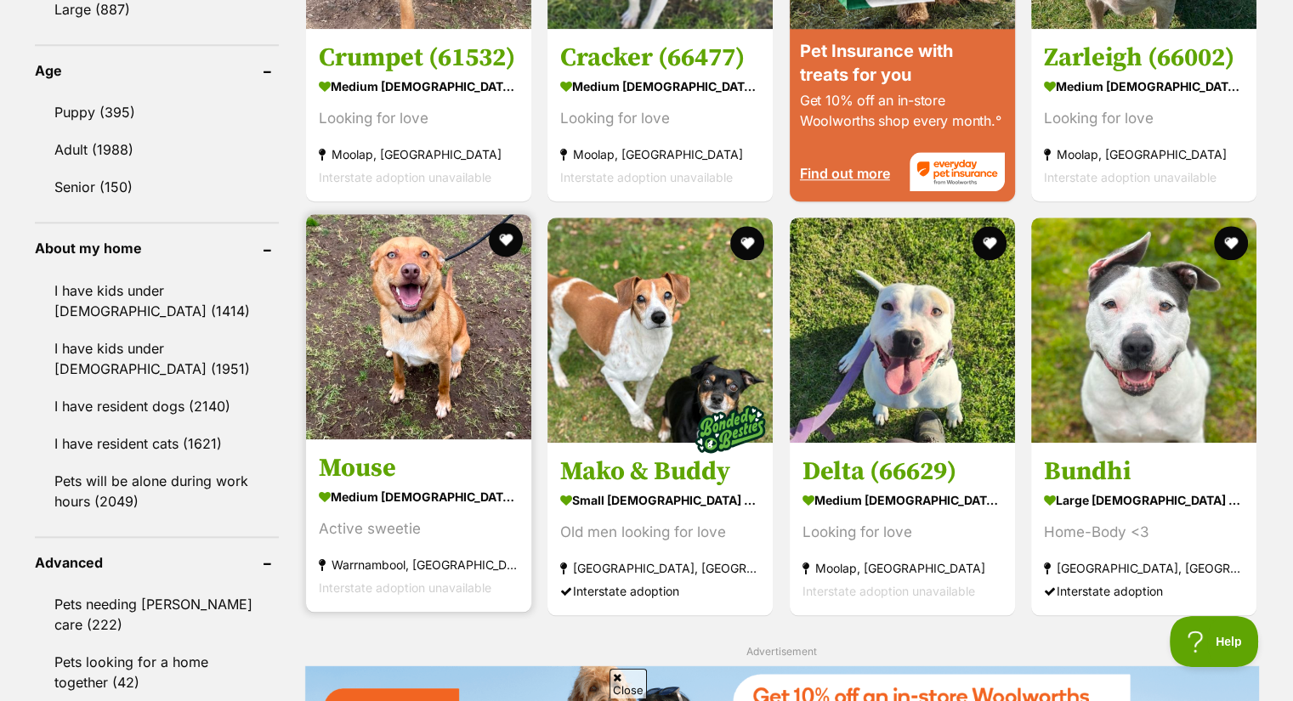
click at [442, 299] on img at bounding box center [418, 326] width 225 height 225
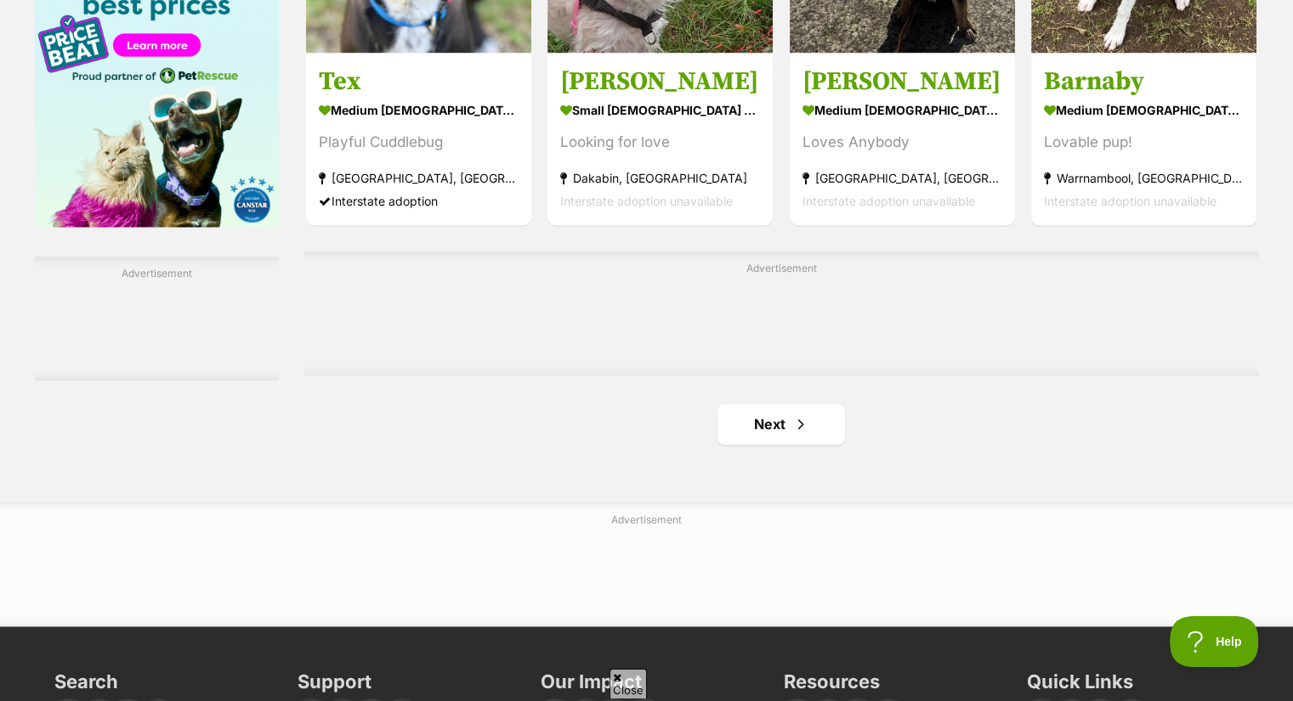
scroll to position [2732, 0]
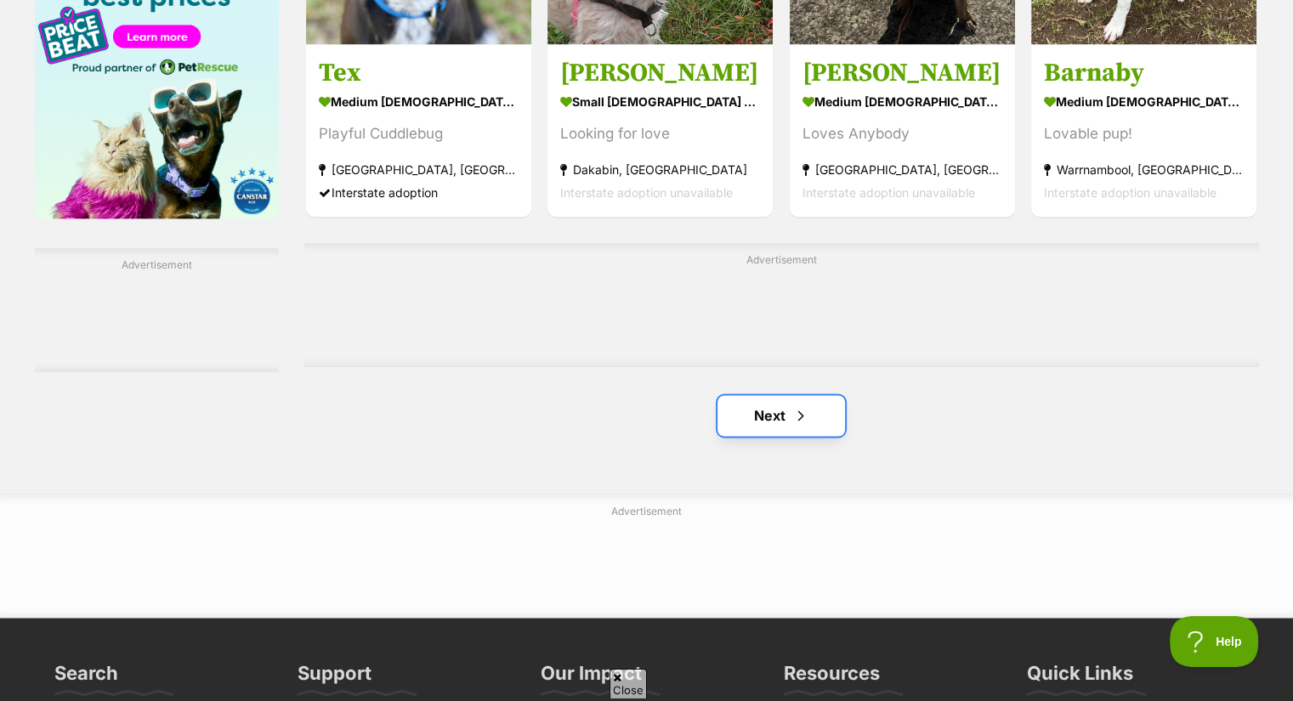
click at [733, 426] on link "Next" at bounding box center [780, 415] width 127 height 41
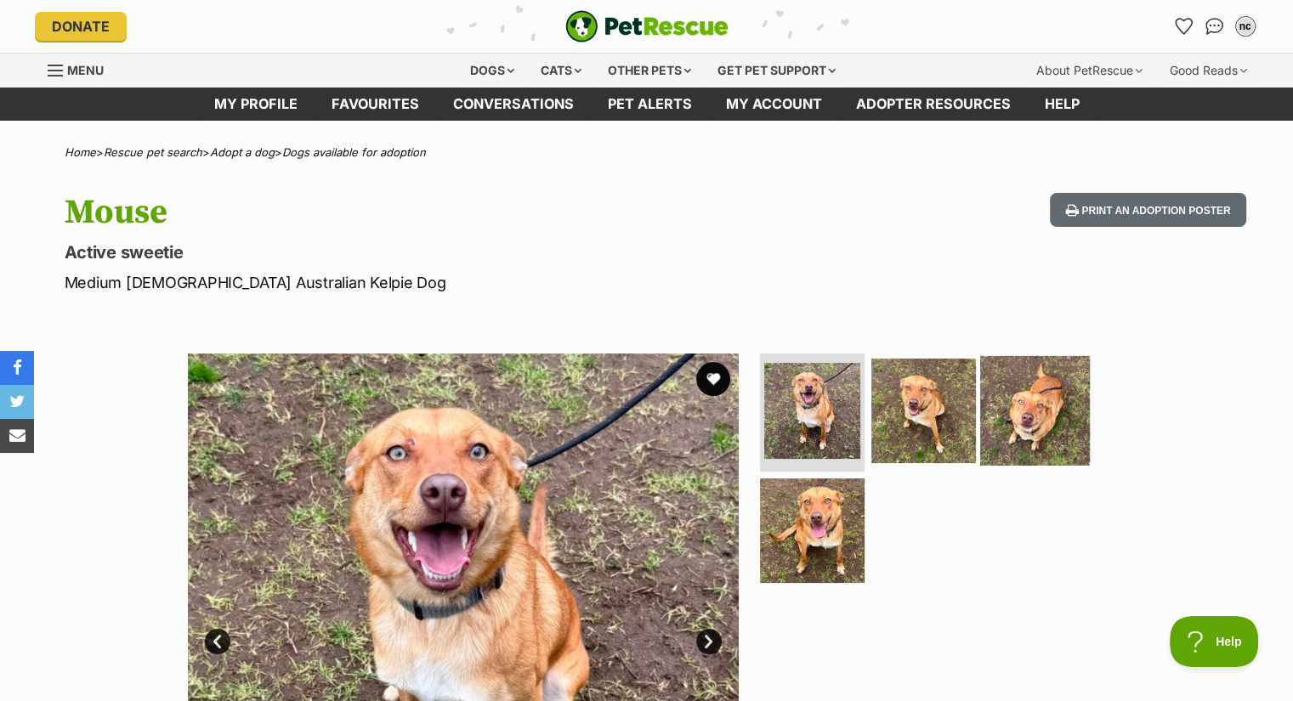
click at [998, 427] on img at bounding box center [1035, 410] width 110 height 110
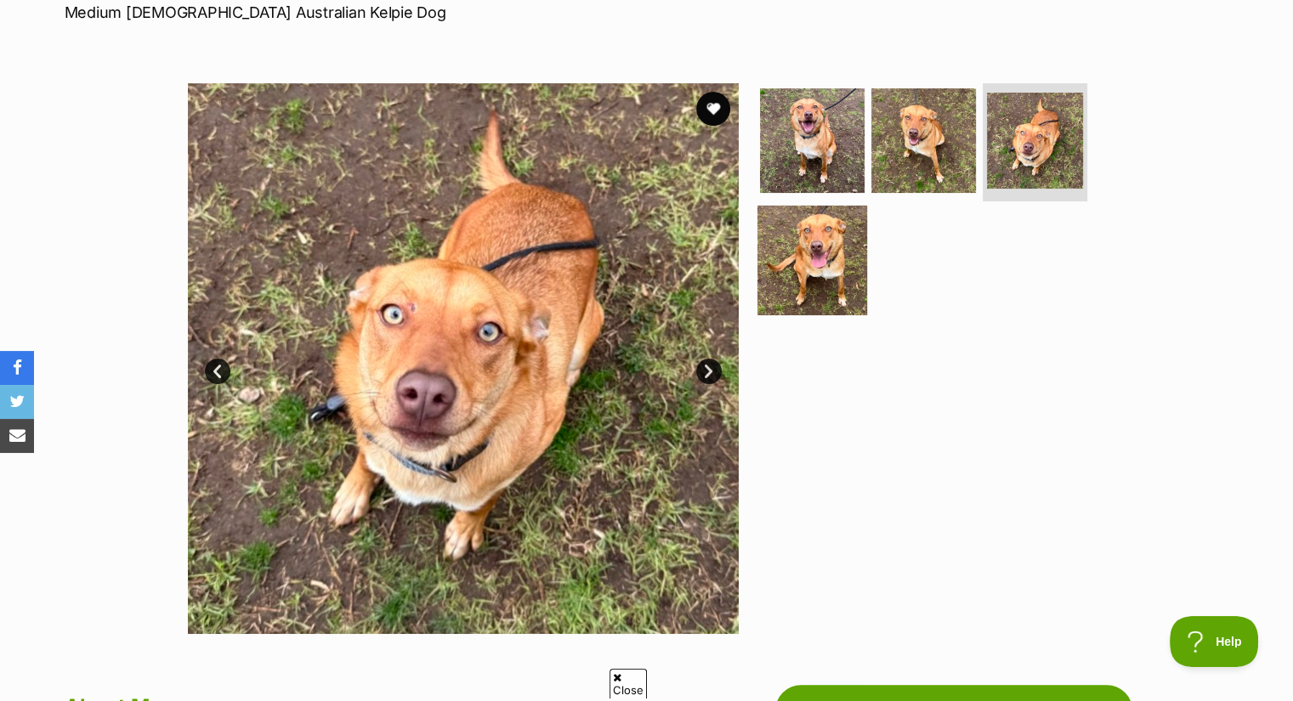
click at [786, 303] on img at bounding box center [812, 261] width 110 height 110
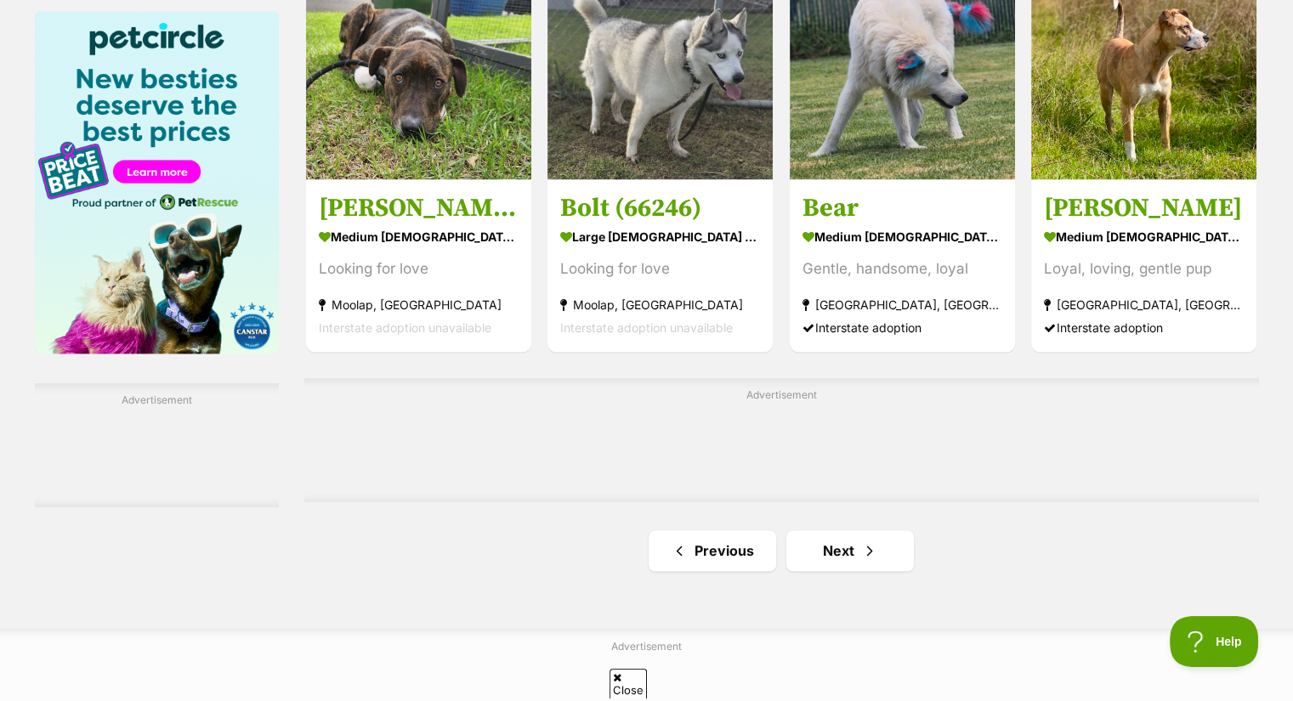
scroll to position [2596, 0]
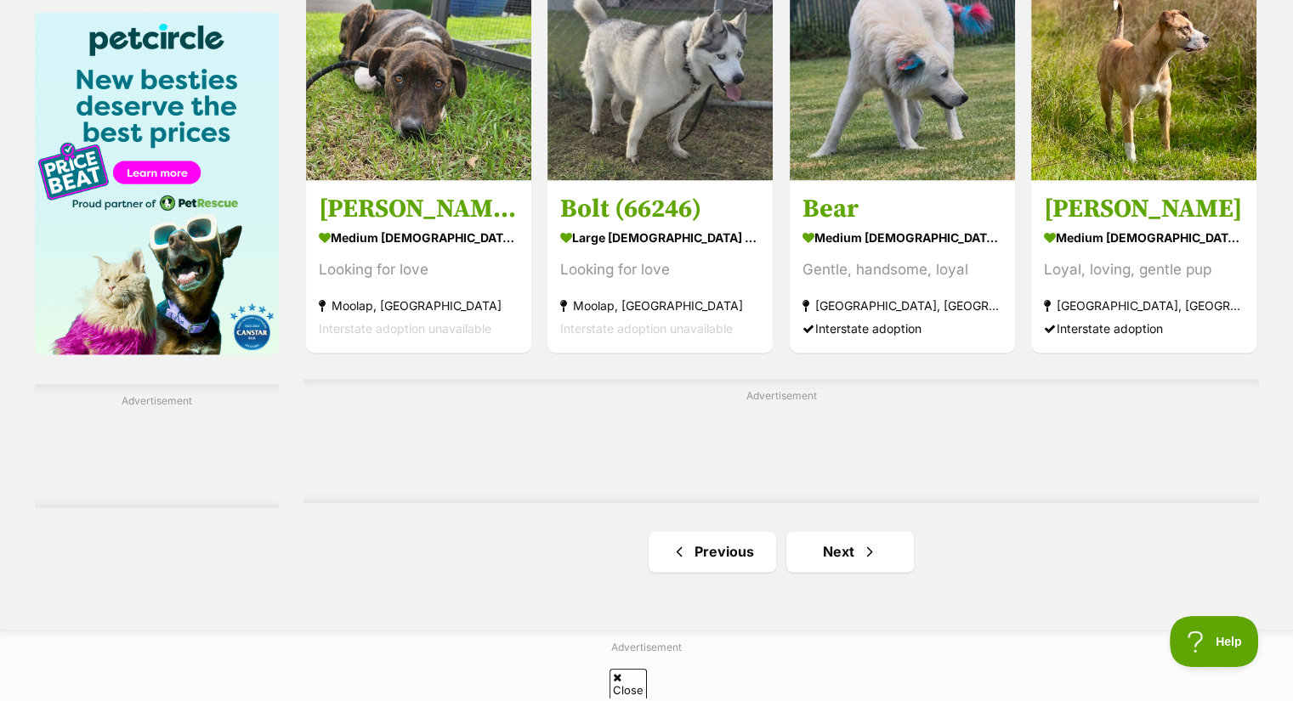
click at [856, 536] on link "Next" at bounding box center [849, 551] width 127 height 41
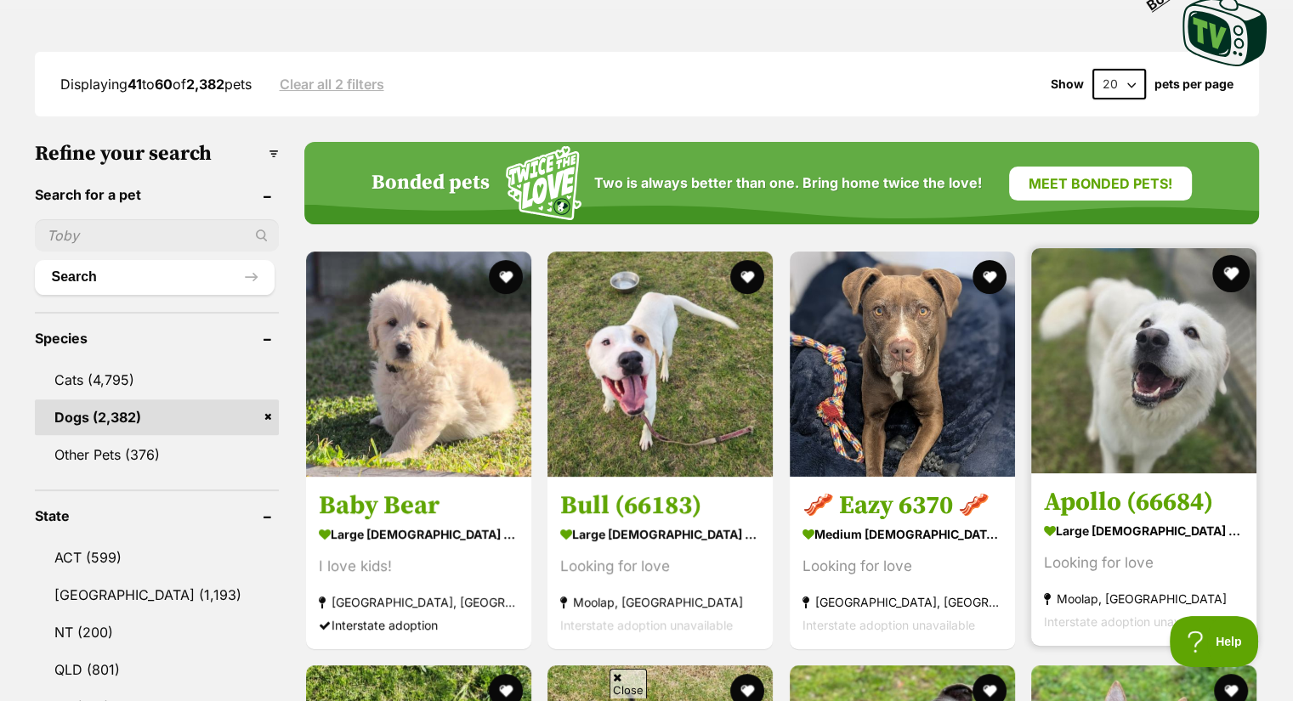
click at [1224, 271] on button "favourite" at bounding box center [1231, 273] width 37 height 37
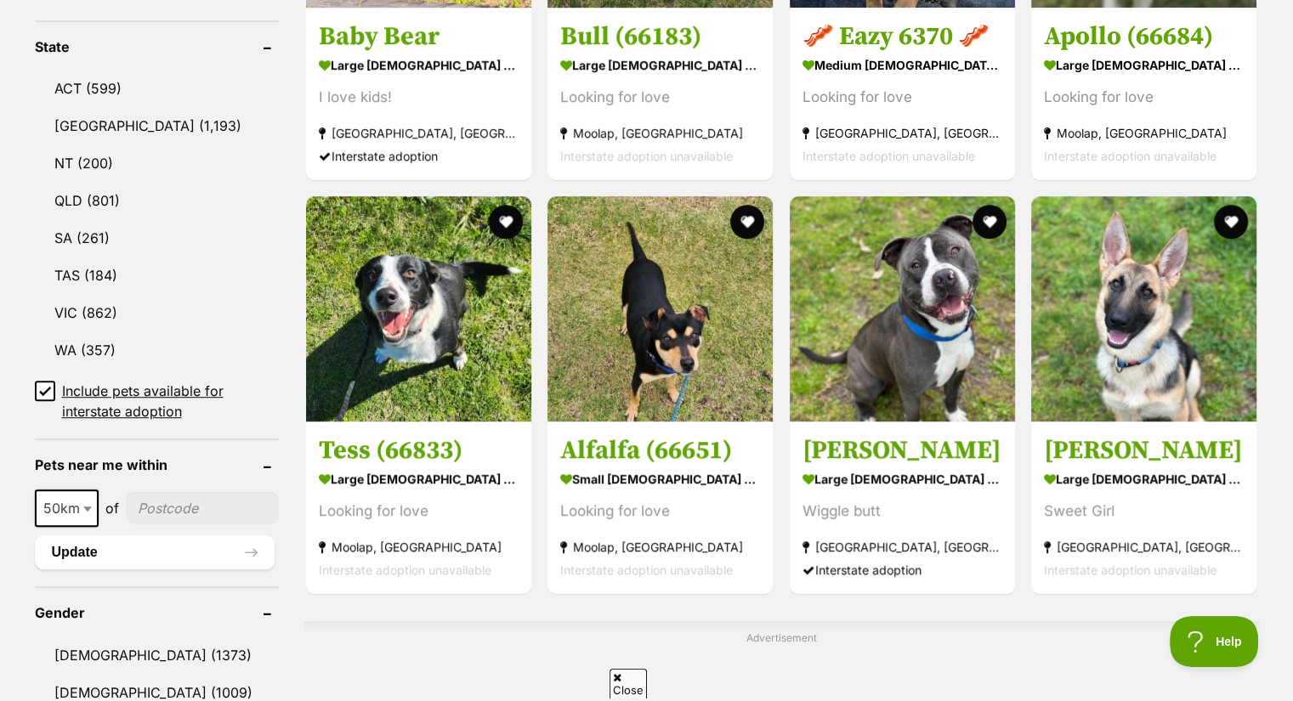
scroll to position [880, 0]
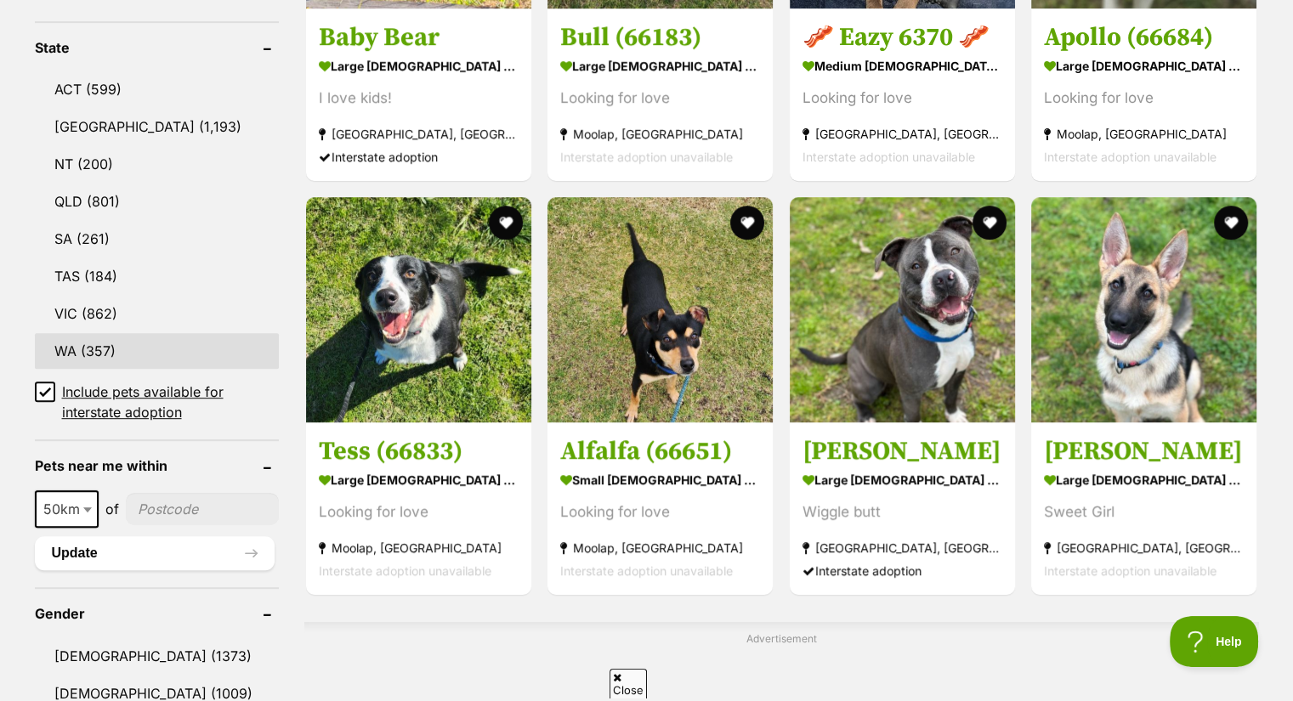
click at [73, 336] on link "WA (357)" at bounding box center [157, 351] width 245 height 36
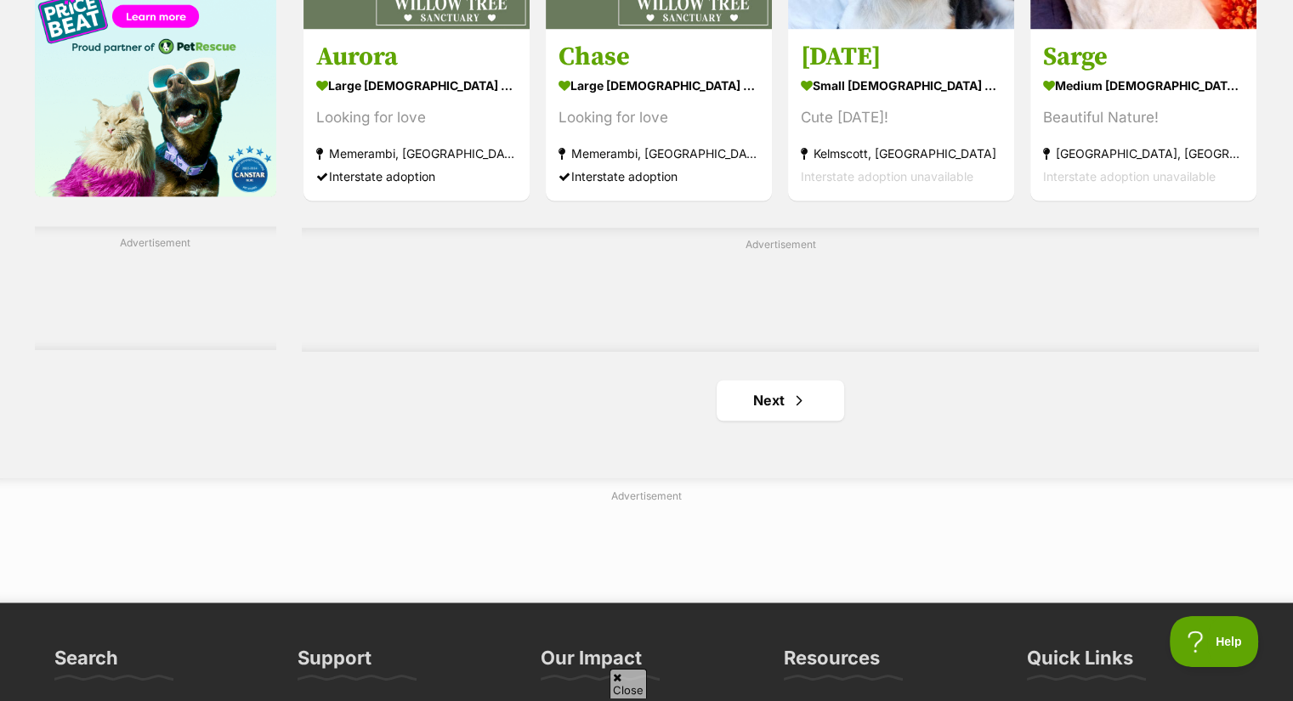
scroll to position [2757, 0]
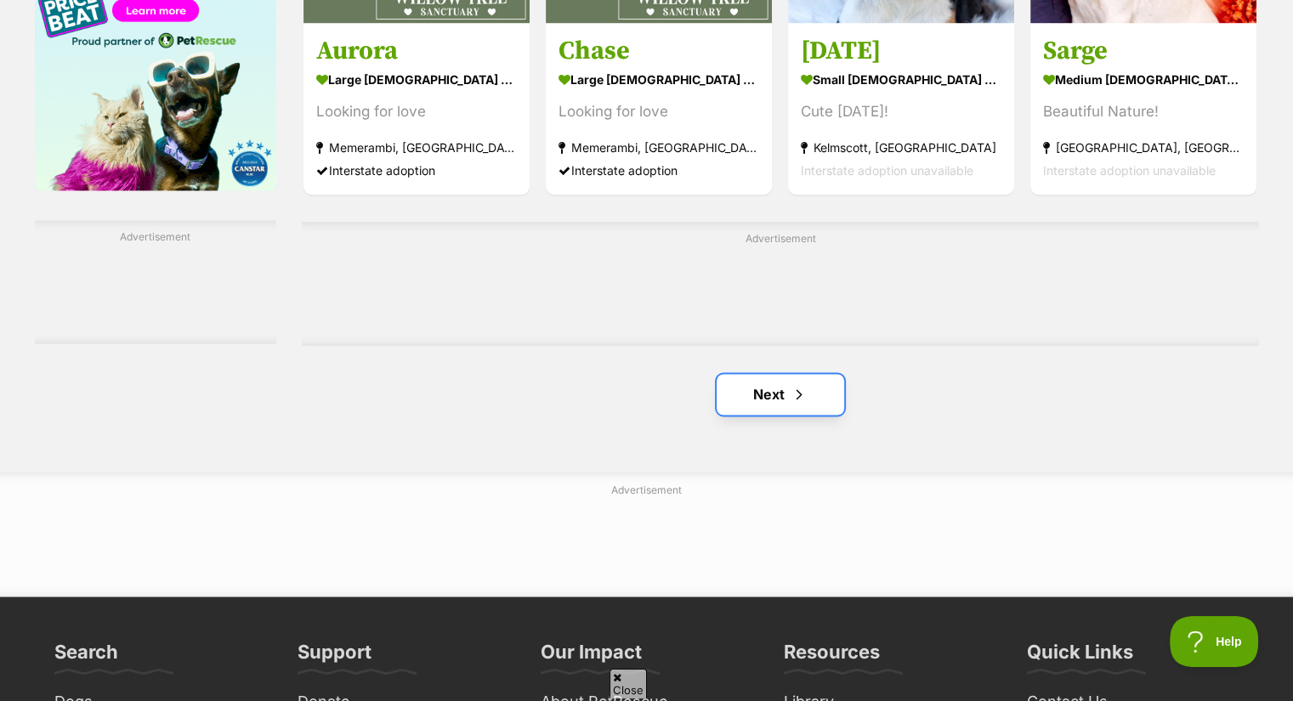
click at [778, 402] on link "Next" at bounding box center [779, 394] width 127 height 41
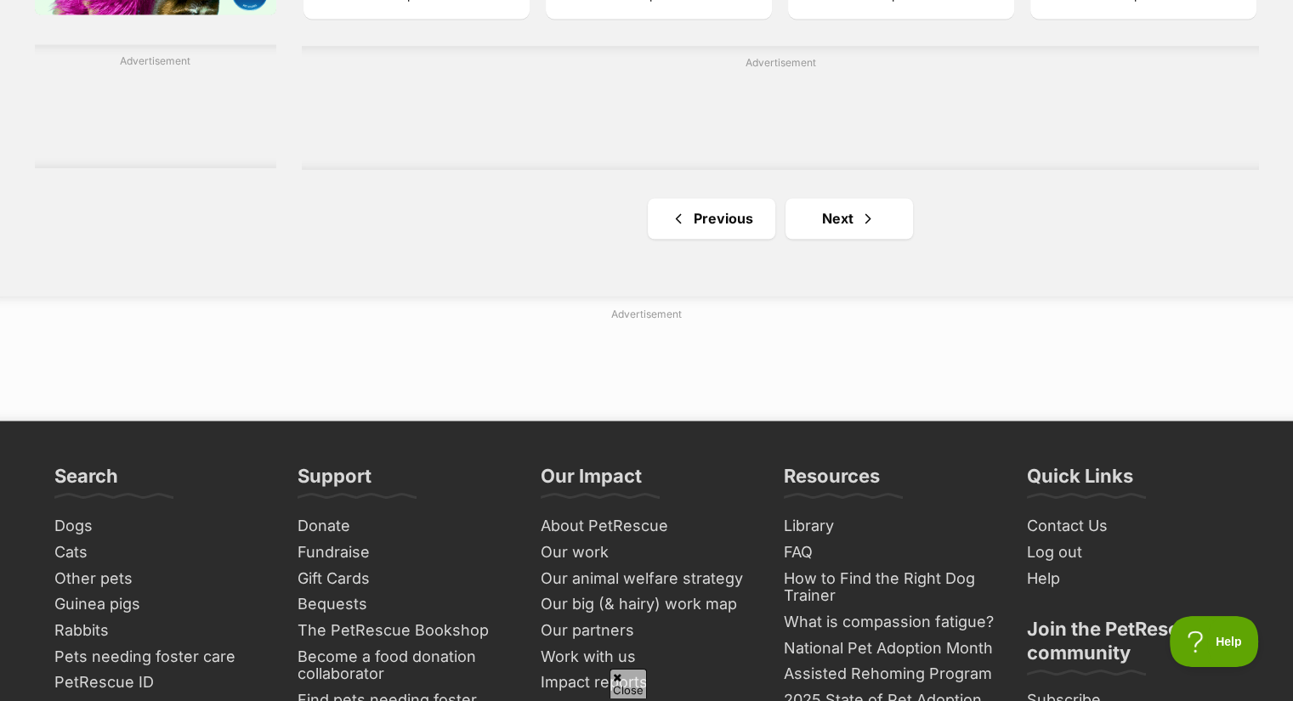
scroll to position [2932, 0]
click at [859, 222] on span "Next page" at bounding box center [867, 219] width 17 height 20
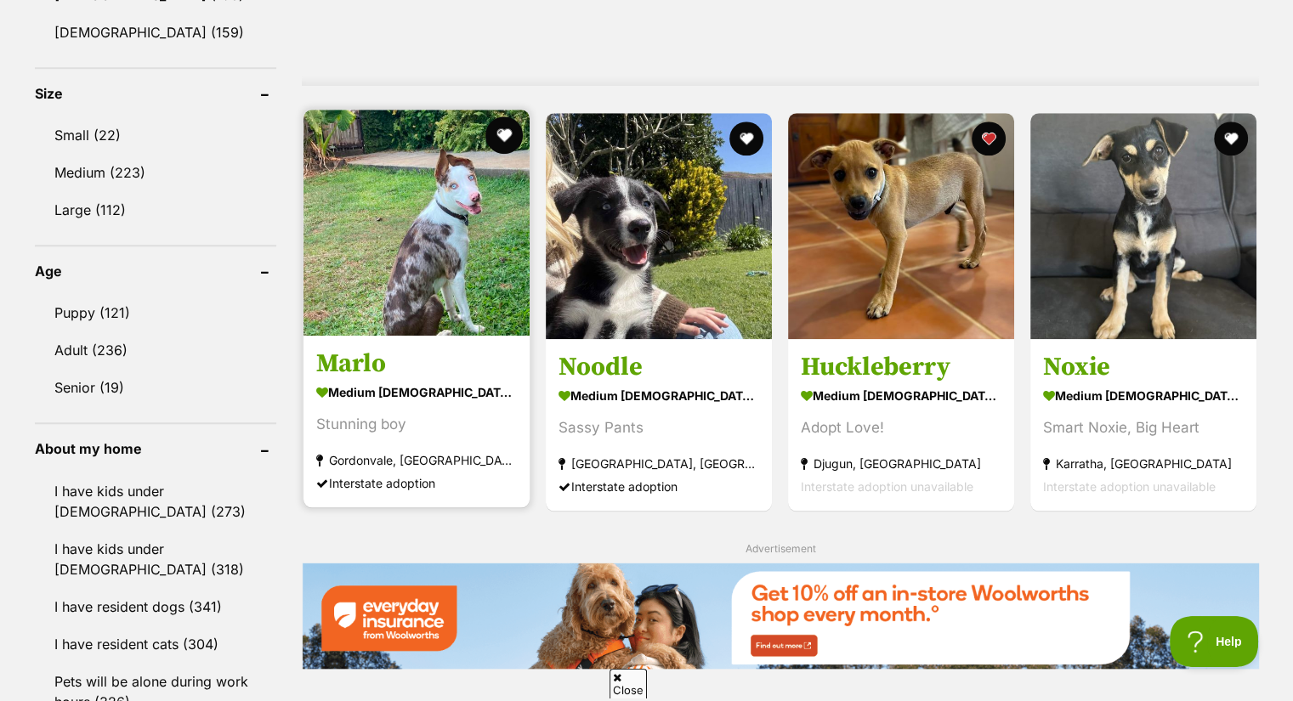
click at [501, 131] on button "favourite" at bounding box center [503, 134] width 37 height 37
click at [450, 174] on img at bounding box center [416, 223] width 226 height 226
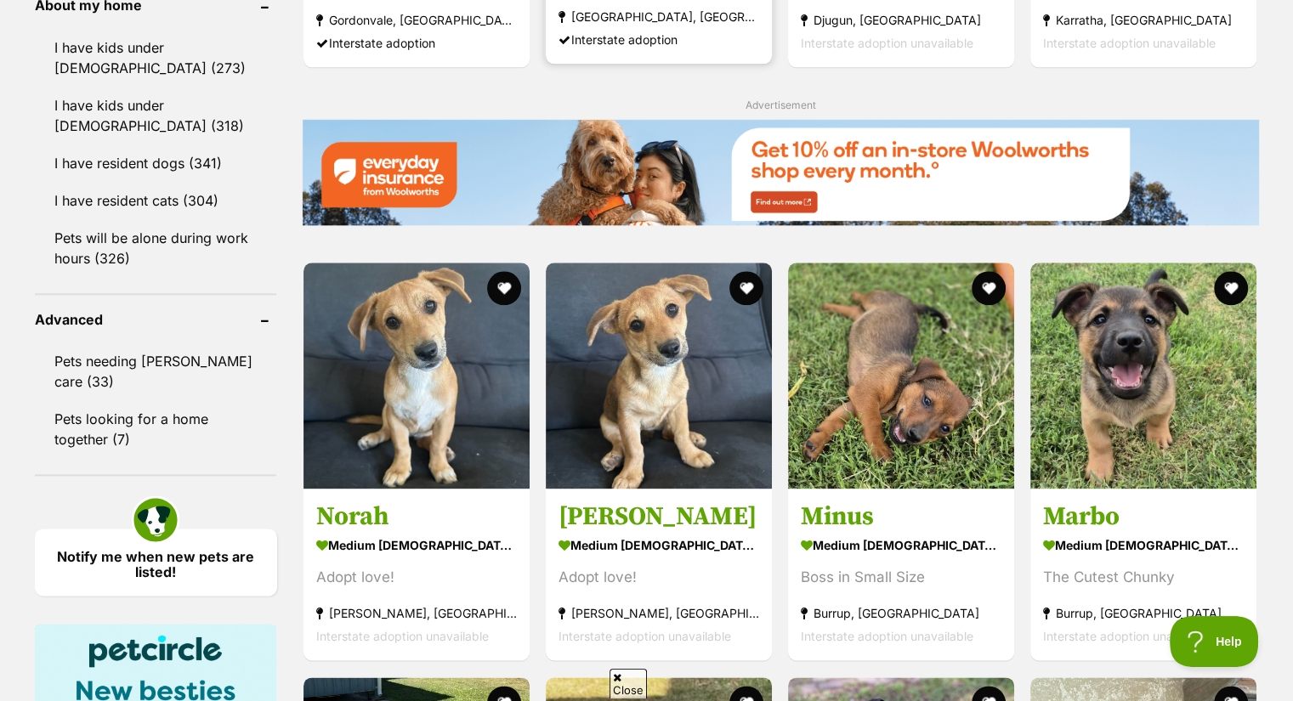
scroll to position [1983, 0]
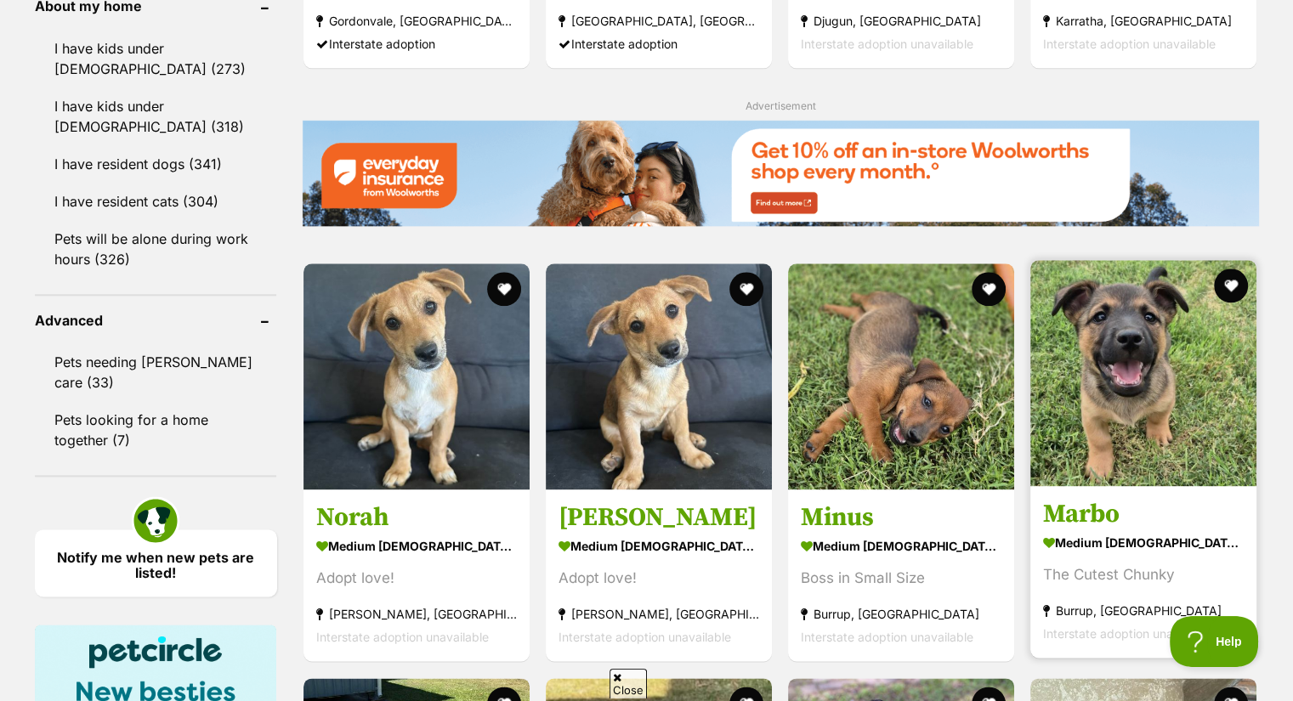
click at [1236, 367] on img at bounding box center [1143, 373] width 226 height 226
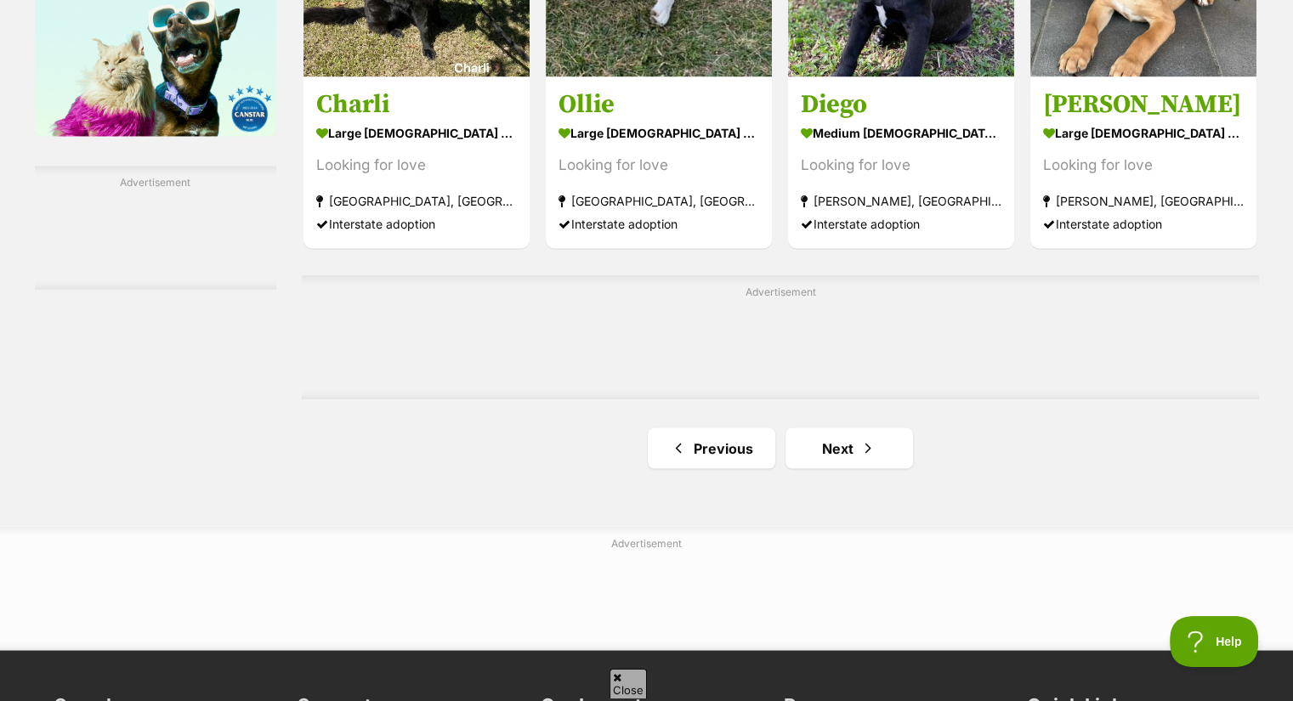
scroll to position [2810, 0]
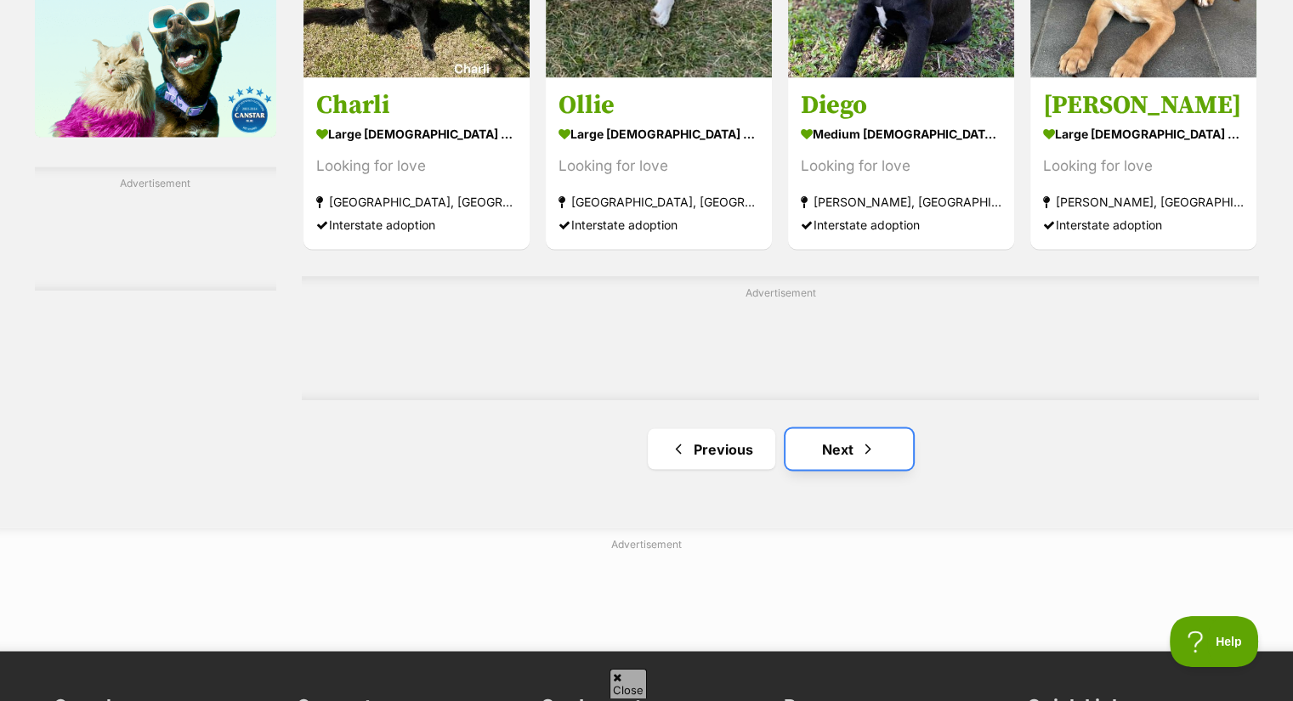
click at [836, 449] on link "Next" at bounding box center [848, 448] width 127 height 41
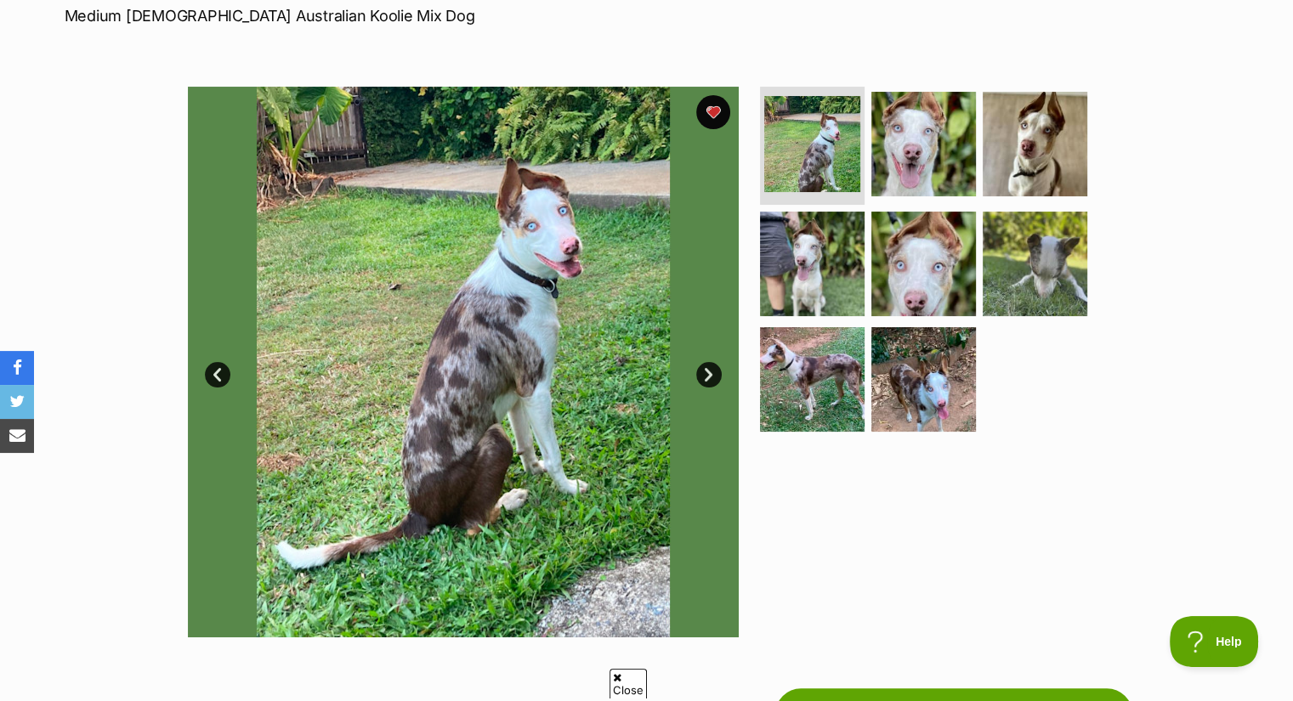
scroll to position [266, 0]
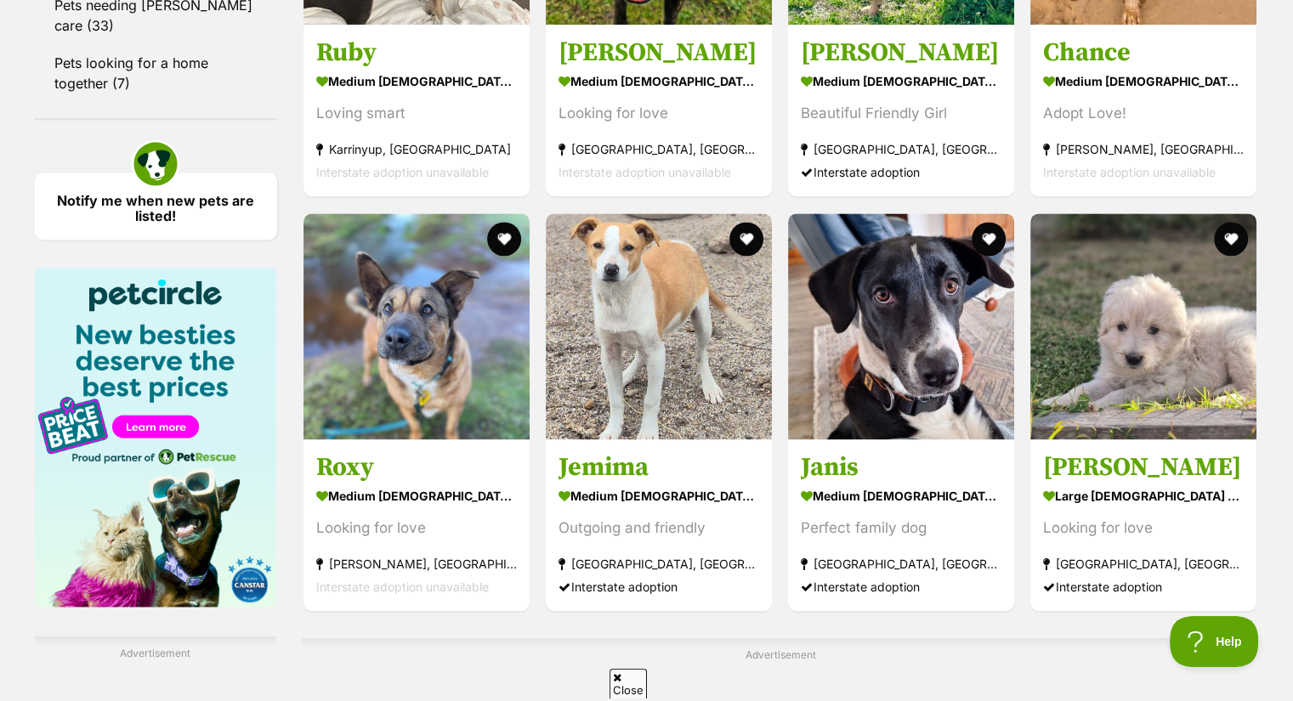
scroll to position [2689, 0]
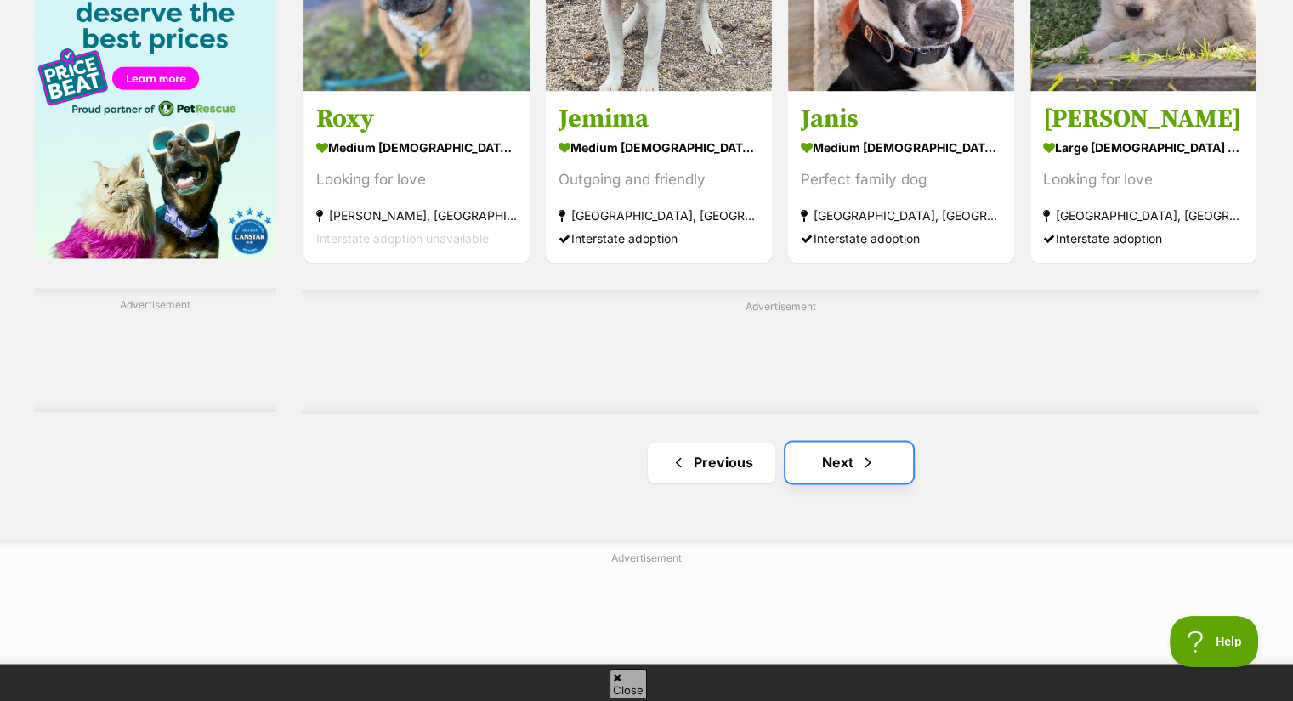
click at [833, 463] on link "Next" at bounding box center [848, 462] width 127 height 41
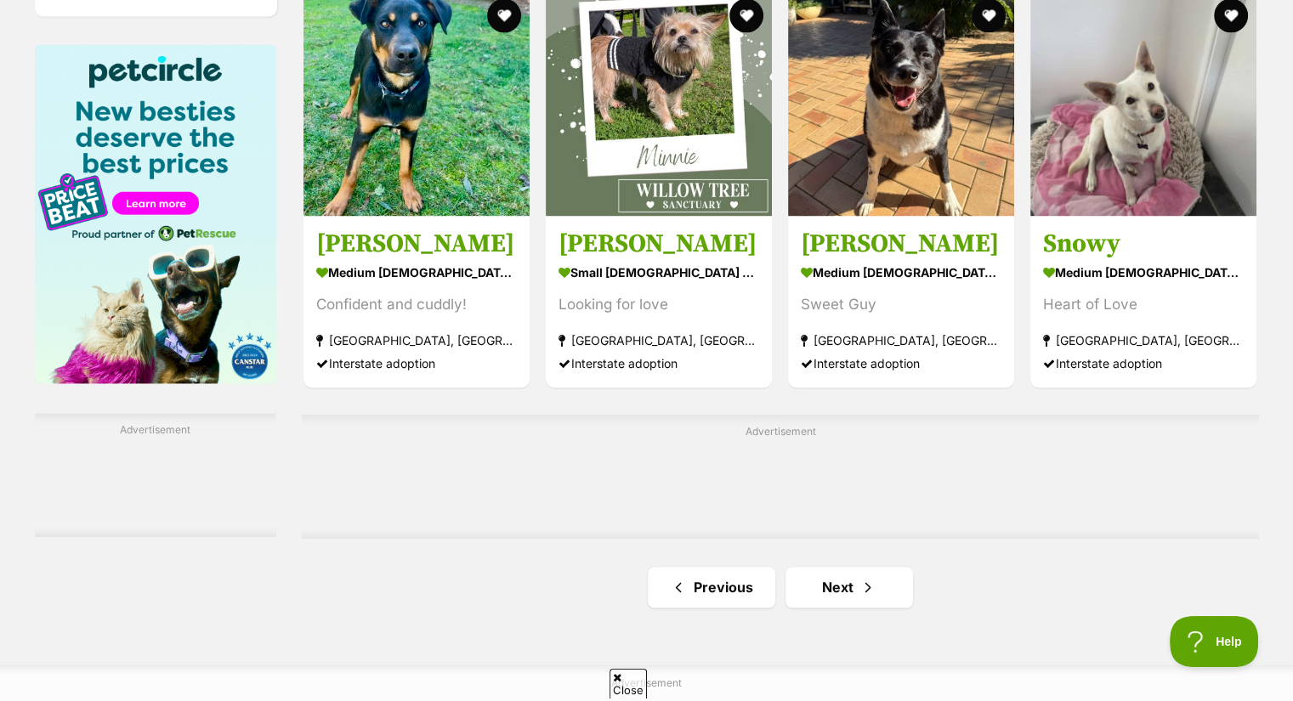
scroll to position [2563, 0]
click at [811, 585] on link "Next" at bounding box center [848, 588] width 127 height 41
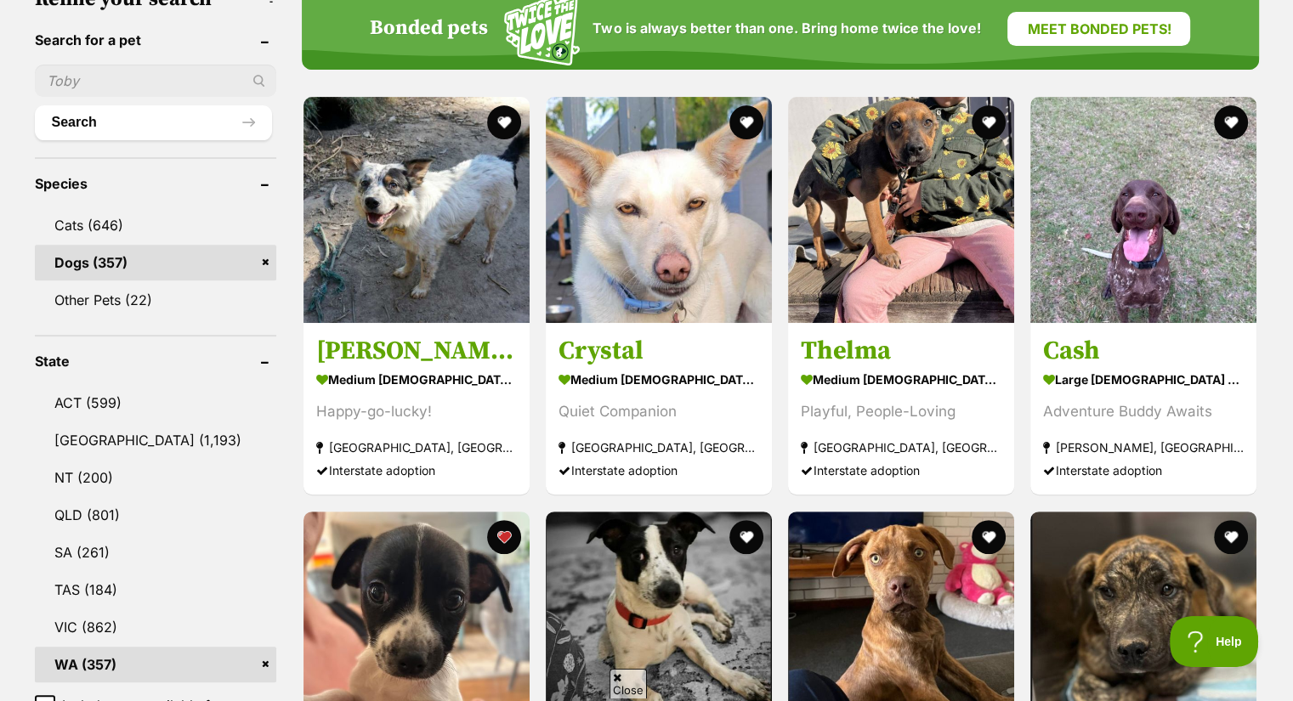
scroll to position [754, 0]
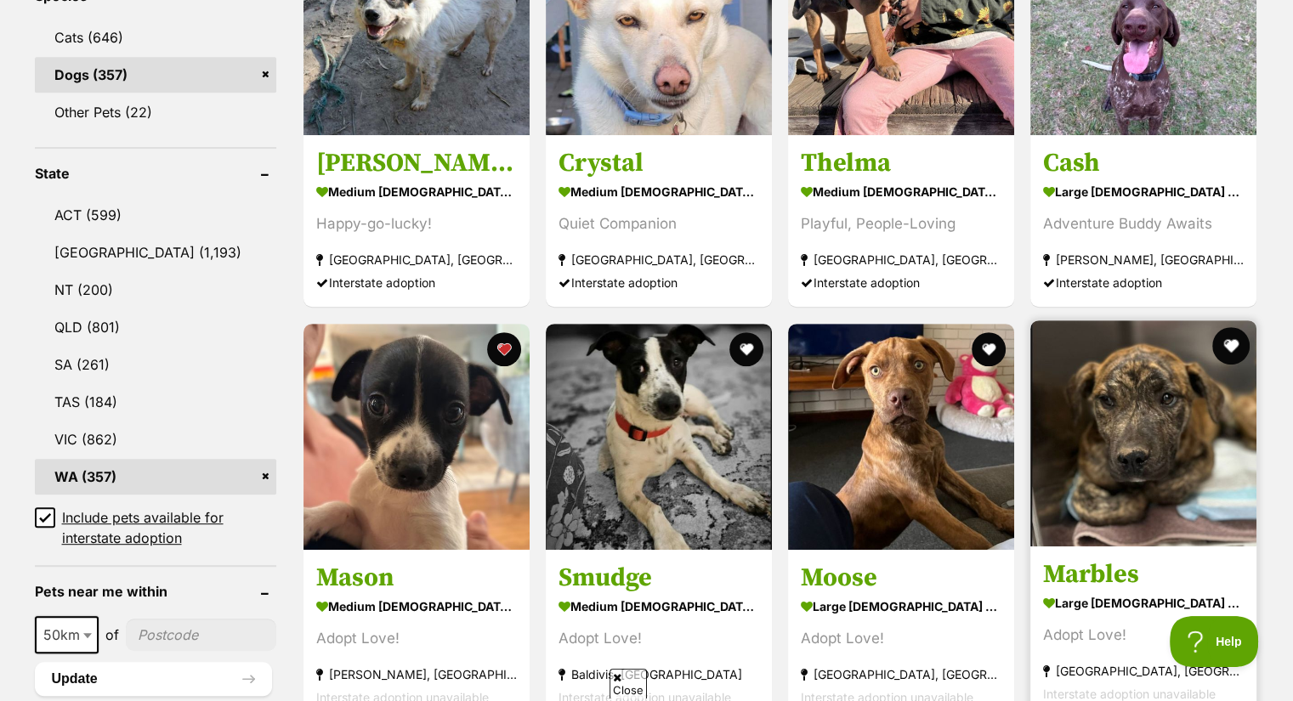
click at [1225, 346] on button "favourite" at bounding box center [1231, 345] width 37 height 37
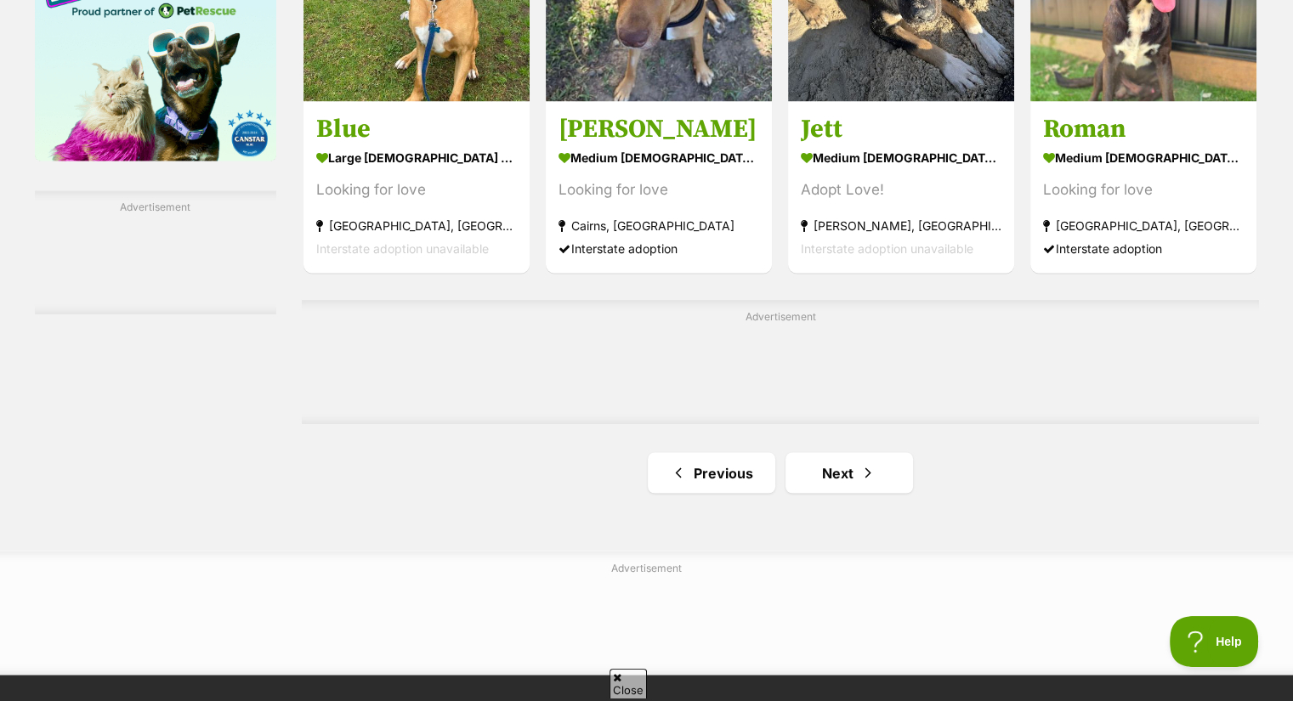
scroll to position [2790, 0]
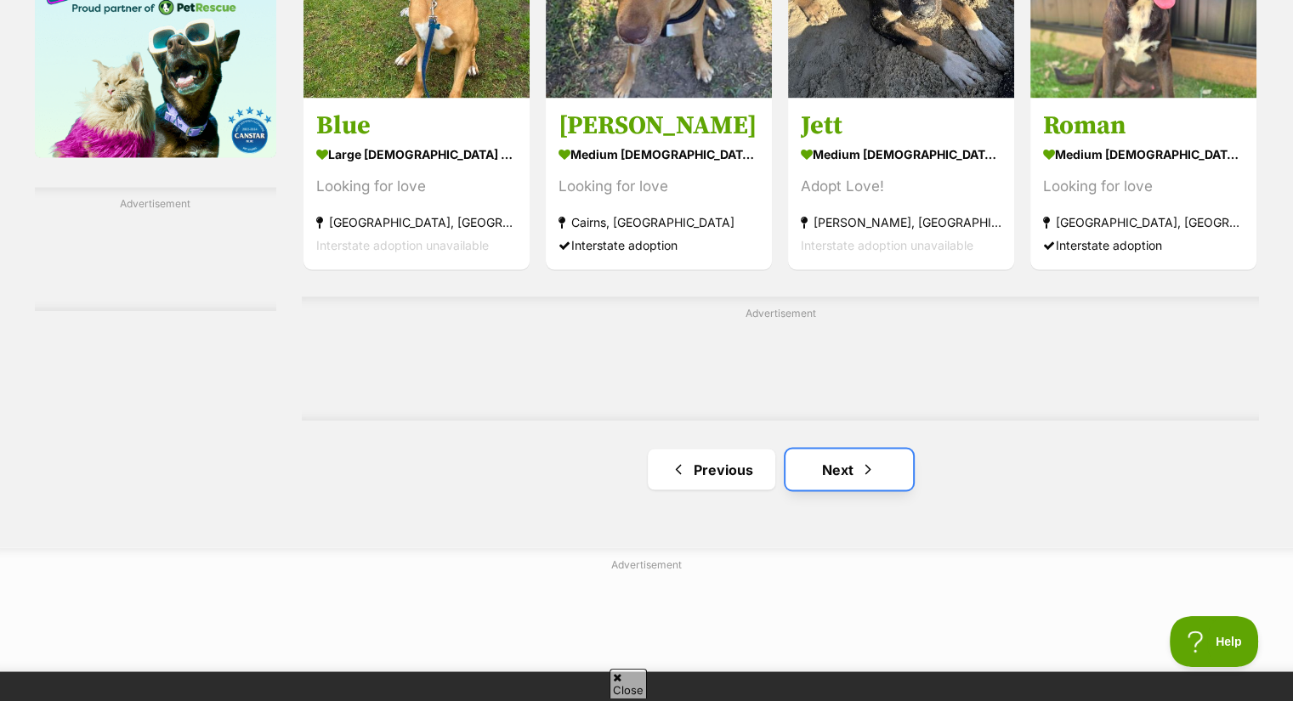
click at [817, 458] on link "Next" at bounding box center [848, 469] width 127 height 41
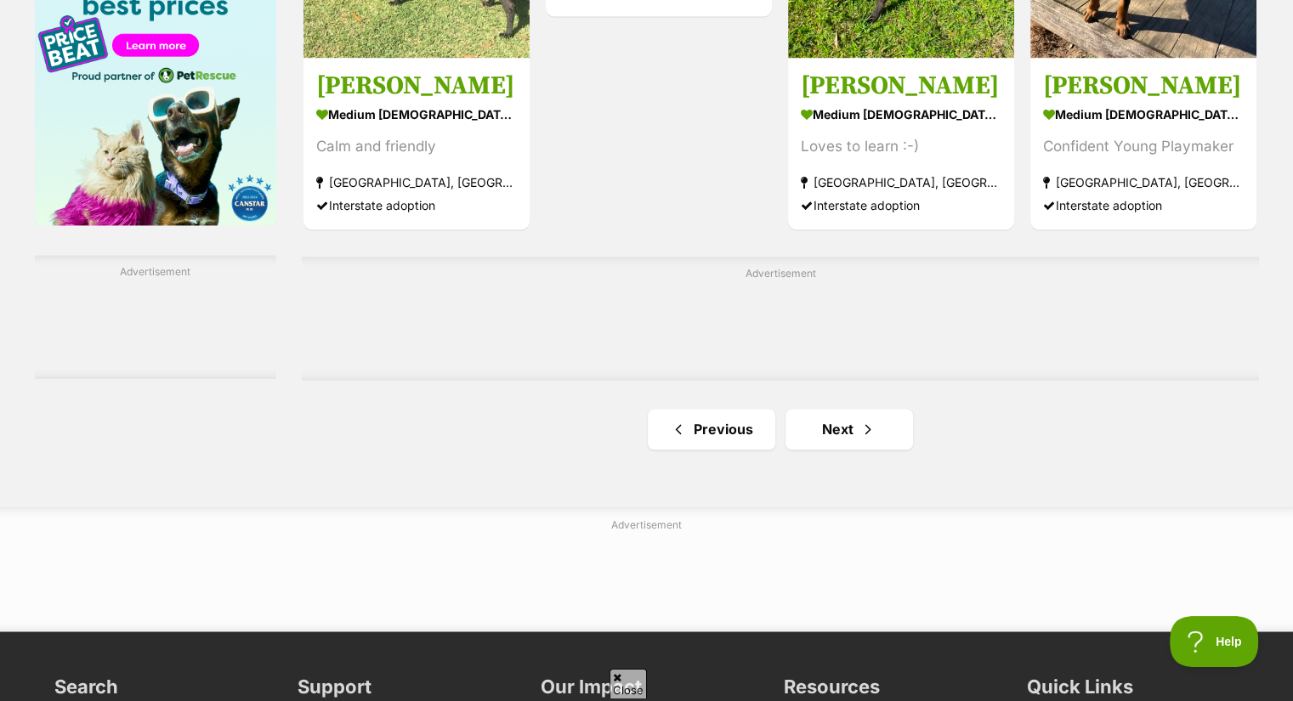
scroll to position [2778, 0]
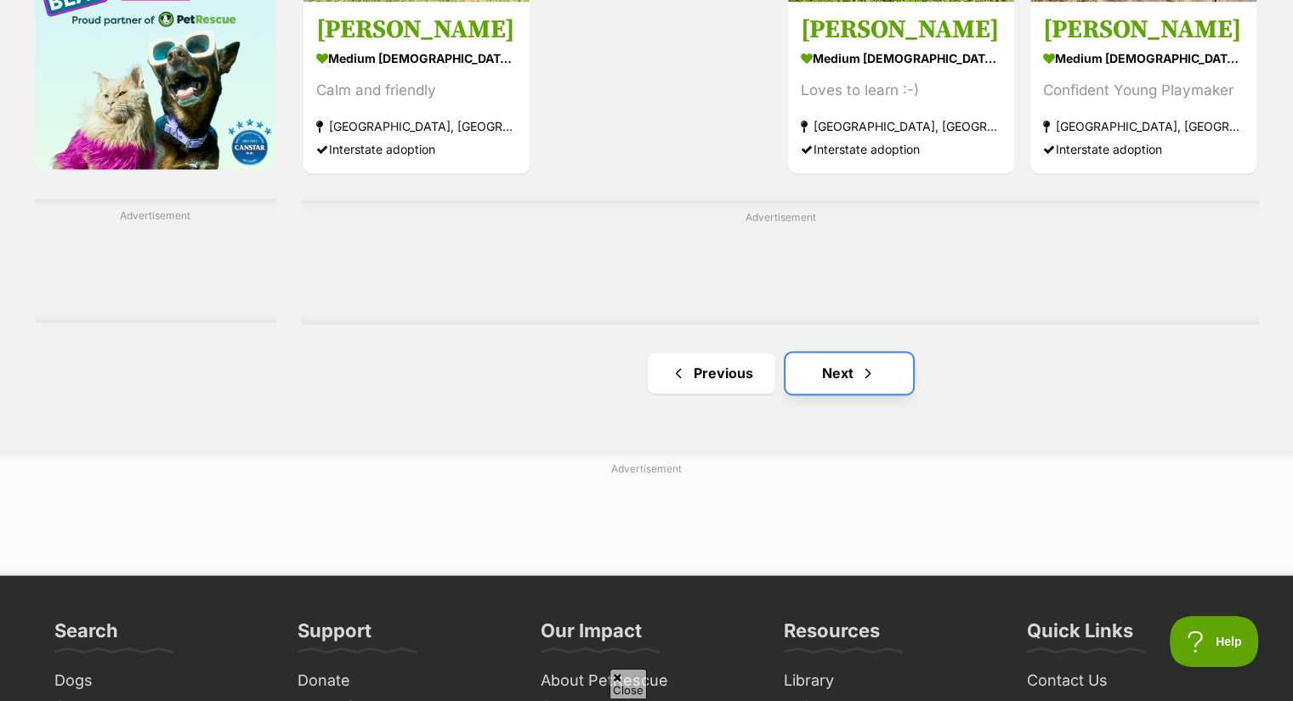
click at [809, 368] on link "Next" at bounding box center [848, 373] width 127 height 41
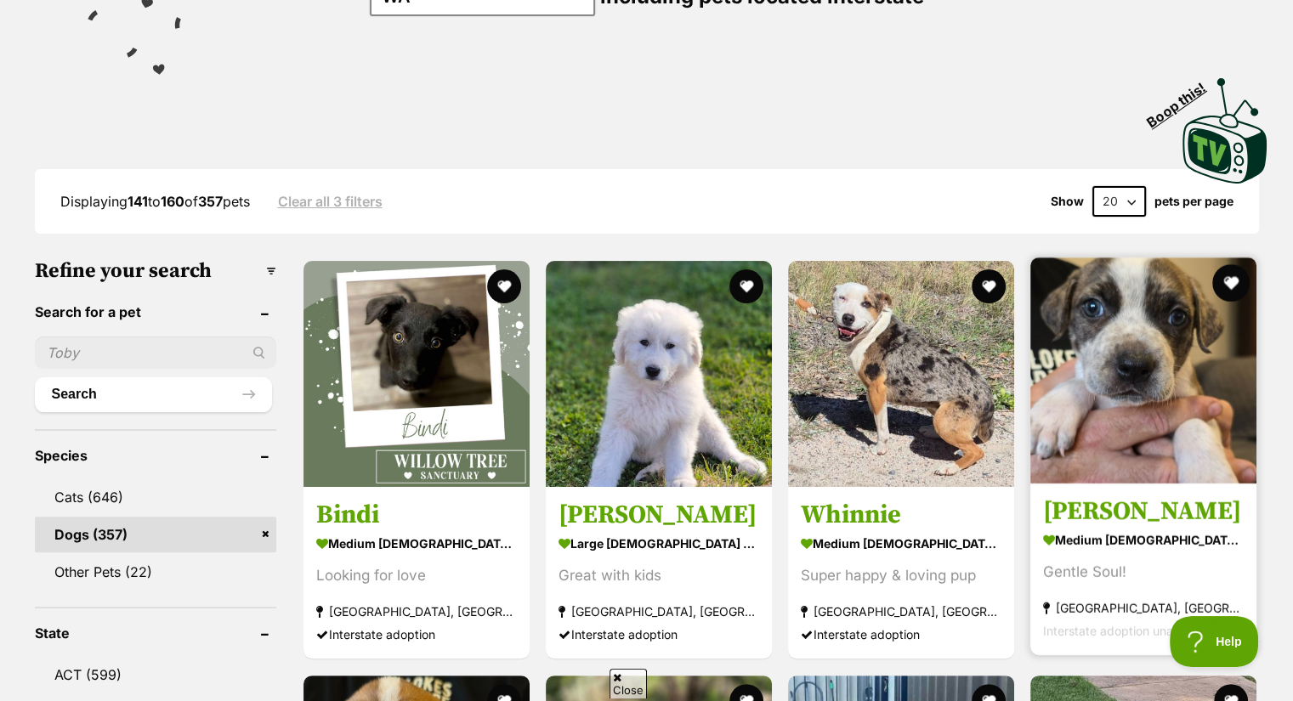
click at [1232, 274] on button "favourite" at bounding box center [1231, 282] width 37 height 37
